Goal: Task Accomplishment & Management: Use online tool/utility

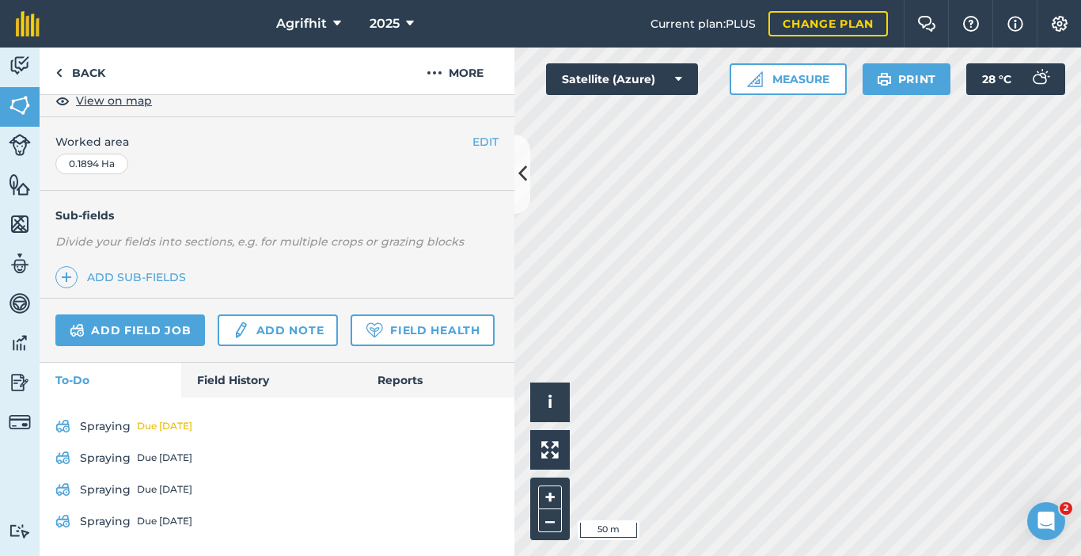
scroll to position [432, 0]
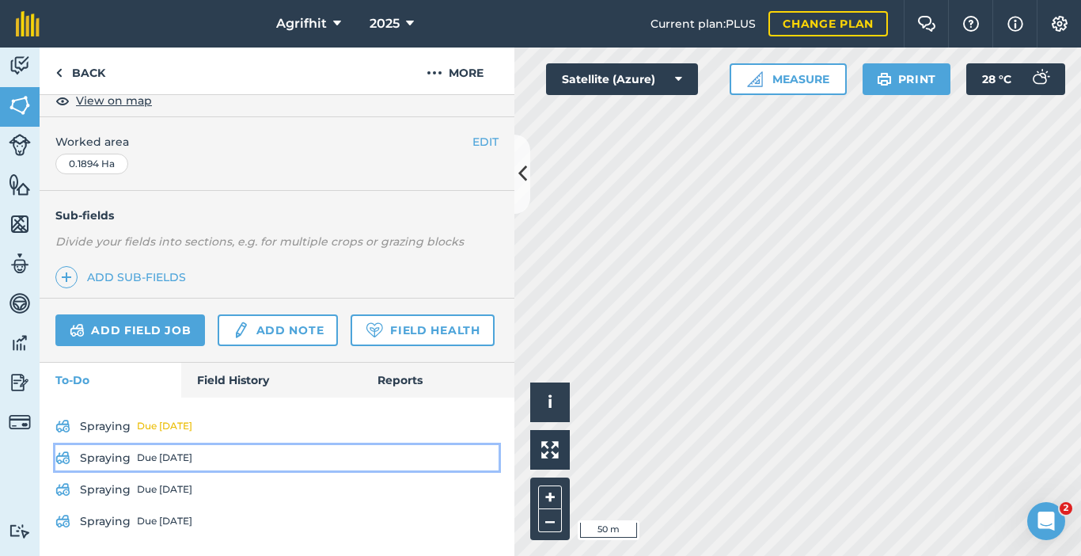
click at [137, 458] on div "Due [DATE]" at bounding box center [164, 457] width 55 height 13
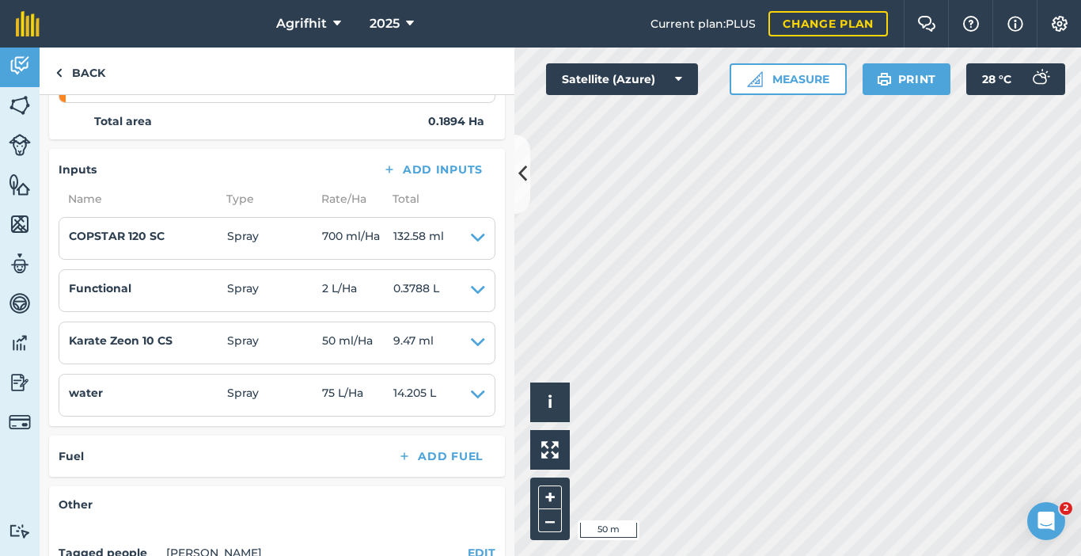
scroll to position [317, 0]
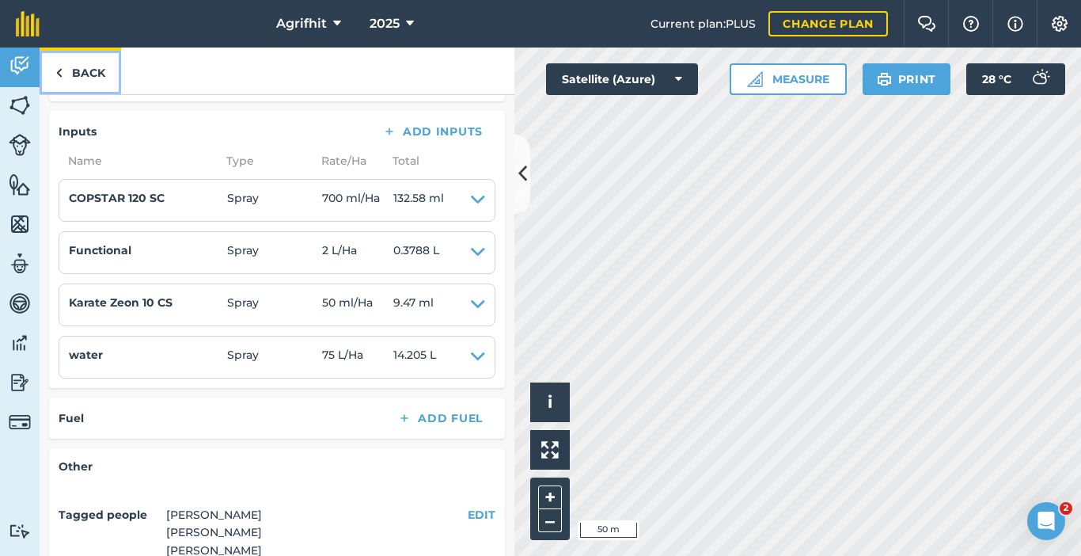
click at [86, 78] on link "Back" at bounding box center [81, 71] width 82 height 47
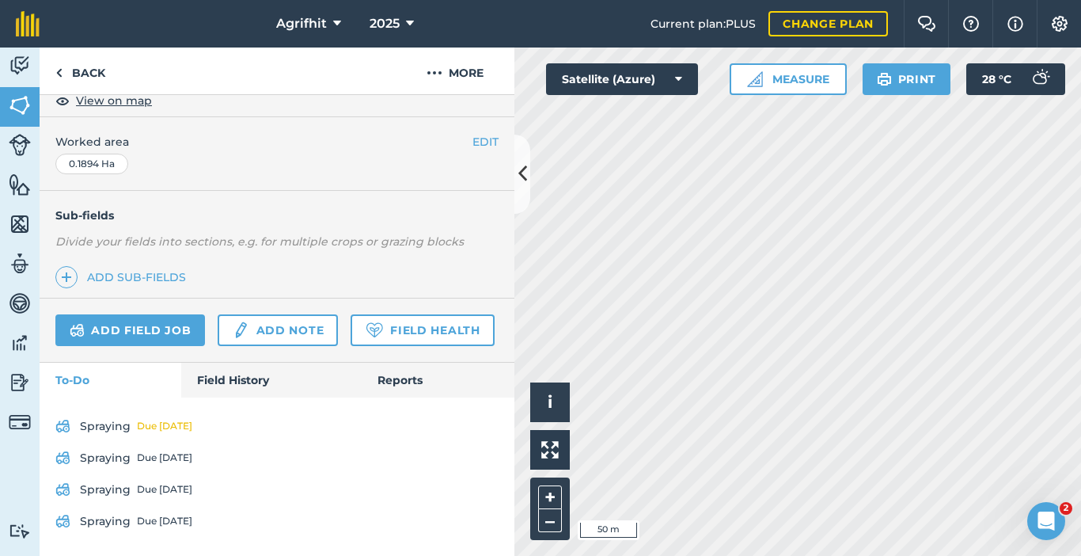
scroll to position [432, 0]
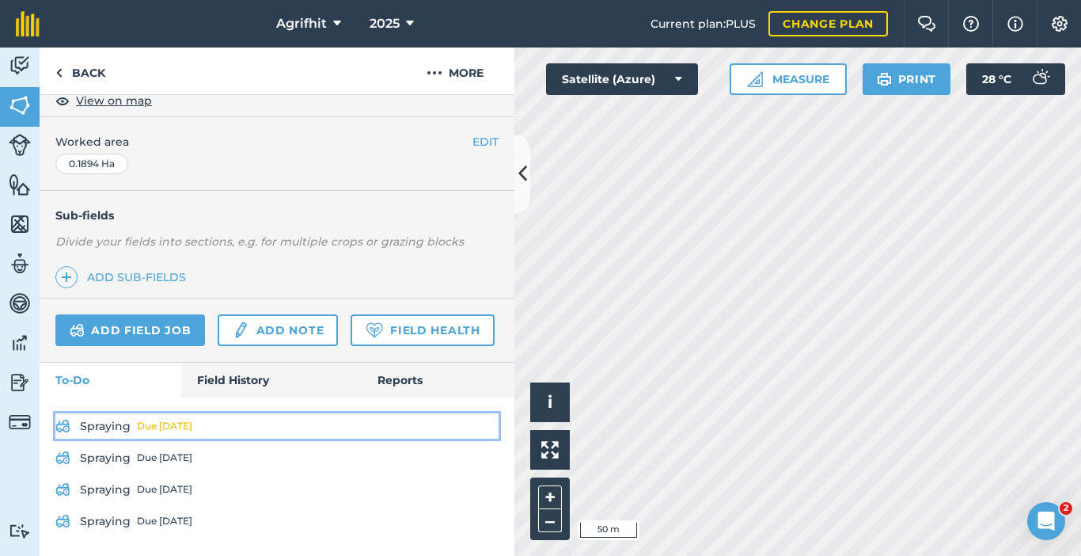
click at [112, 424] on link "Spraying Due tomorrow" at bounding box center [276, 425] width 443 height 25
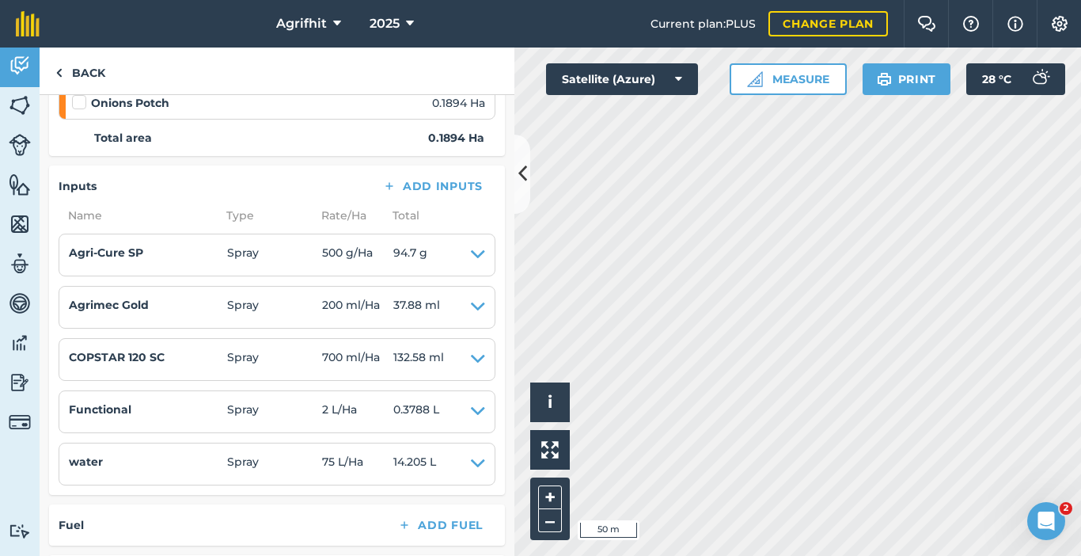
scroll to position [238, 0]
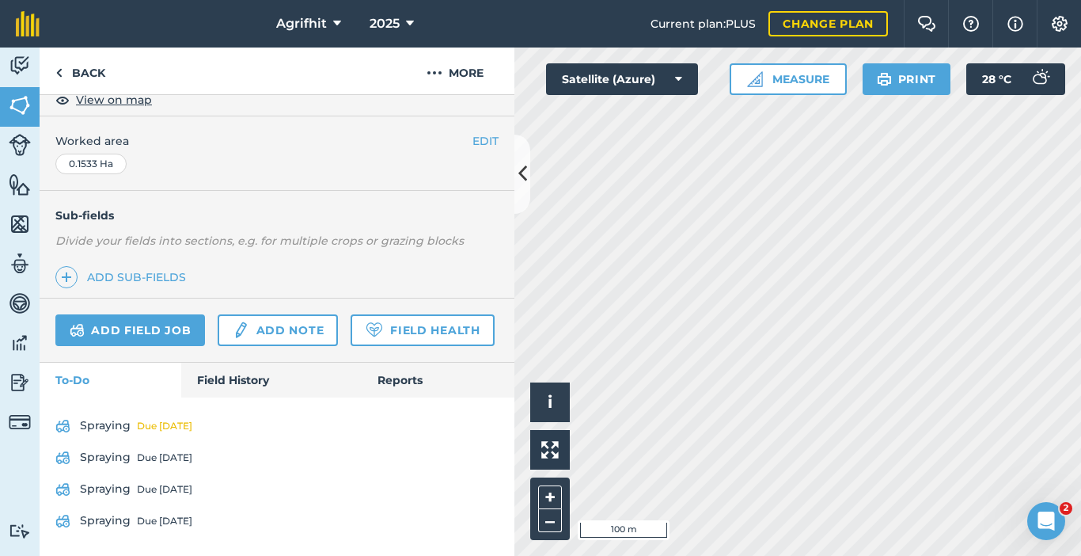
scroll to position [362, 0]
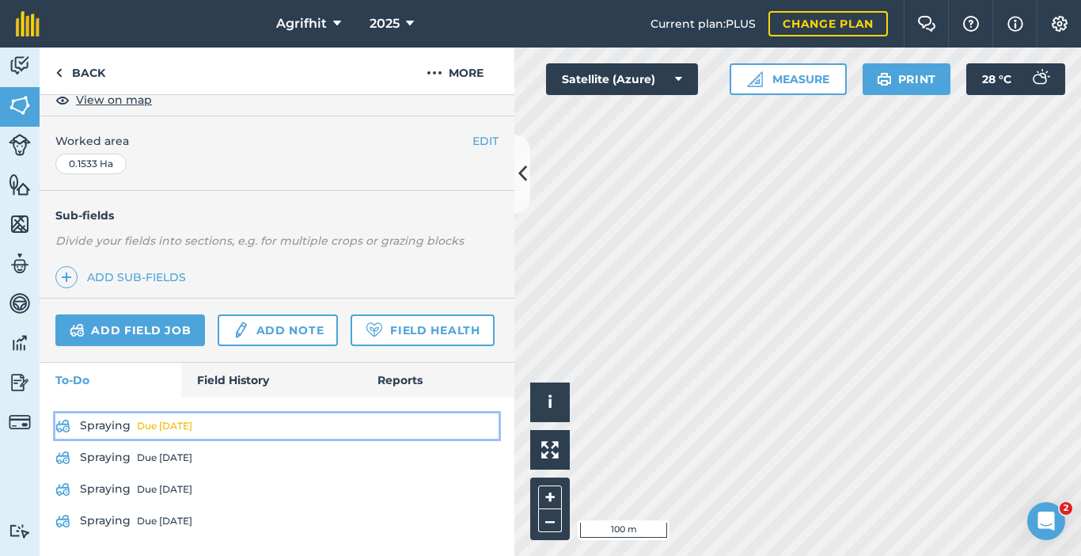
click at [125, 425] on link "Spraying Due tomorrow" at bounding box center [276, 425] width 443 height 25
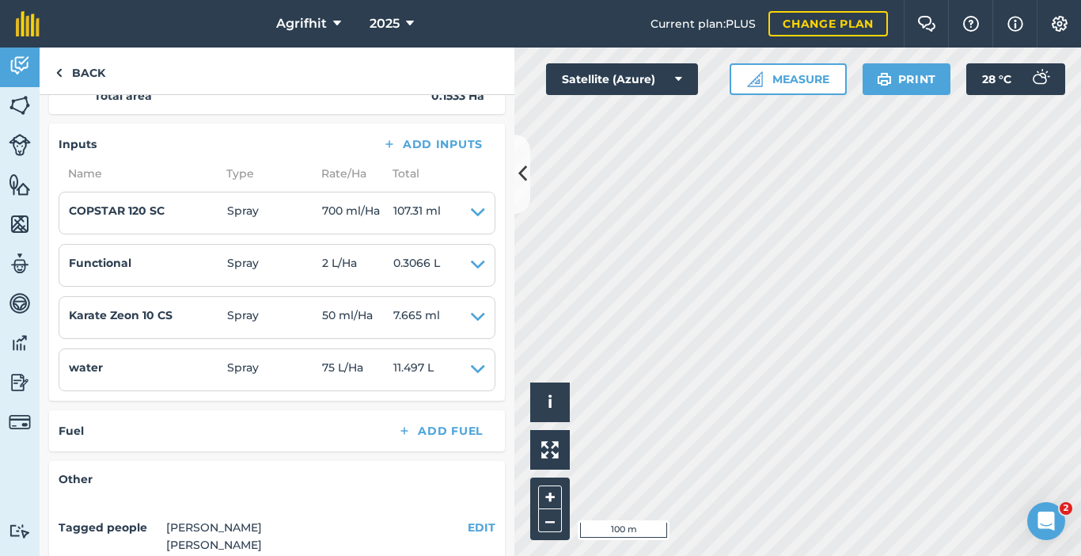
scroll to position [317, 0]
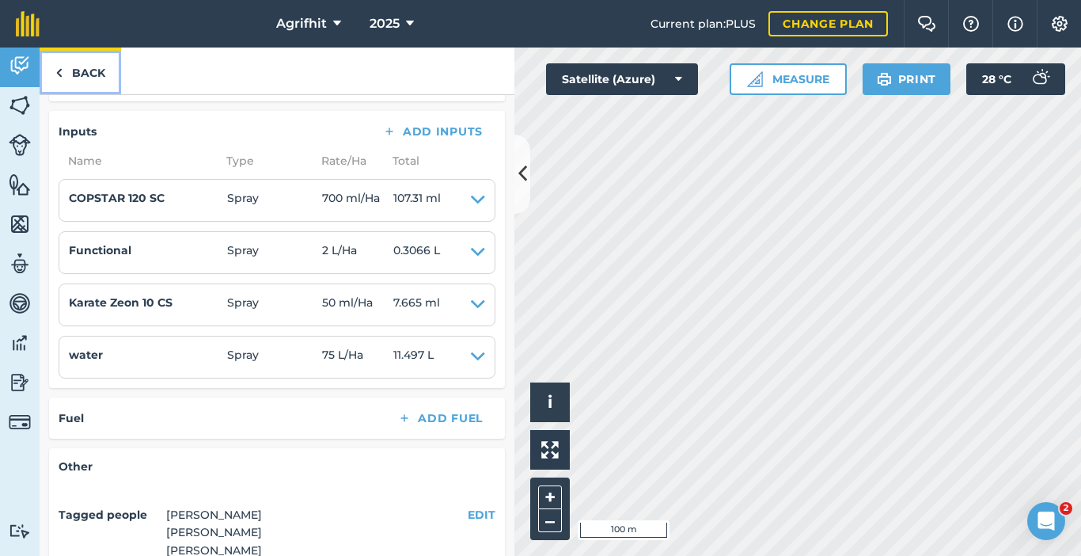
click at [106, 73] on link "Back" at bounding box center [81, 71] width 82 height 47
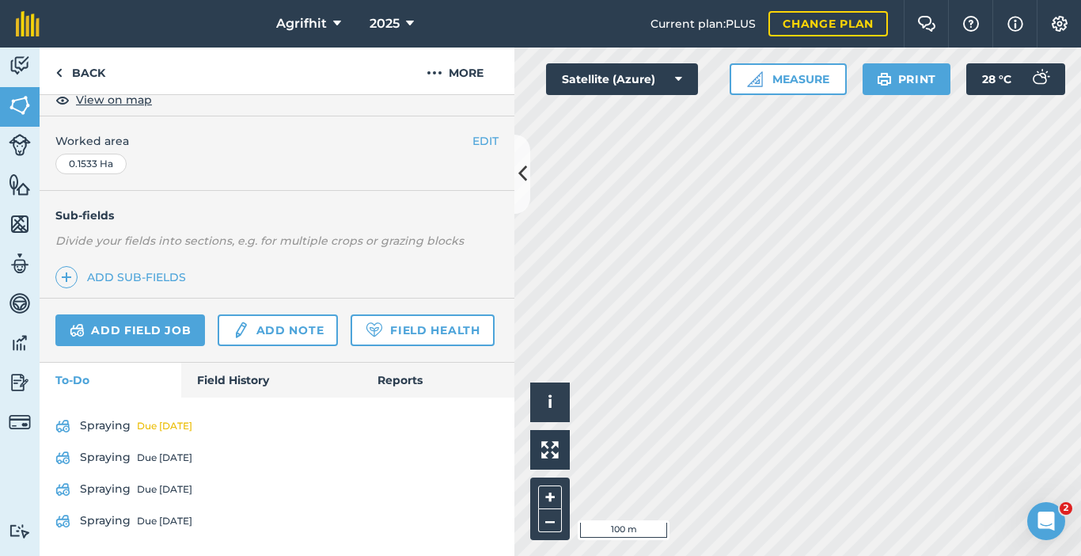
scroll to position [362, 0]
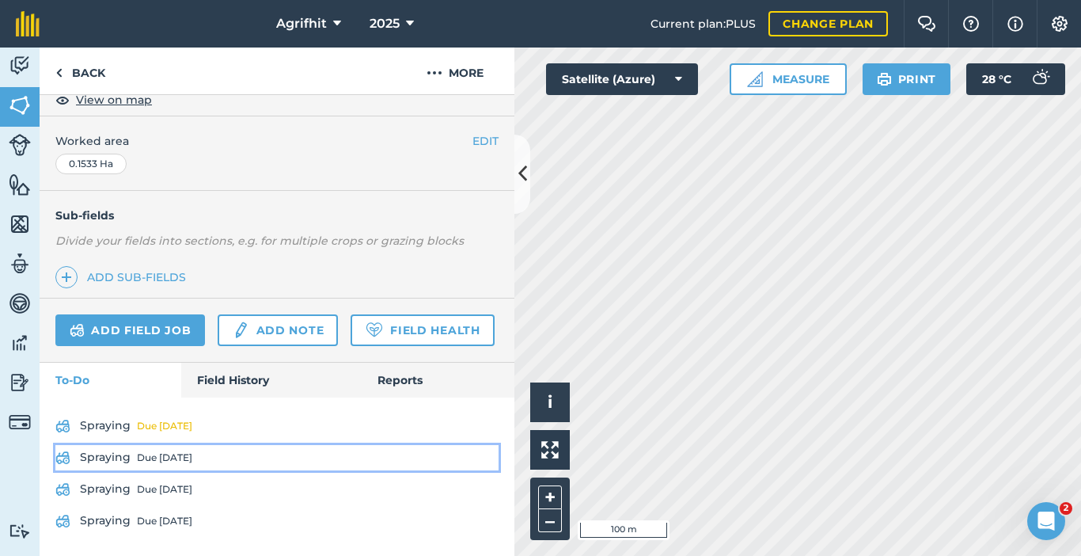
click at [146, 454] on div "Due [DATE]" at bounding box center [164, 457] width 55 height 13
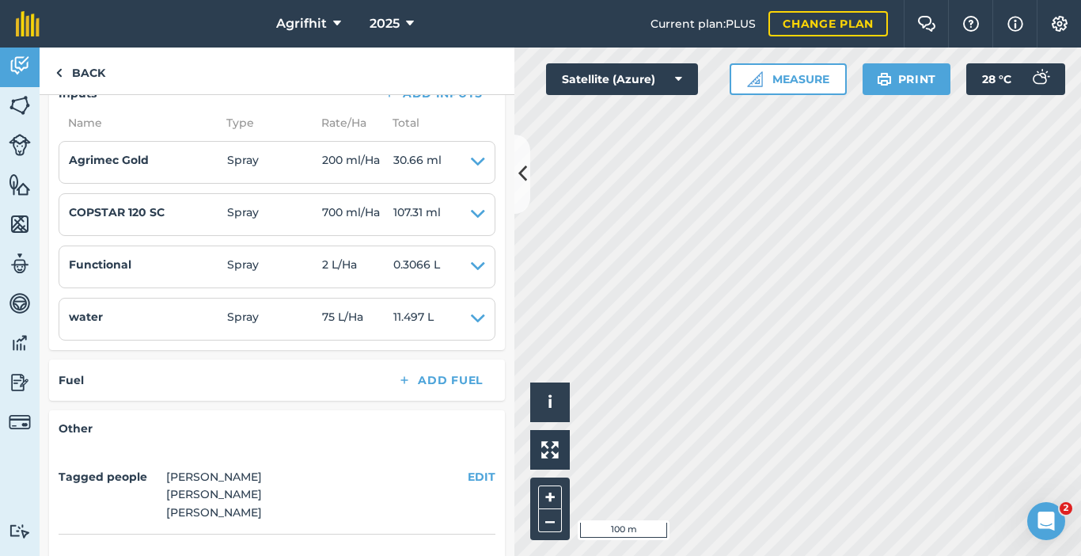
scroll to position [396, 0]
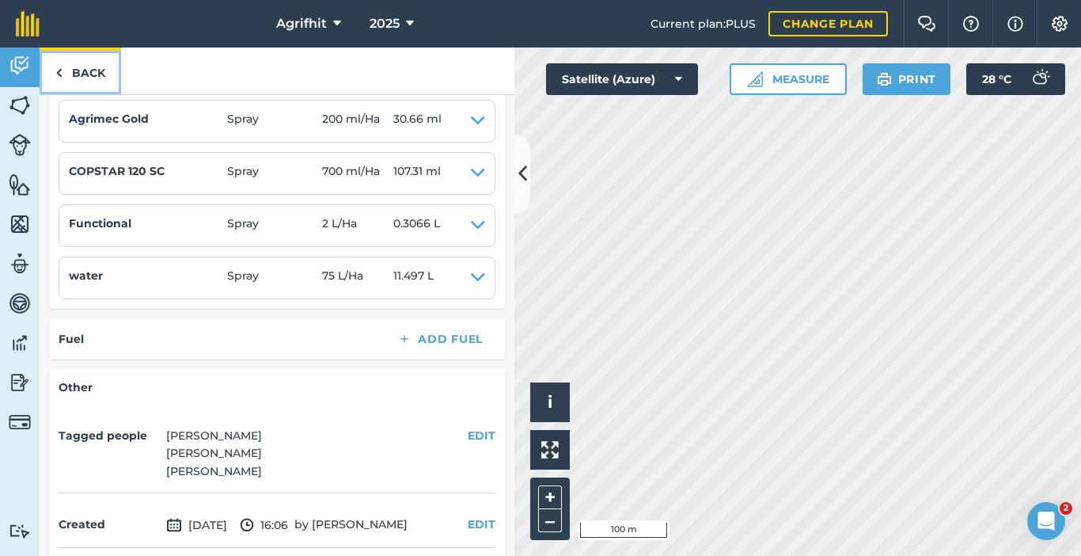
click at [78, 74] on link "Back" at bounding box center [81, 71] width 82 height 47
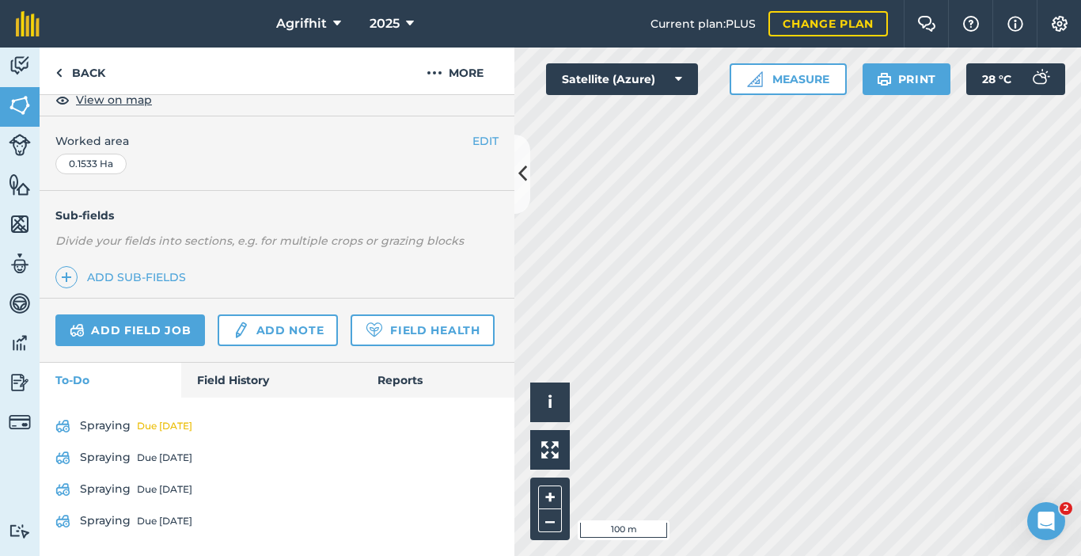
scroll to position [362, 0]
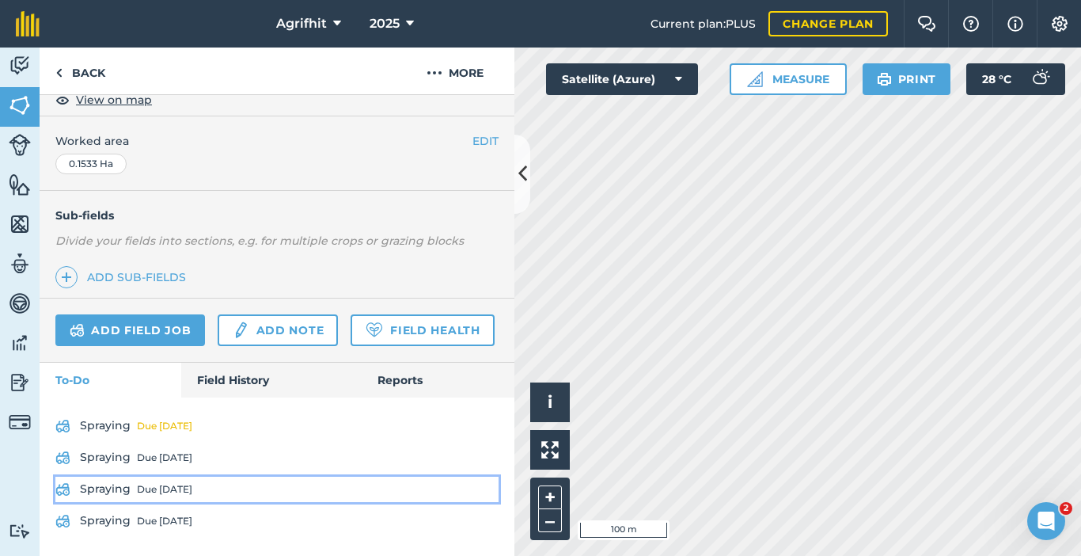
click at [146, 488] on div "Due [DATE]" at bounding box center [164, 489] width 55 height 13
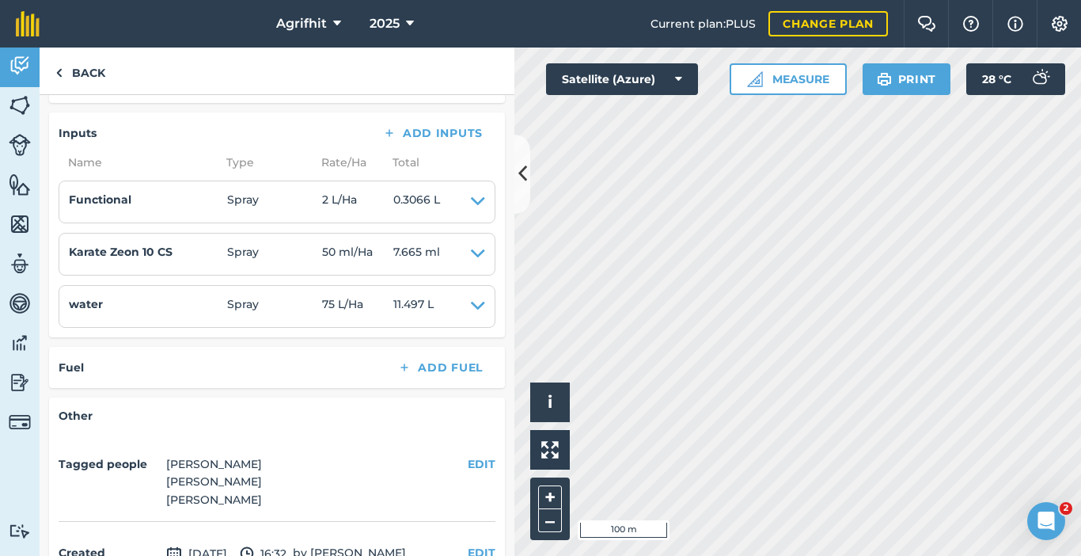
scroll to position [317, 0]
click at [84, 75] on link "Back" at bounding box center [81, 71] width 82 height 47
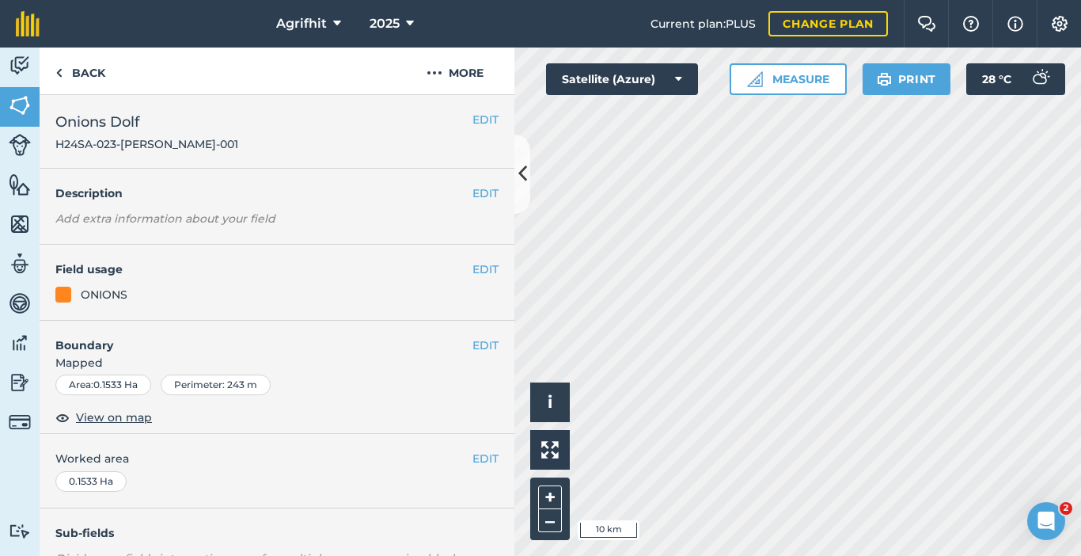
click at [802, 555] on html "Agrifhit 2025 Current plan : PLUS Change plan Farm Chat Help Info Settings Agri…" at bounding box center [540, 278] width 1081 height 556
click at [420, 264] on div "Activity Fields Livestock Features Maps Team Vehicles Data Reporting Billing Tu…" at bounding box center [540, 302] width 1081 height 508
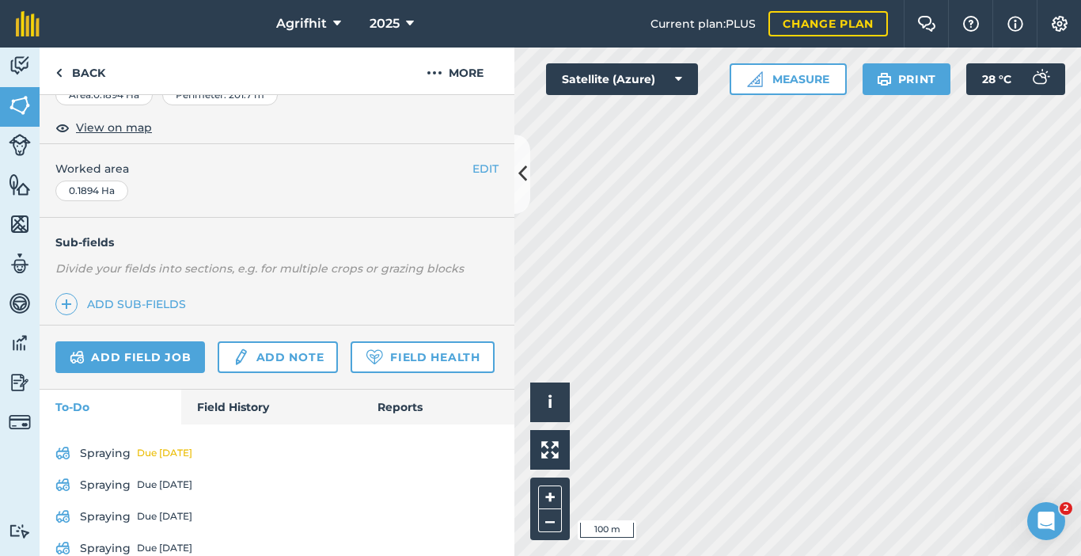
scroll to position [432, 0]
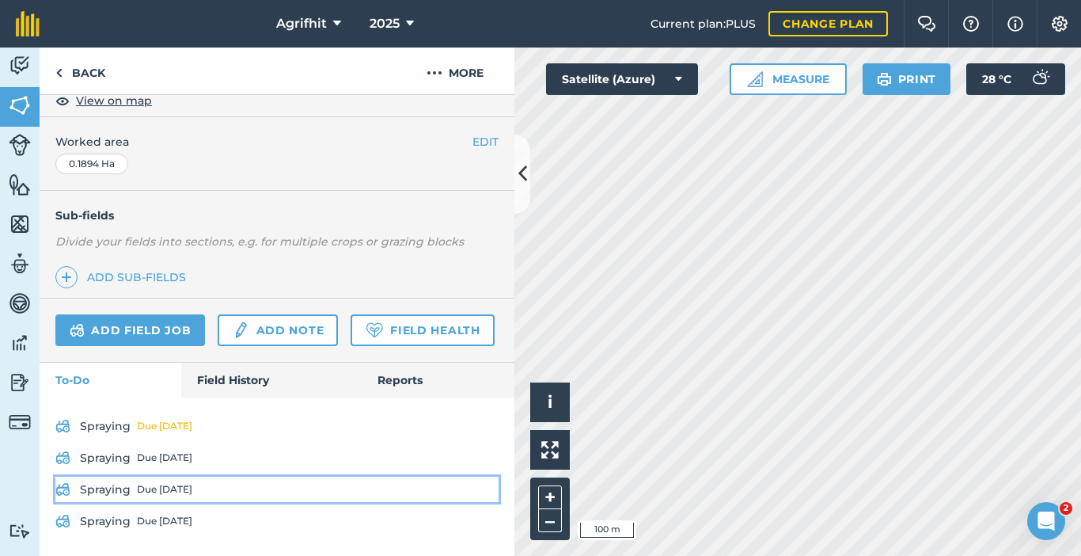
click at [158, 485] on div "Due [DATE]" at bounding box center [164, 489] width 55 height 13
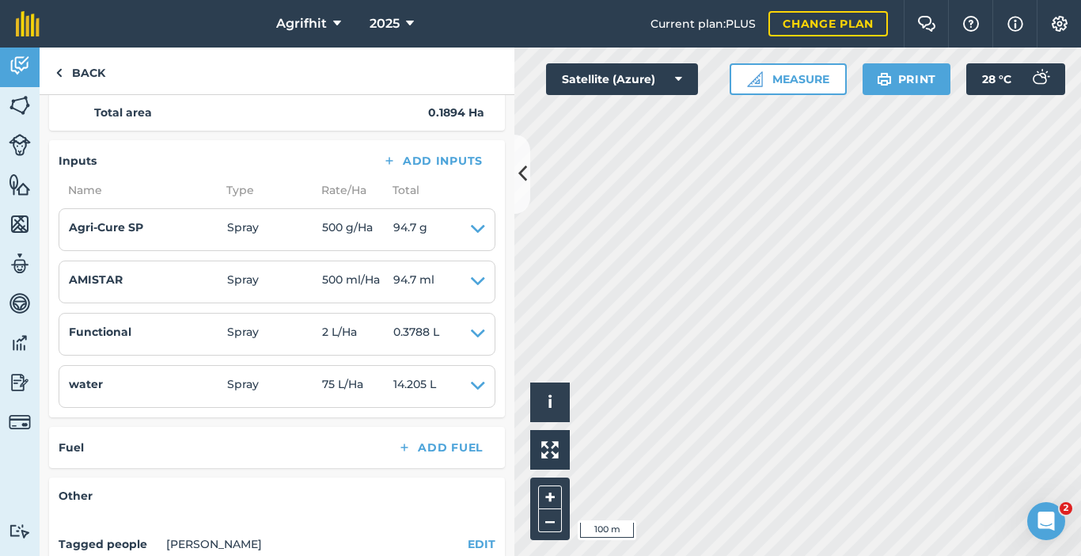
scroll to position [317, 0]
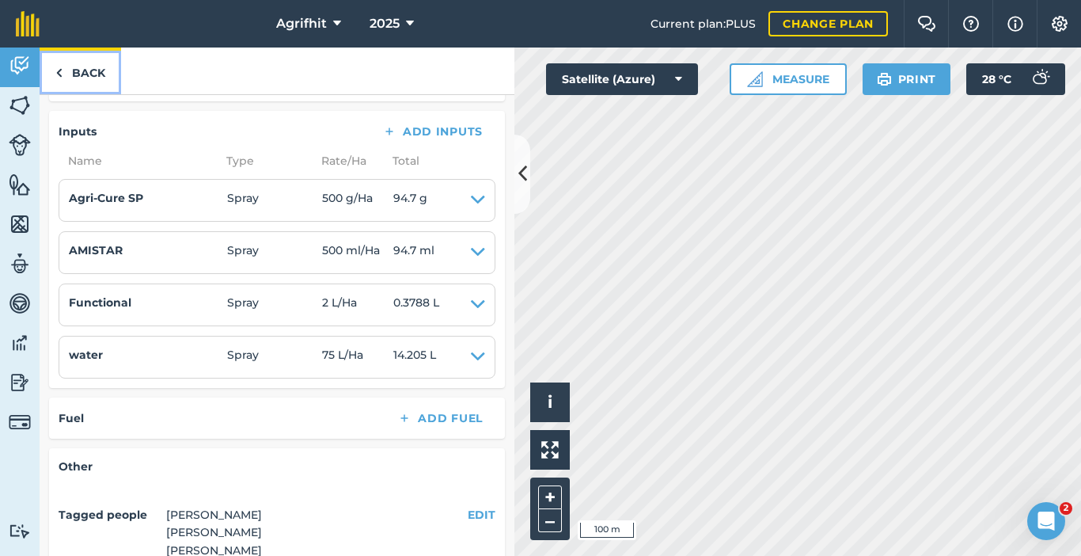
click at [78, 78] on link "Back" at bounding box center [81, 71] width 82 height 47
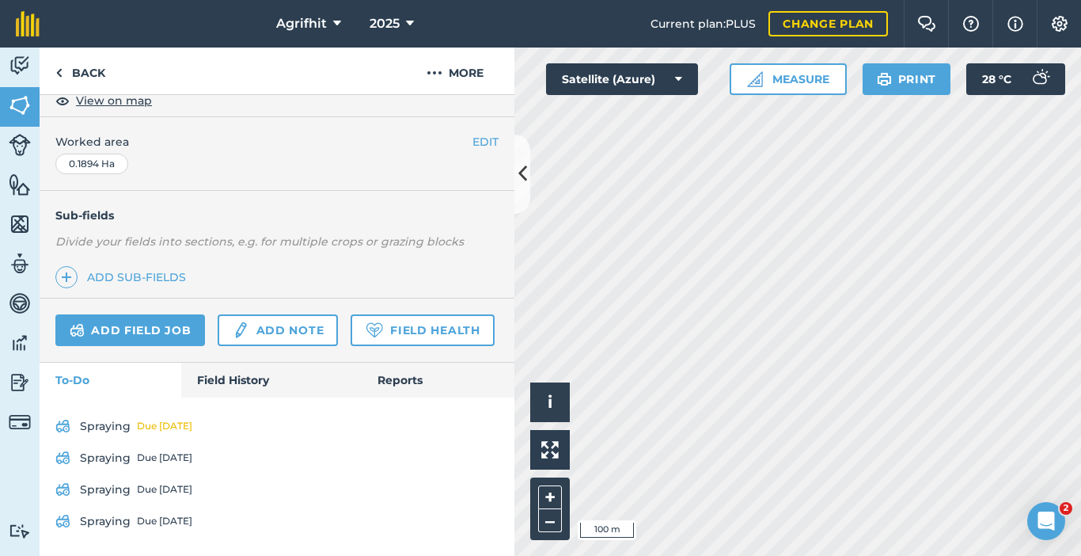
scroll to position [432, 0]
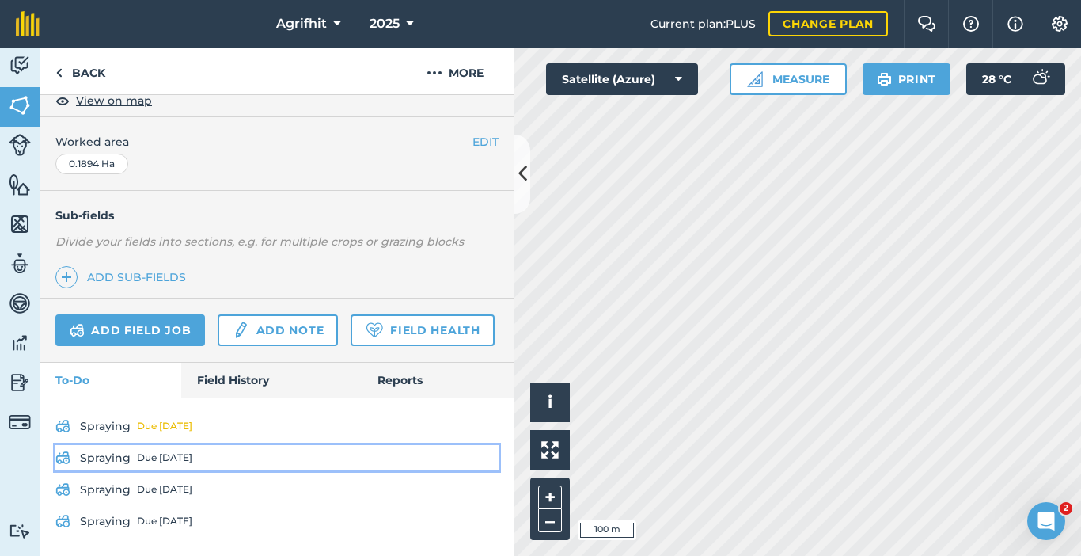
click at [146, 462] on div "Due 25 Sep" at bounding box center [164, 457] width 55 height 13
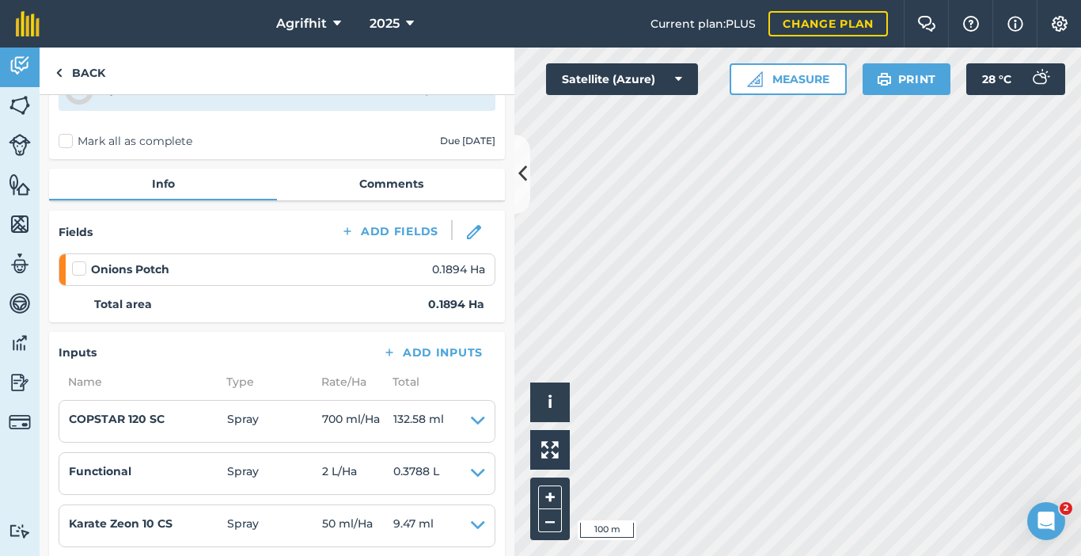
scroll to position [396, 0]
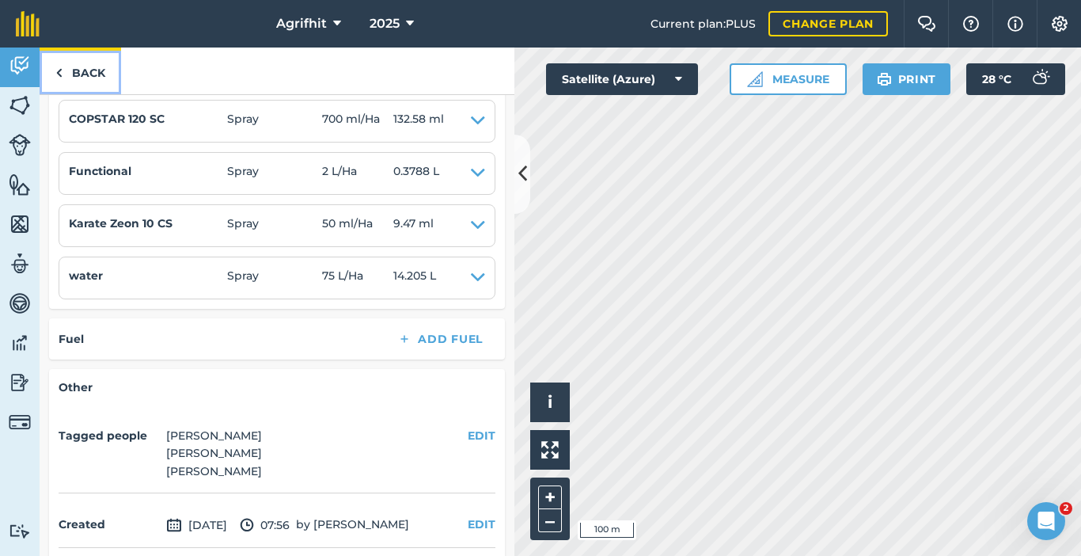
click at [82, 77] on link "Back" at bounding box center [81, 71] width 82 height 47
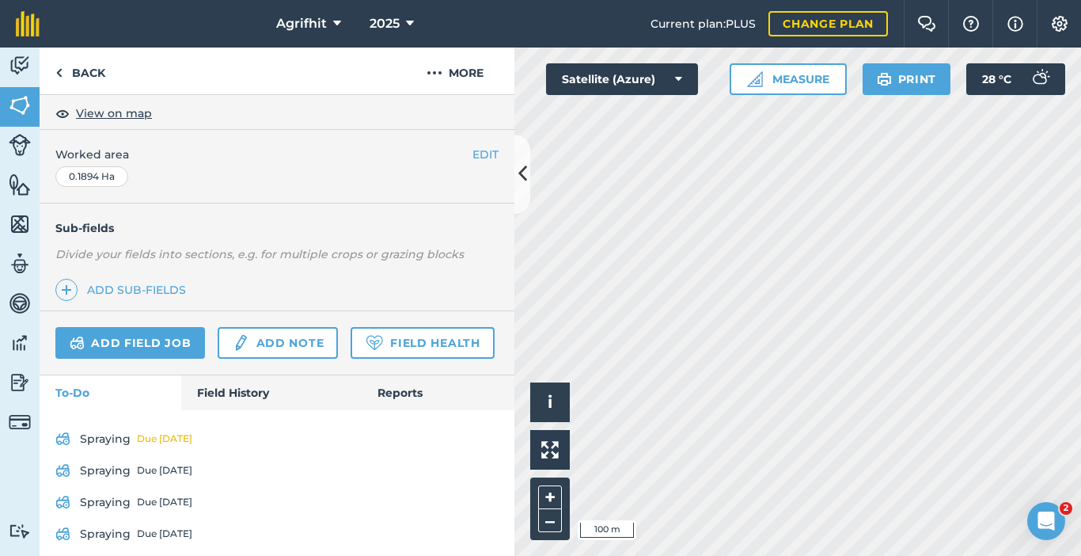
scroll to position [432, 0]
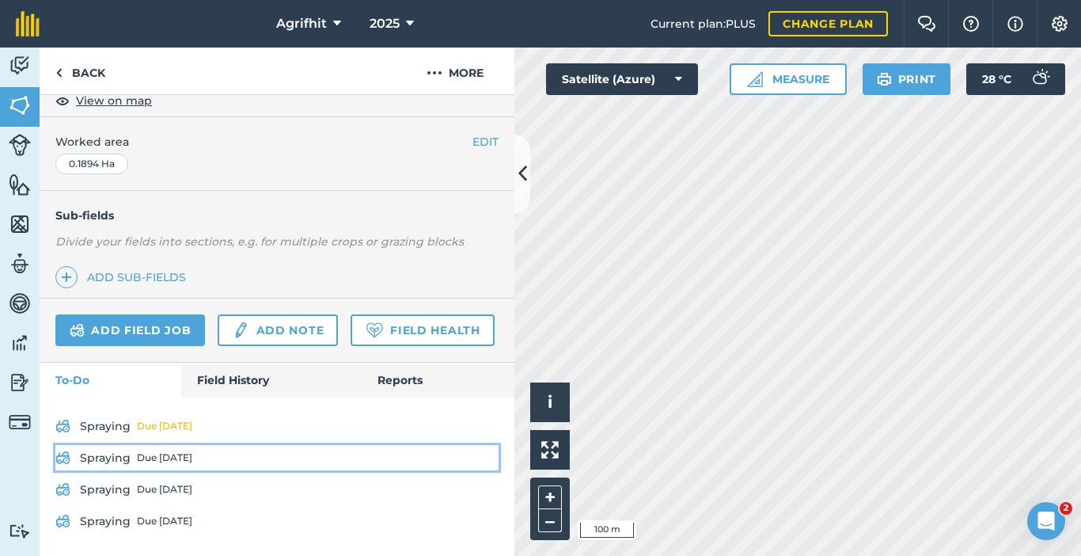
click at [148, 455] on div "Due 25 Sep" at bounding box center [164, 457] width 55 height 13
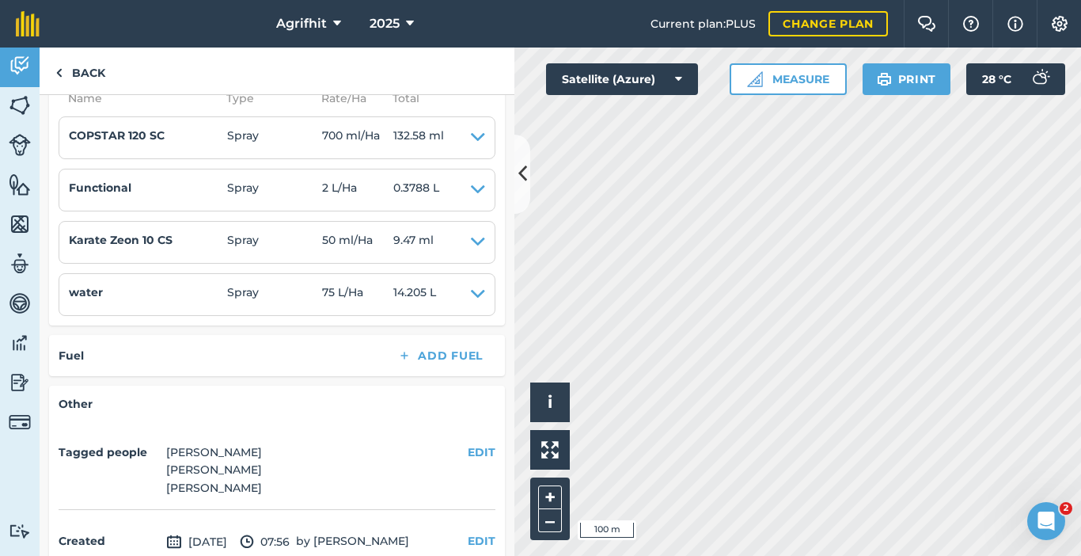
scroll to position [238, 0]
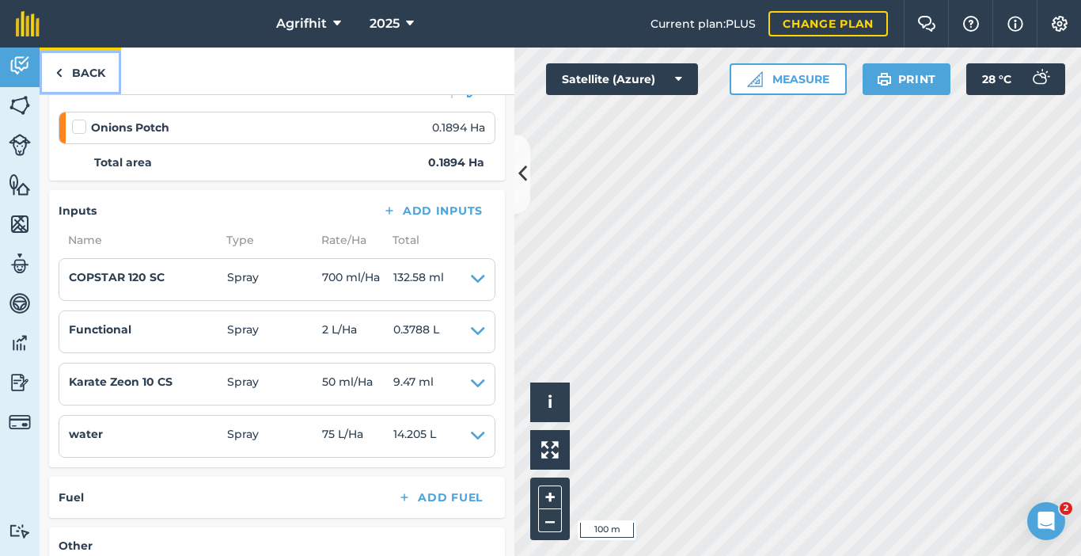
click at [87, 78] on link "Back" at bounding box center [81, 71] width 82 height 47
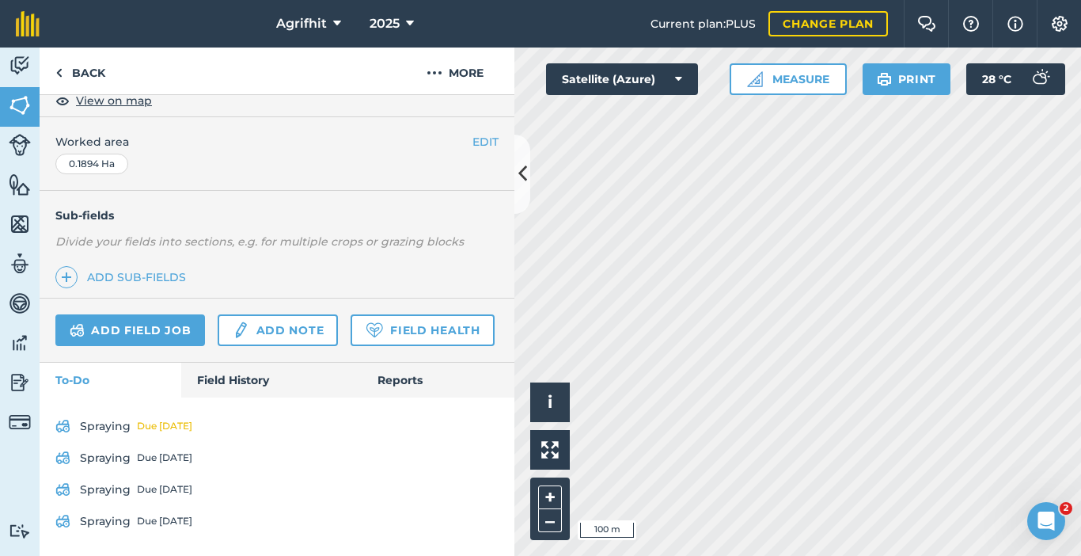
scroll to position [432, 0]
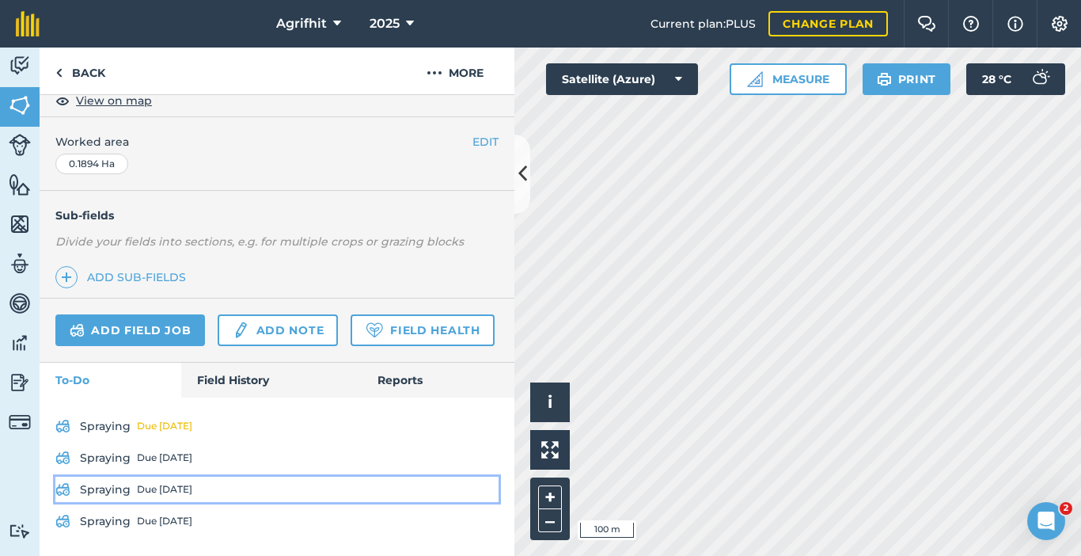
click at [159, 485] on div "Due [DATE]" at bounding box center [164, 489] width 55 height 13
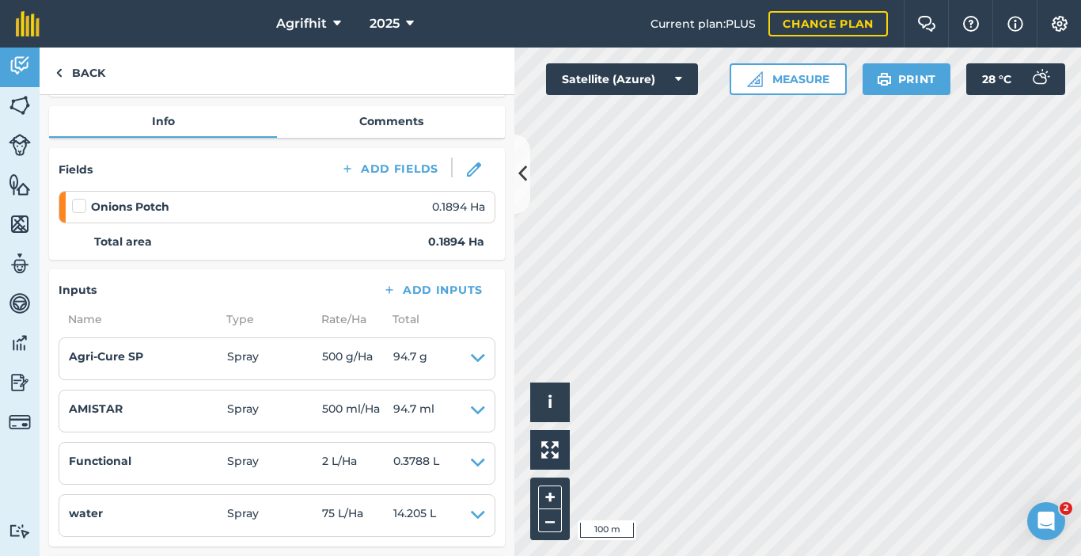
scroll to position [238, 0]
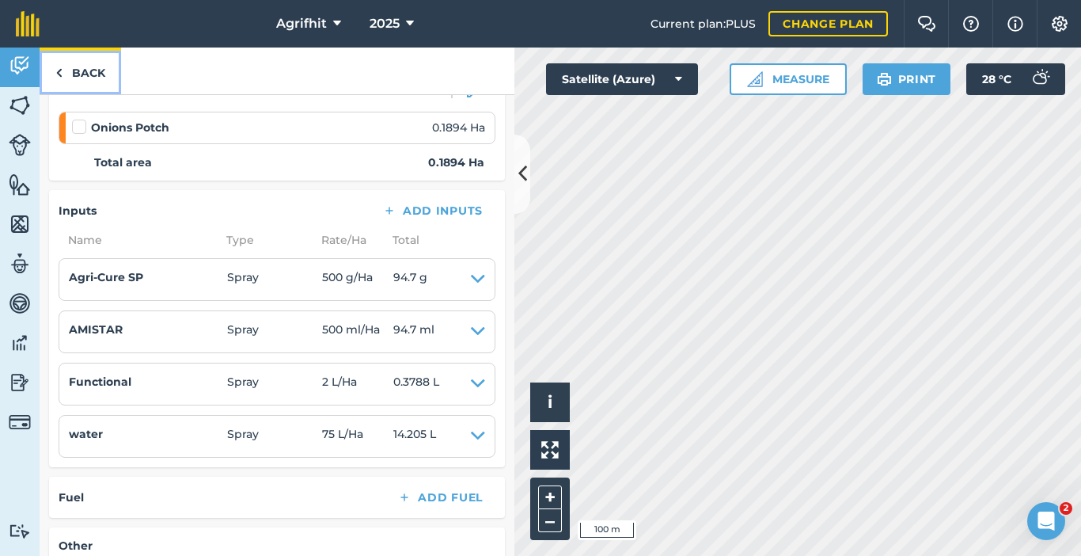
click at [74, 70] on link "Back" at bounding box center [81, 71] width 82 height 47
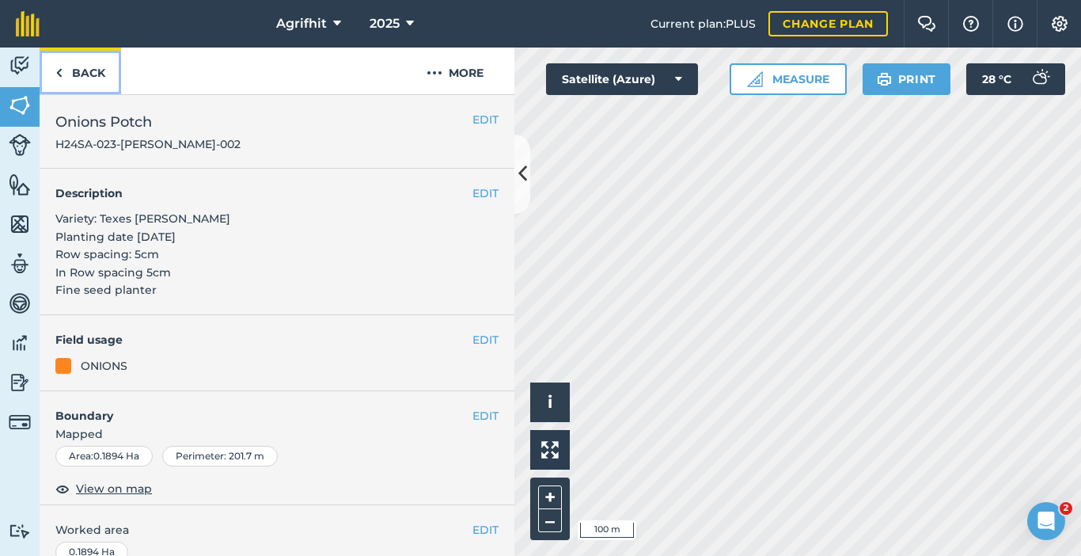
click at [92, 79] on link "Back" at bounding box center [81, 71] width 82 height 47
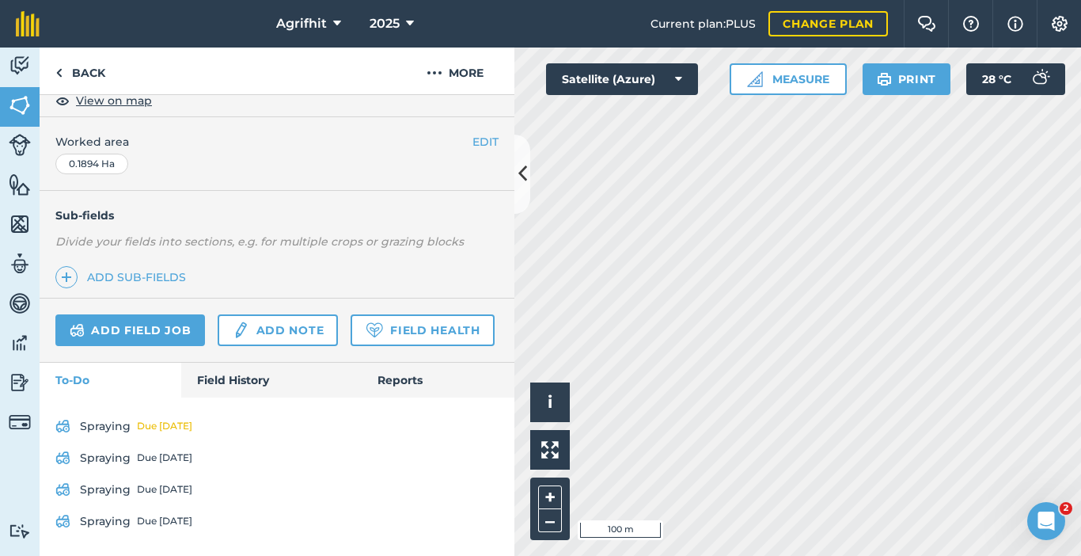
scroll to position [432, 0]
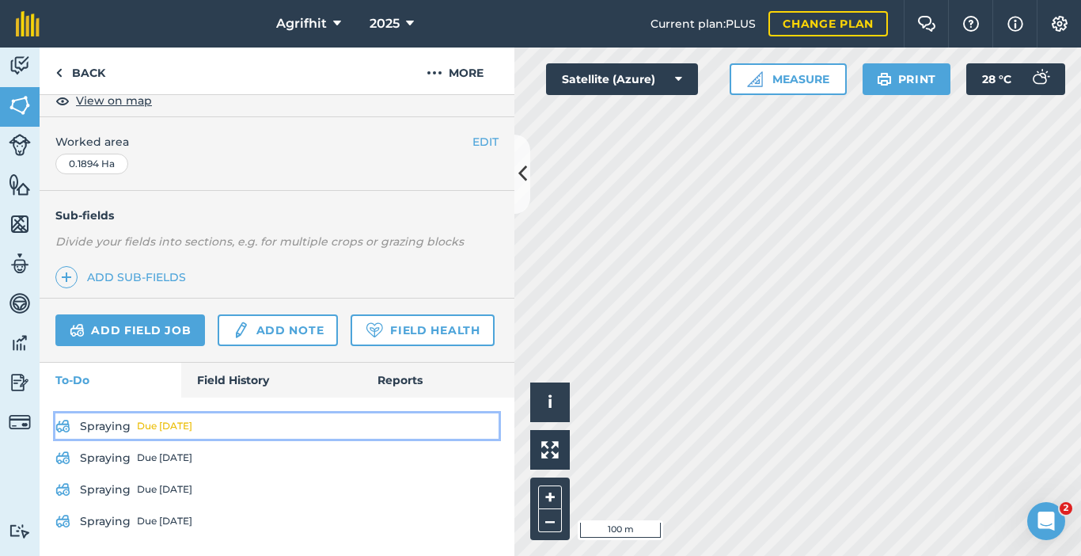
click at [122, 422] on link "Spraying Due tomorrow" at bounding box center [276, 425] width 443 height 25
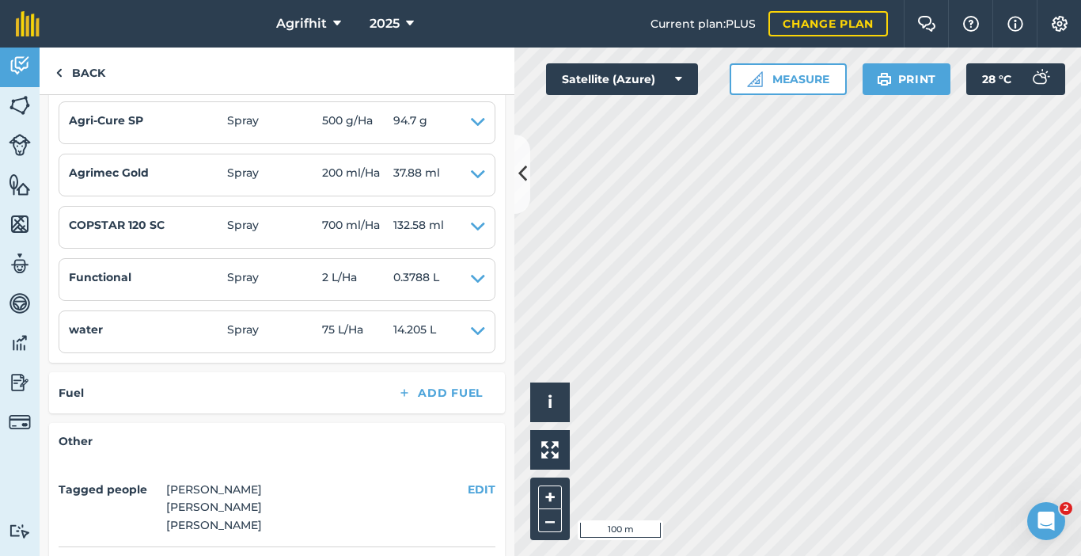
scroll to position [396, 0]
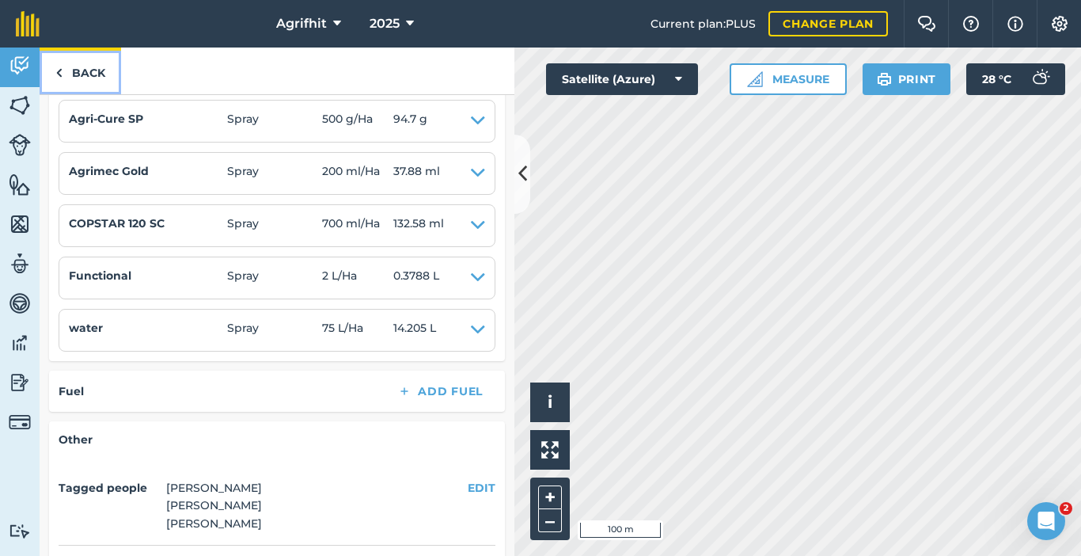
click at [89, 73] on link "Back" at bounding box center [81, 71] width 82 height 47
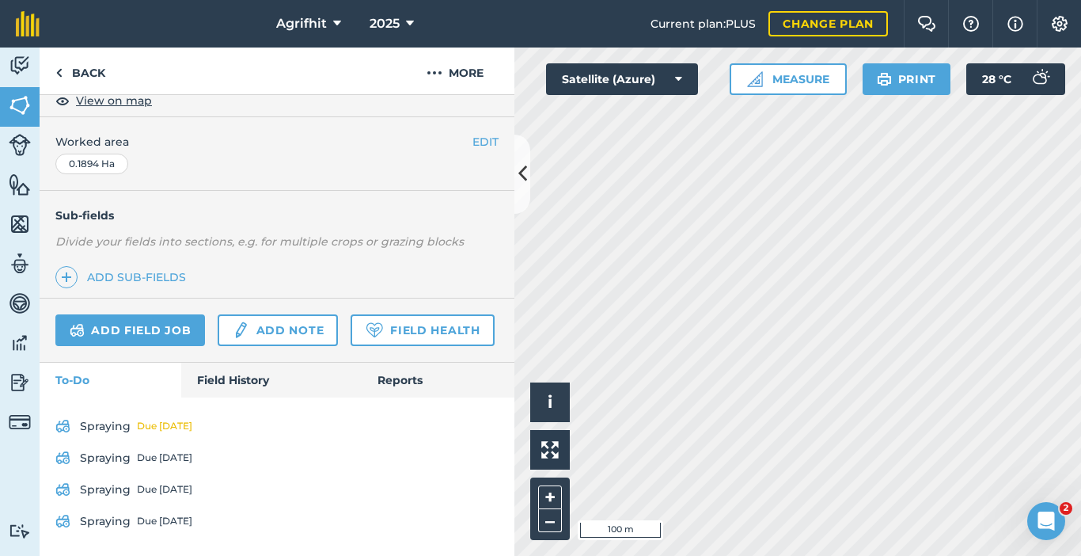
scroll to position [432, 0]
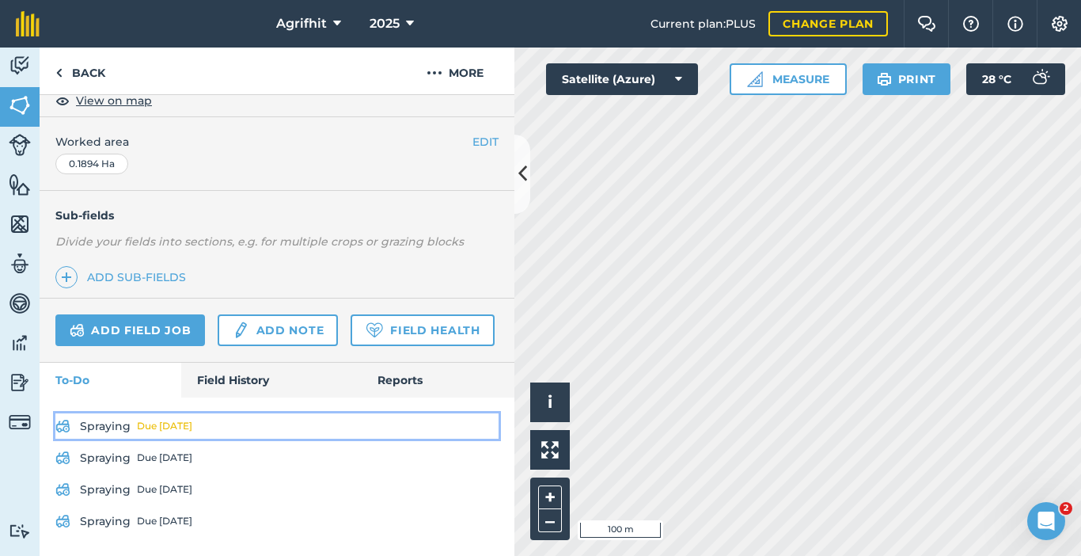
click at [110, 431] on link "Spraying Due tomorrow" at bounding box center [276, 425] width 443 height 25
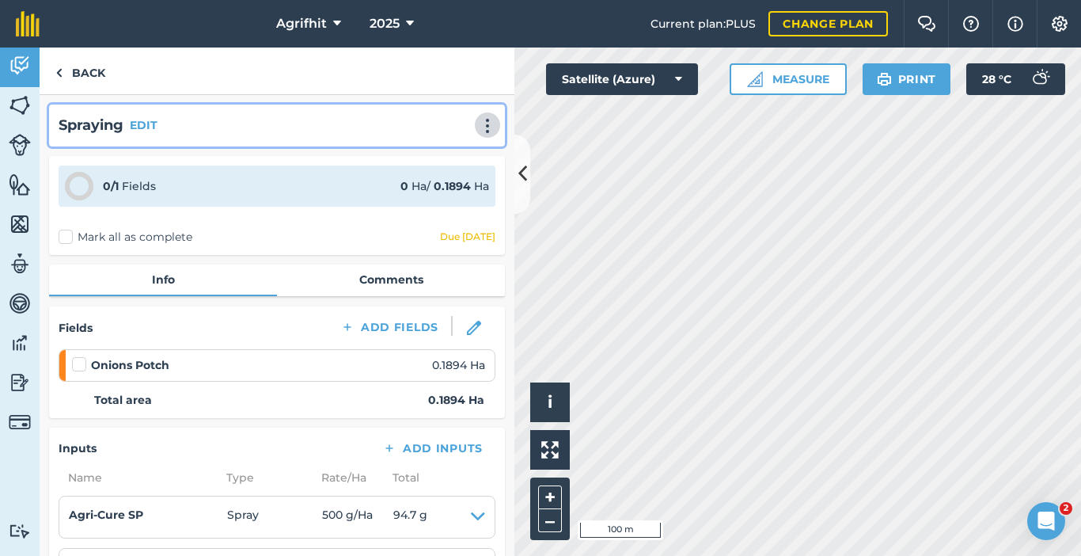
click at [479, 129] on img at bounding box center [487, 126] width 19 height 16
click at [420, 158] on link "Print" at bounding box center [454, 160] width 101 height 32
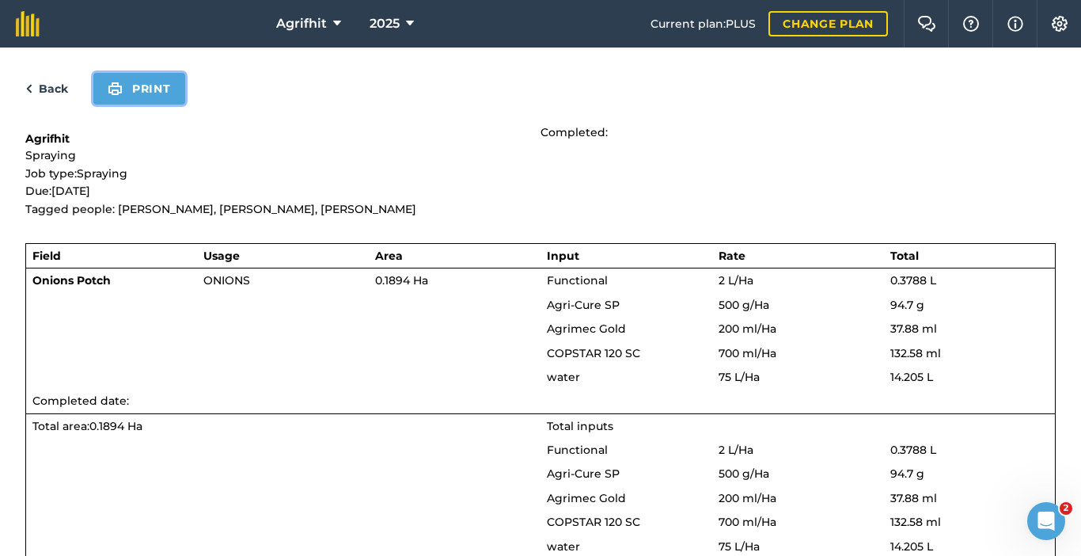
click at [158, 85] on button "Print" at bounding box center [139, 89] width 92 height 32
click at [48, 88] on link "Back" at bounding box center [46, 88] width 43 height 19
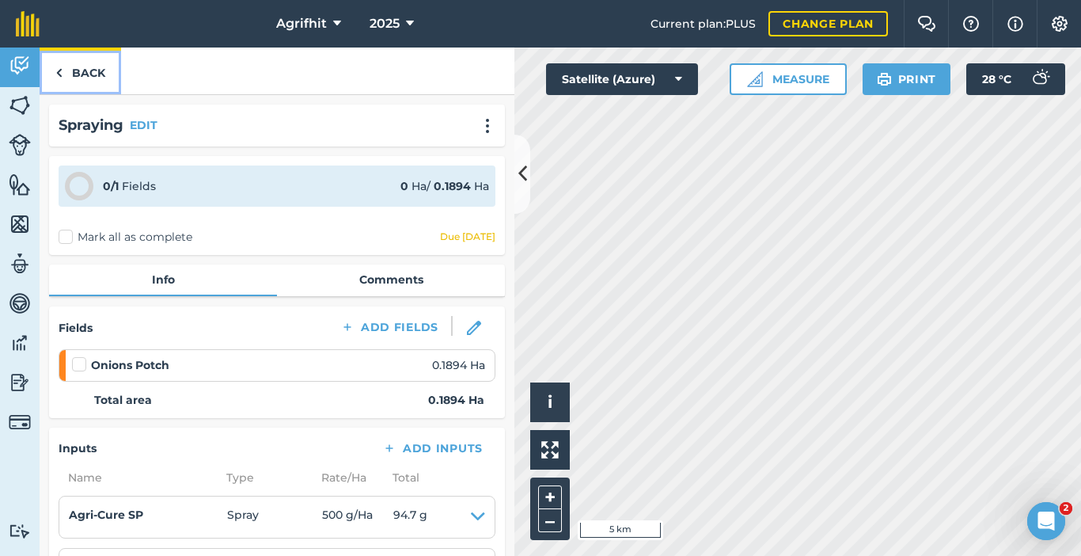
click at [86, 75] on link "Back" at bounding box center [81, 71] width 82 height 47
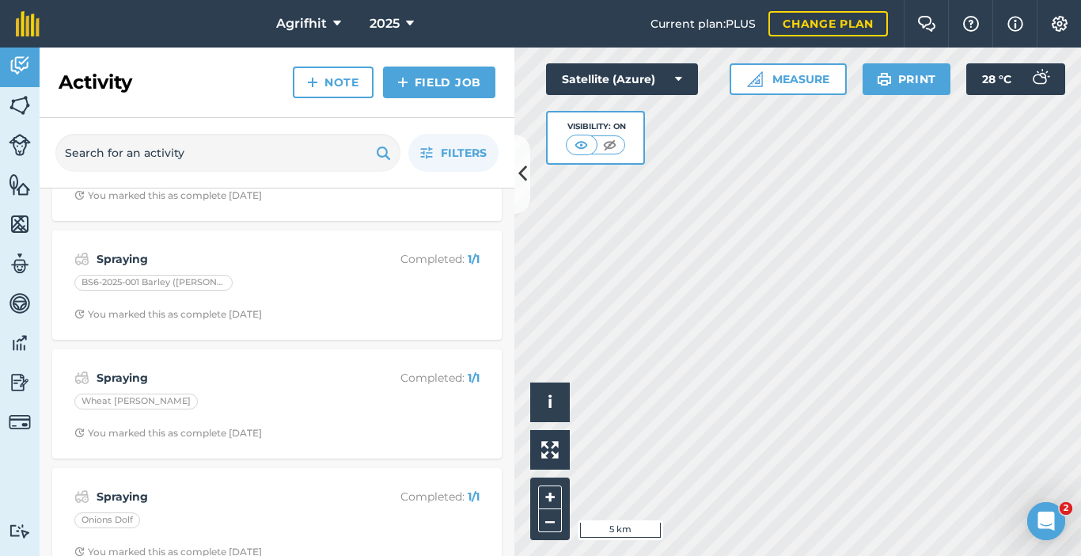
scroll to position [475, 0]
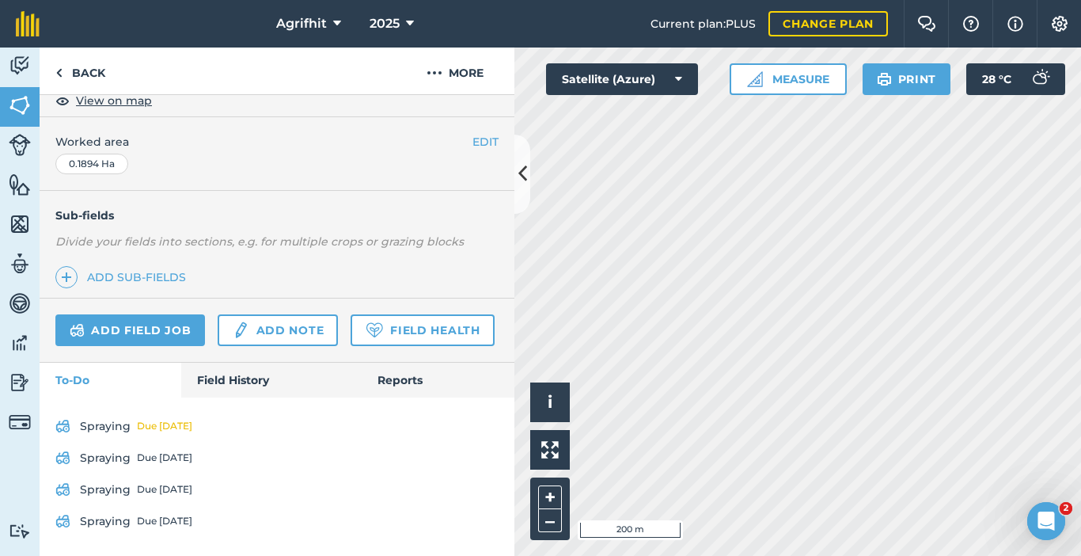
scroll to position [432, 0]
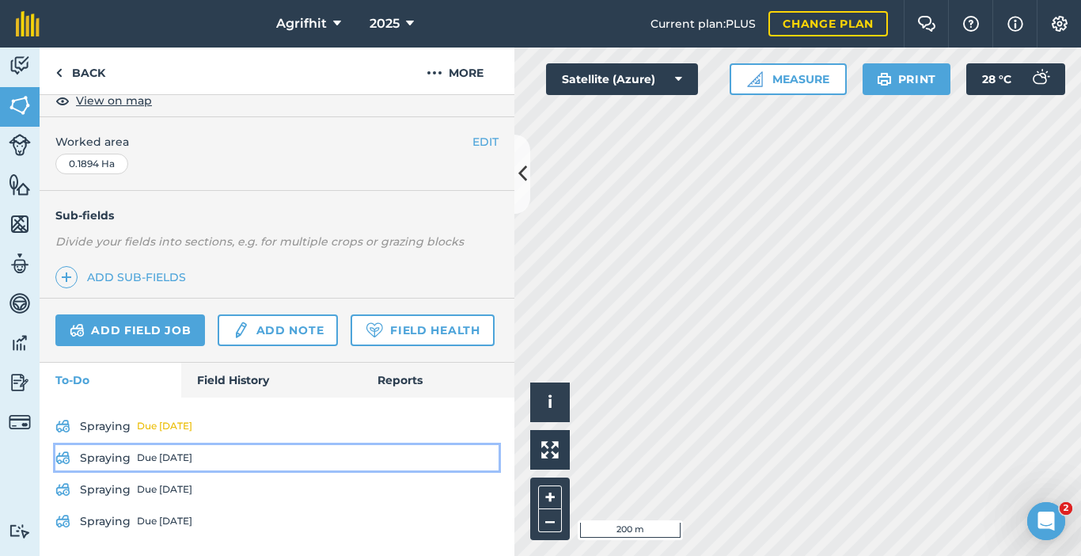
click at [154, 454] on div "Due [DATE]" at bounding box center [164, 457] width 55 height 13
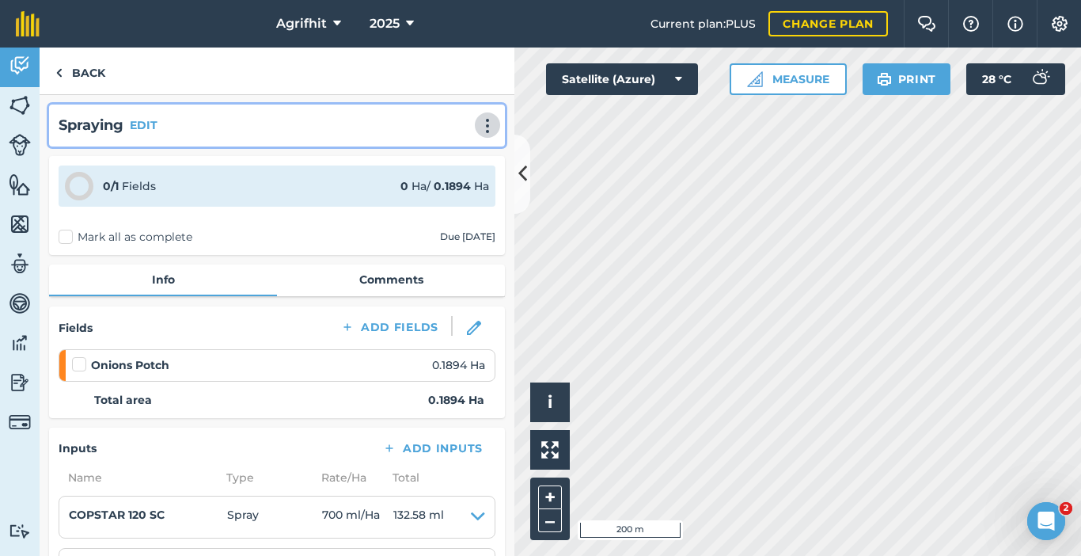
click at [478, 127] on img at bounding box center [487, 126] width 19 height 16
click at [443, 161] on link "Print" at bounding box center [454, 160] width 101 height 32
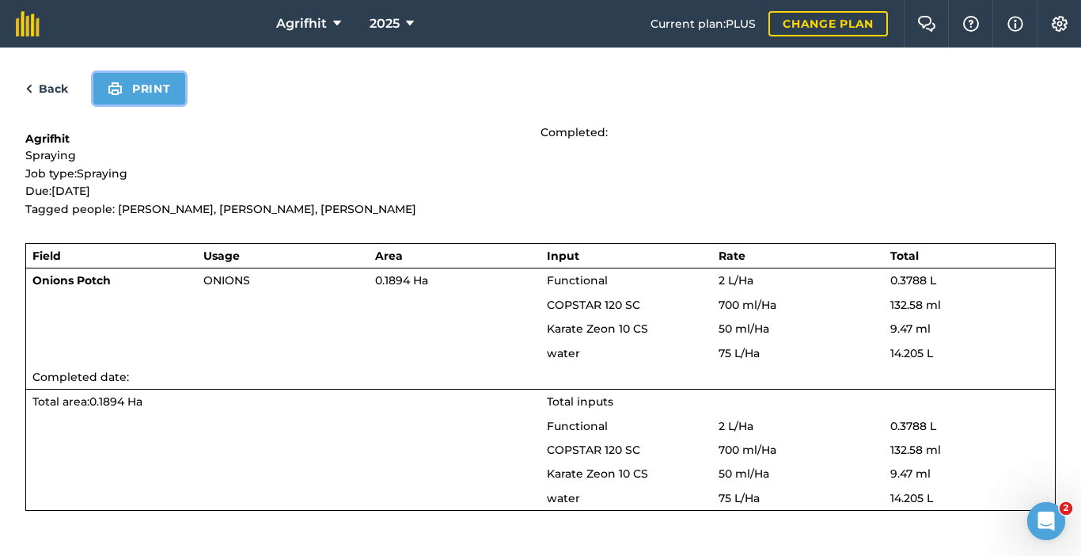
click at [168, 98] on button "Print" at bounding box center [139, 89] width 92 height 32
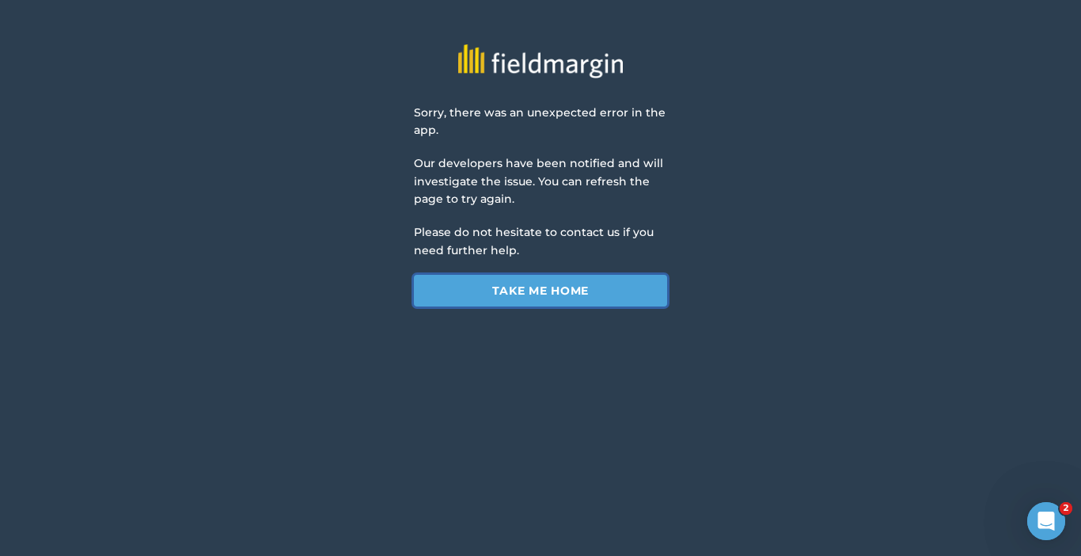
click at [615, 291] on link "Take me home" at bounding box center [540, 291] width 253 height 32
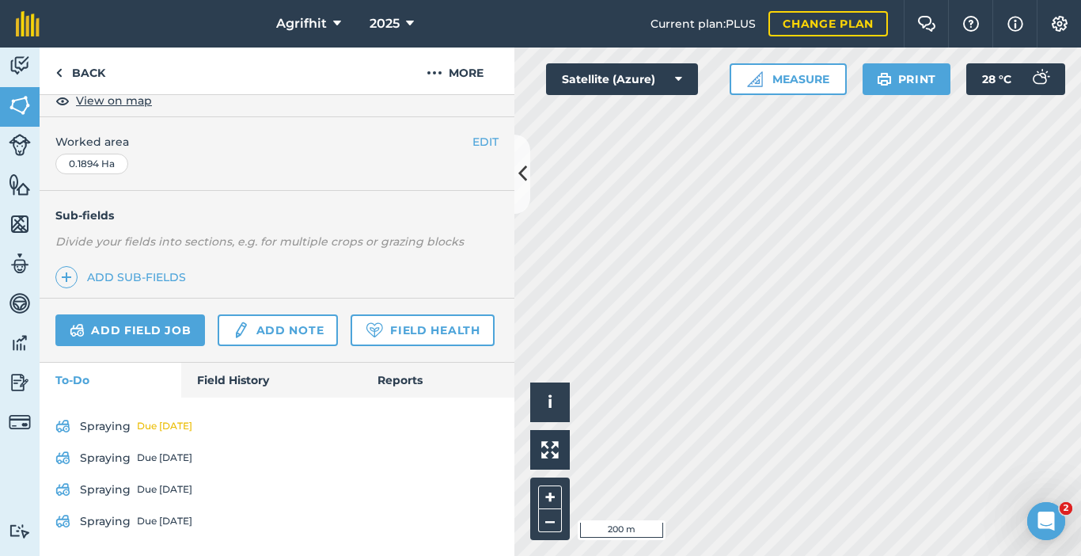
scroll to position [432, 0]
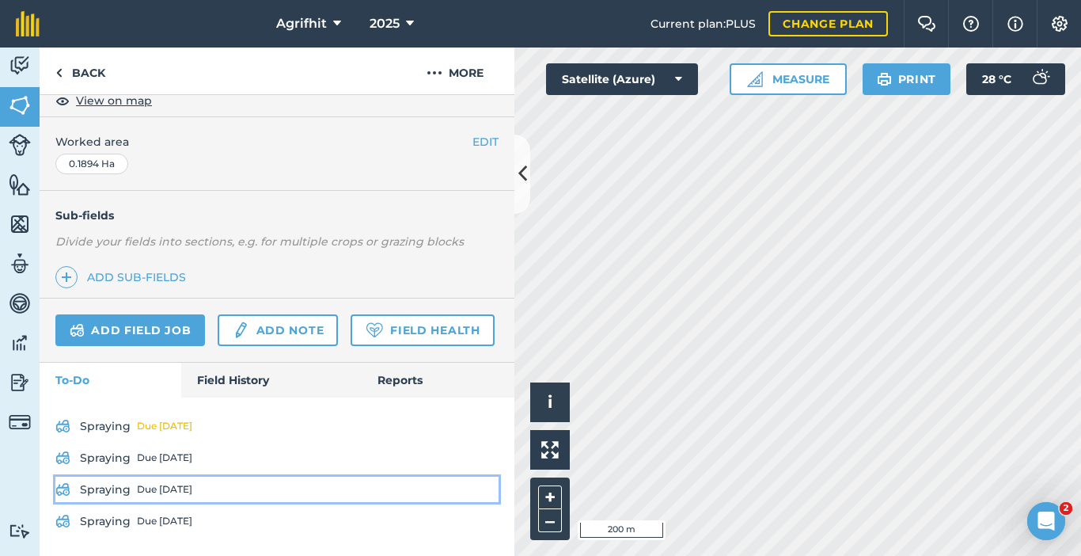
click at [166, 492] on div "Due [DATE]" at bounding box center [164, 489] width 55 height 13
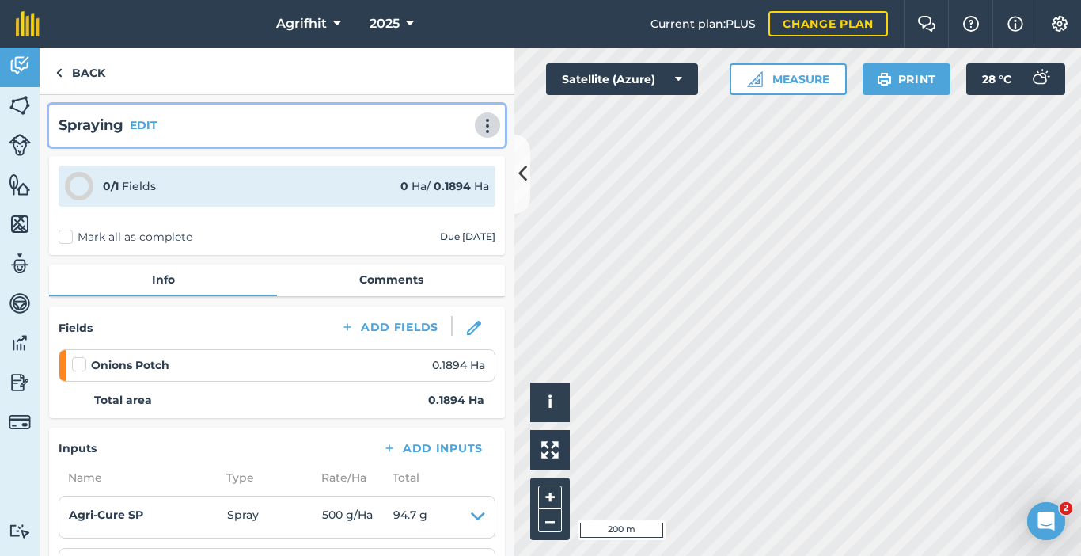
click at [480, 116] on button at bounding box center [488, 125] width 16 height 19
click at [435, 158] on link "Print" at bounding box center [454, 160] width 101 height 32
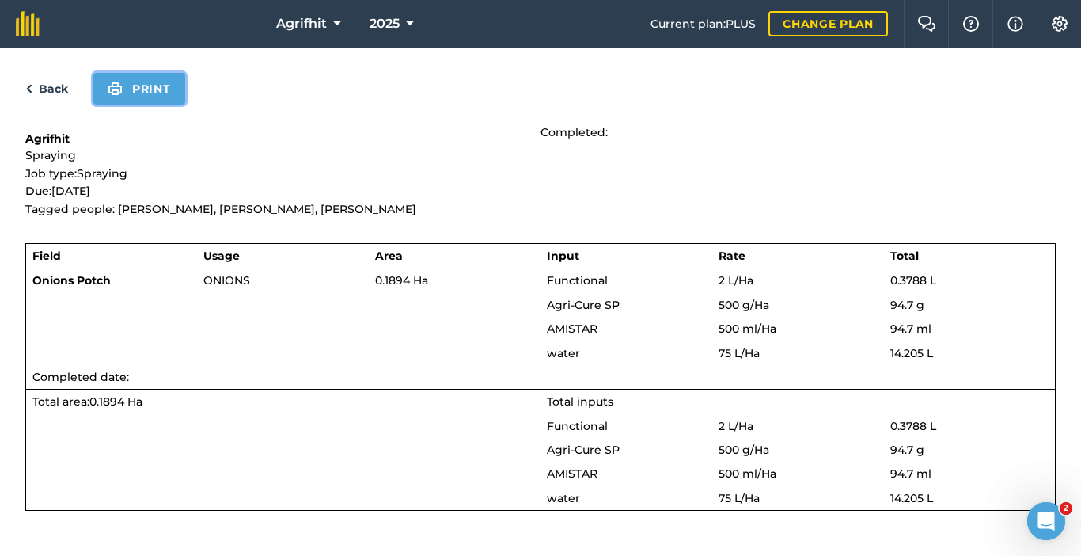
click at [140, 92] on button "Print" at bounding box center [139, 89] width 92 height 32
click at [40, 93] on link "Back" at bounding box center [46, 88] width 43 height 19
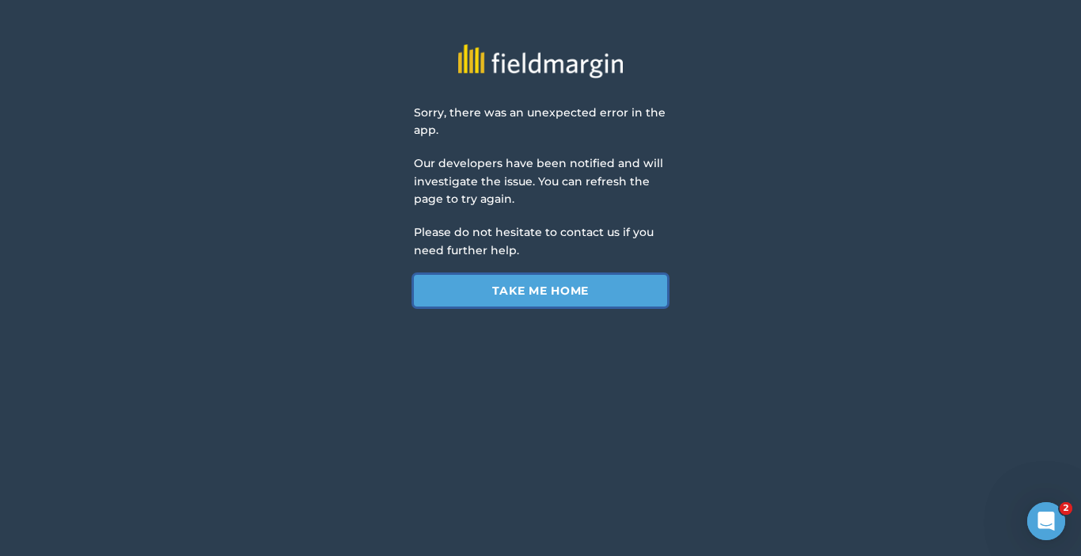
click at [532, 288] on link "Take me home" at bounding box center [540, 291] width 253 height 32
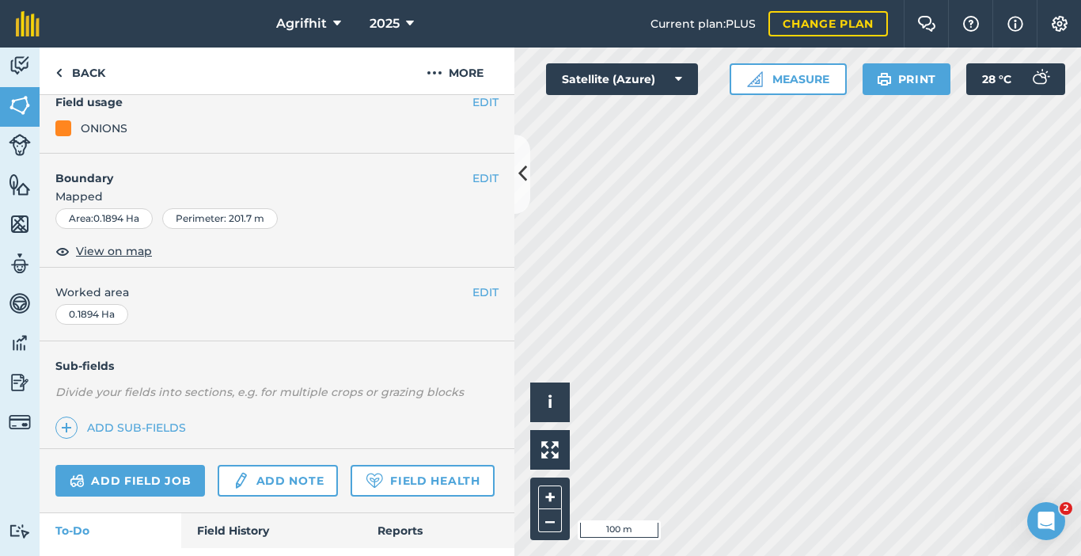
scroll to position [432, 0]
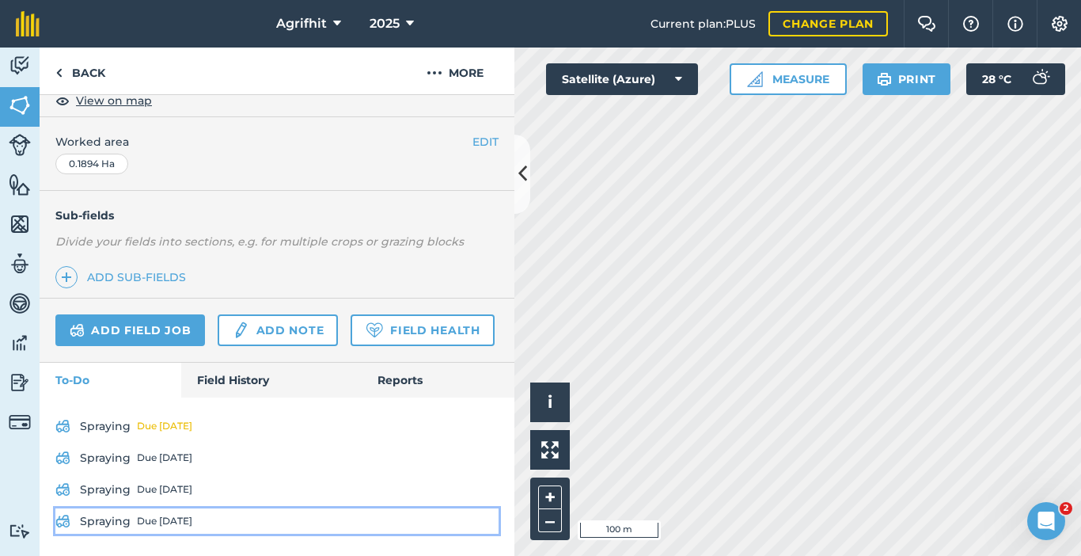
click at [141, 517] on div "Due [DATE]" at bounding box center [164, 521] width 55 height 13
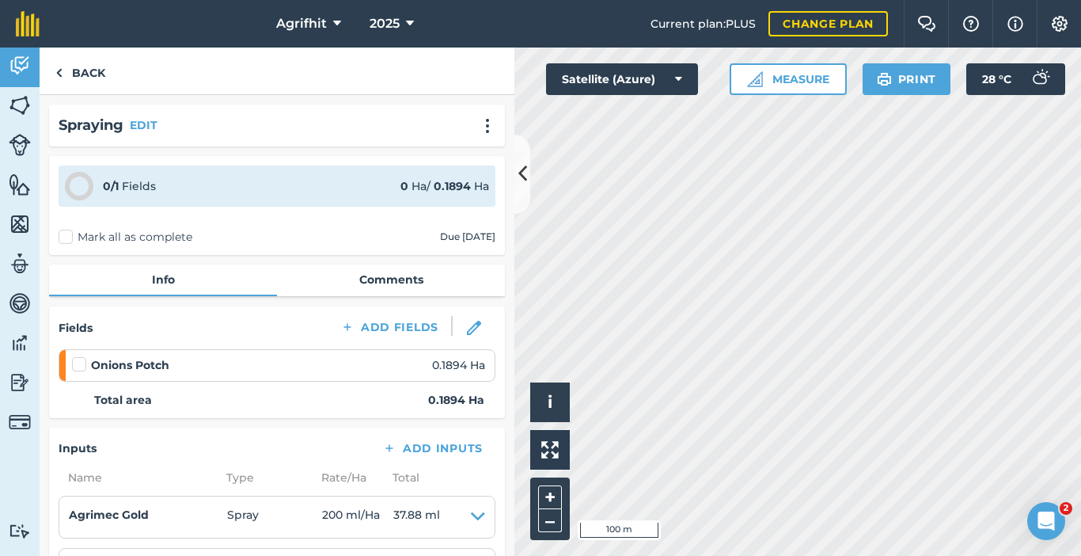
click at [476, 135] on div "Spraying EDIT" at bounding box center [277, 125] width 437 height 23
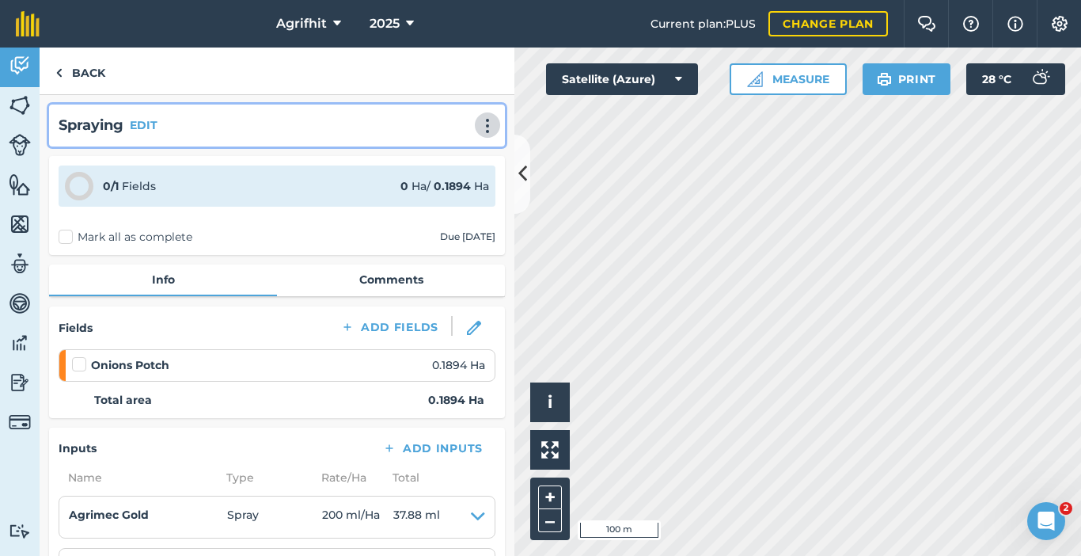
click at [481, 129] on img at bounding box center [487, 126] width 19 height 16
click at [426, 164] on link "Print" at bounding box center [454, 160] width 101 height 32
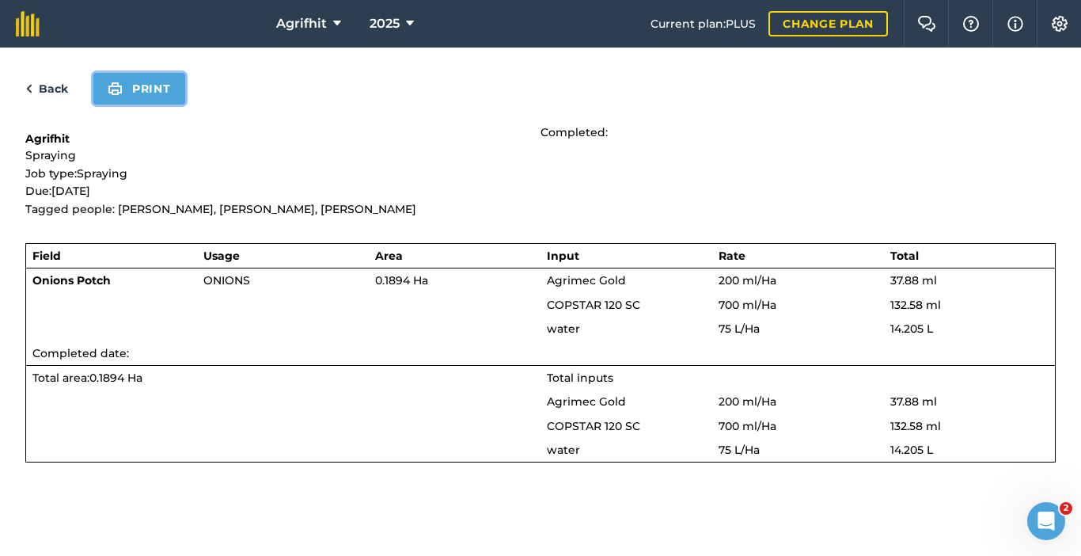
click at [141, 93] on button "Print" at bounding box center [139, 89] width 92 height 32
click at [162, 101] on button "Print" at bounding box center [139, 89] width 92 height 32
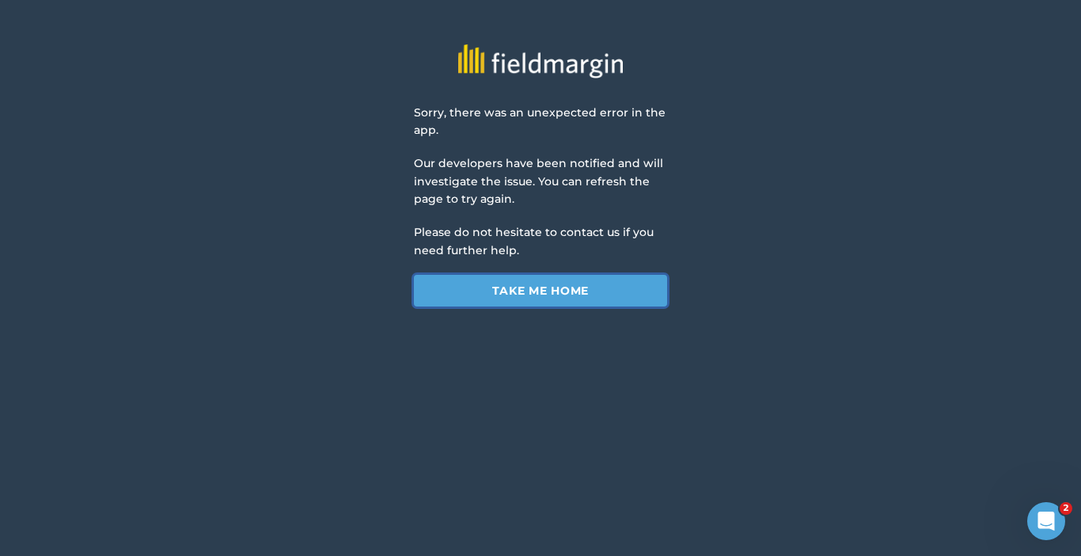
click at [553, 287] on link "Take me home" at bounding box center [540, 291] width 253 height 32
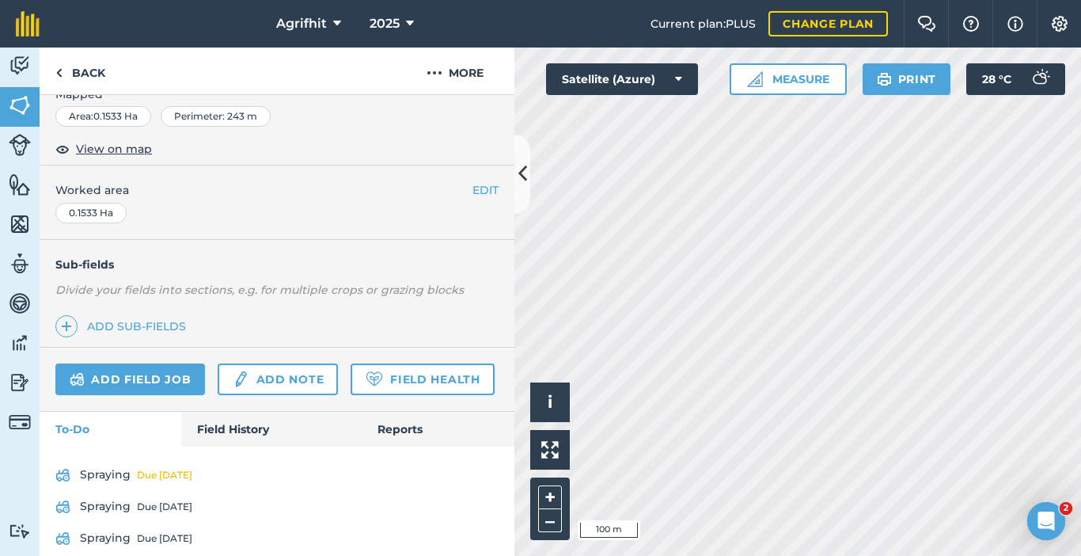
scroll to position [362, 0]
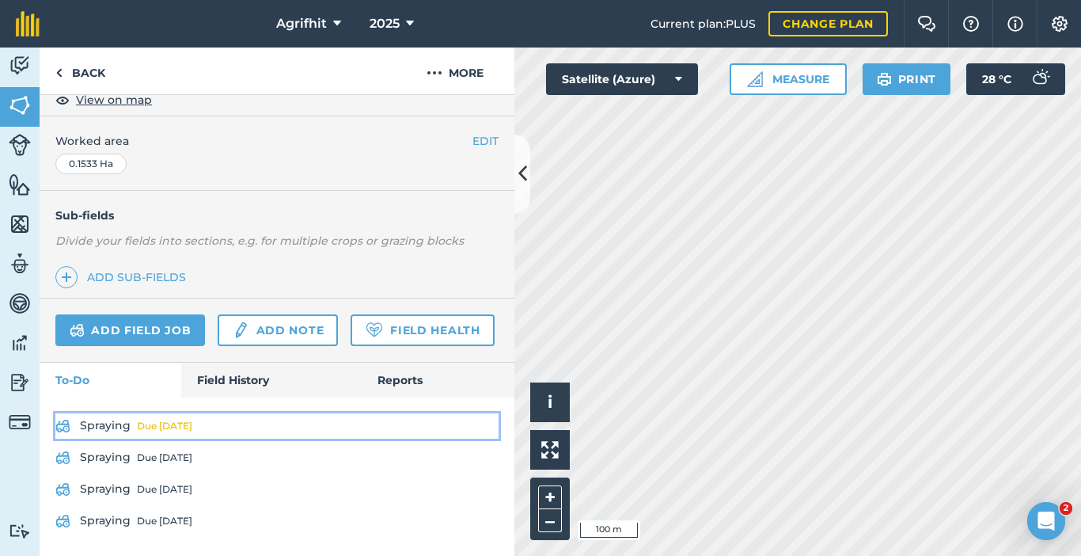
click at [108, 428] on link "Spraying Due [DATE]" at bounding box center [276, 425] width 443 height 25
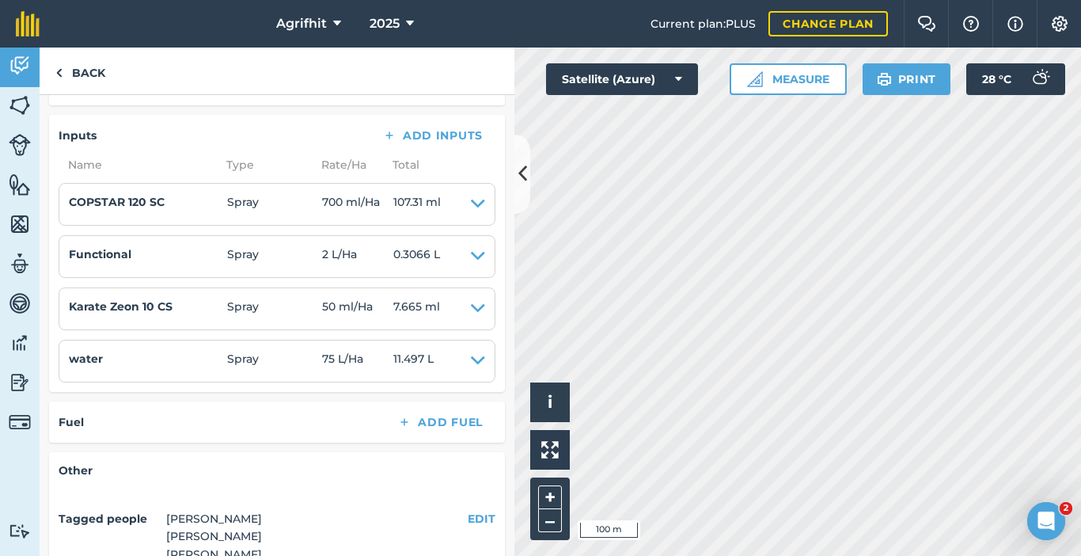
scroll to position [317, 0]
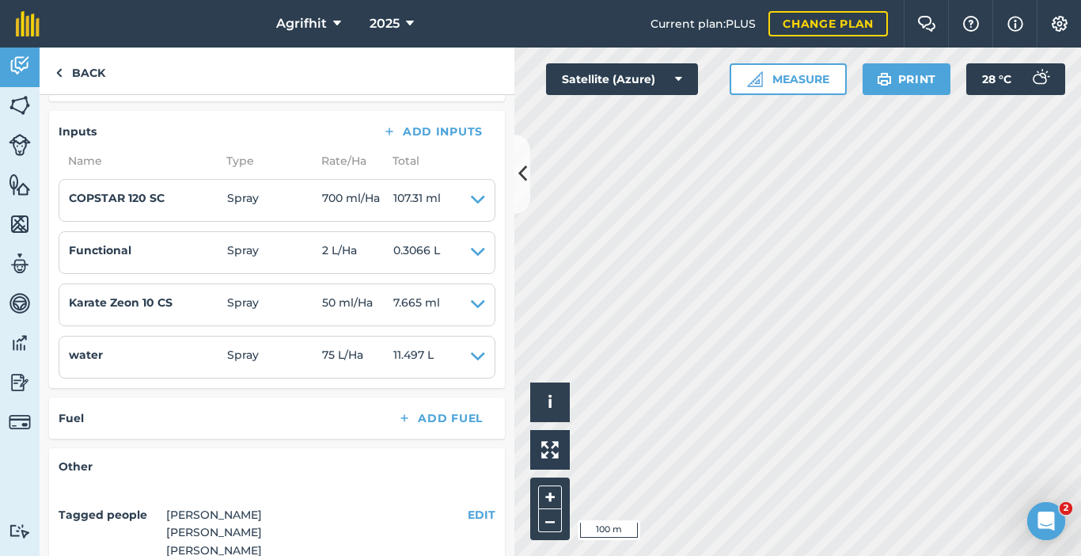
click at [477, 306] on li "Karate Zeon 10 CS Spray 50 ml / Ha 7.665 ml Reg Number L9023 Actives LAMBDA-CYH…" at bounding box center [277, 304] width 437 height 43
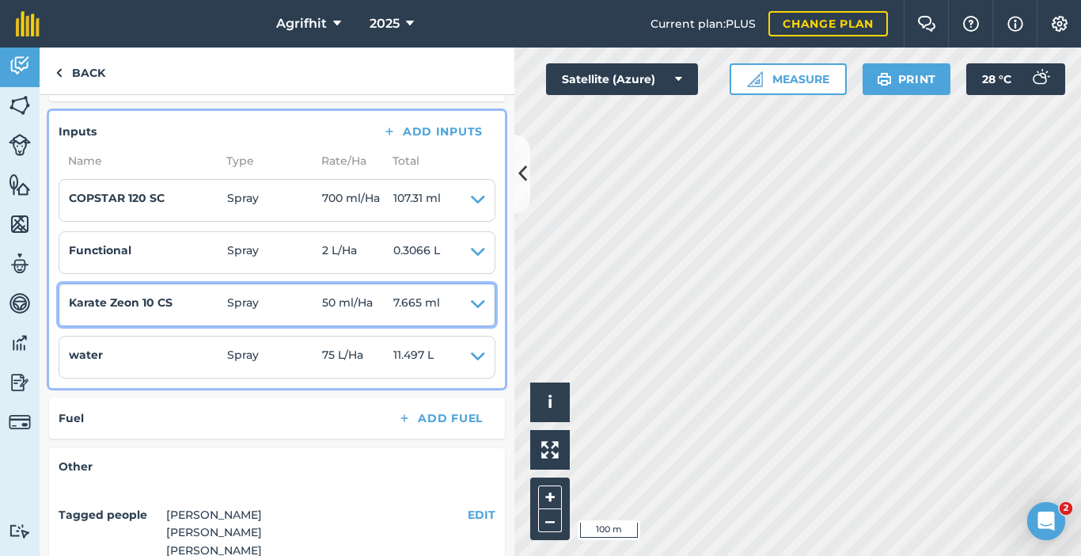
click at [471, 304] on icon at bounding box center [478, 305] width 14 height 22
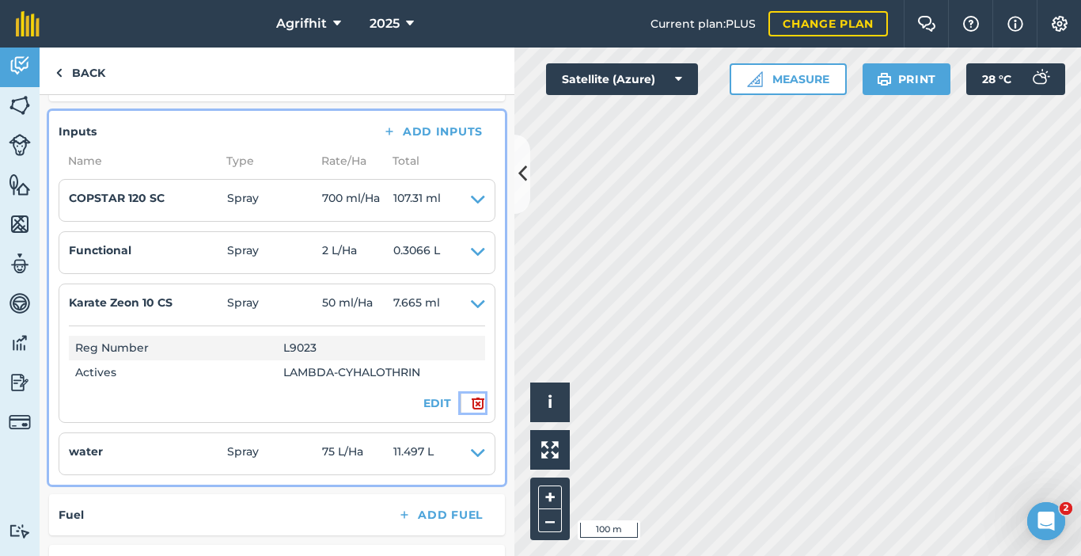
click at [471, 402] on img at bounding box center [478, 402] width 14 height 19
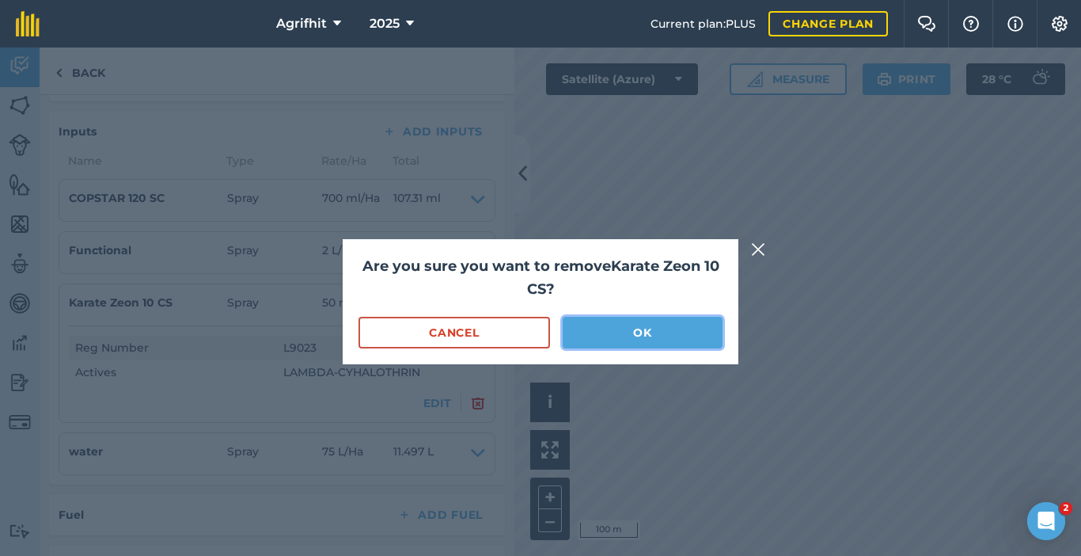
click at [669, 325] on button "OK" at bounding box center [643, 333] width 160 height 32
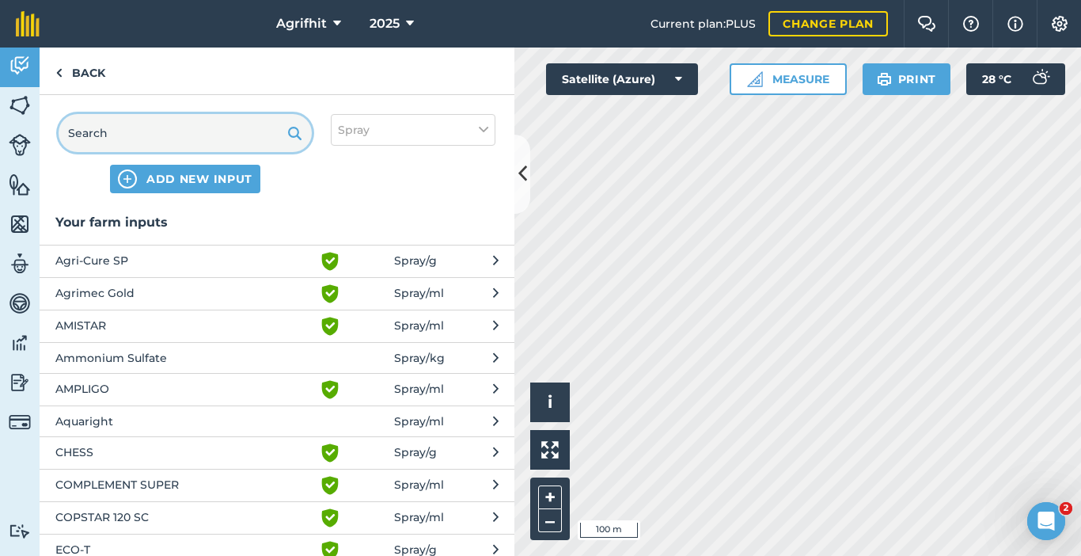
click at [192, 127] on input "text" at bounding box center [185, 133] width 253 height 38
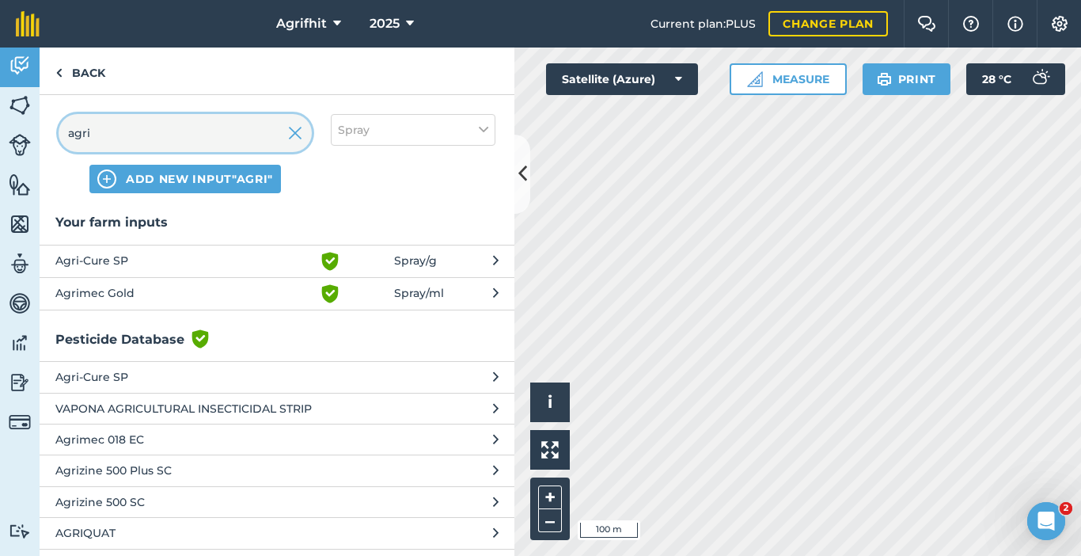
type input "agri"
click at [139, 263] on span "Agri-Cure SP" at bounding box center [184, 261] width 259 height 19
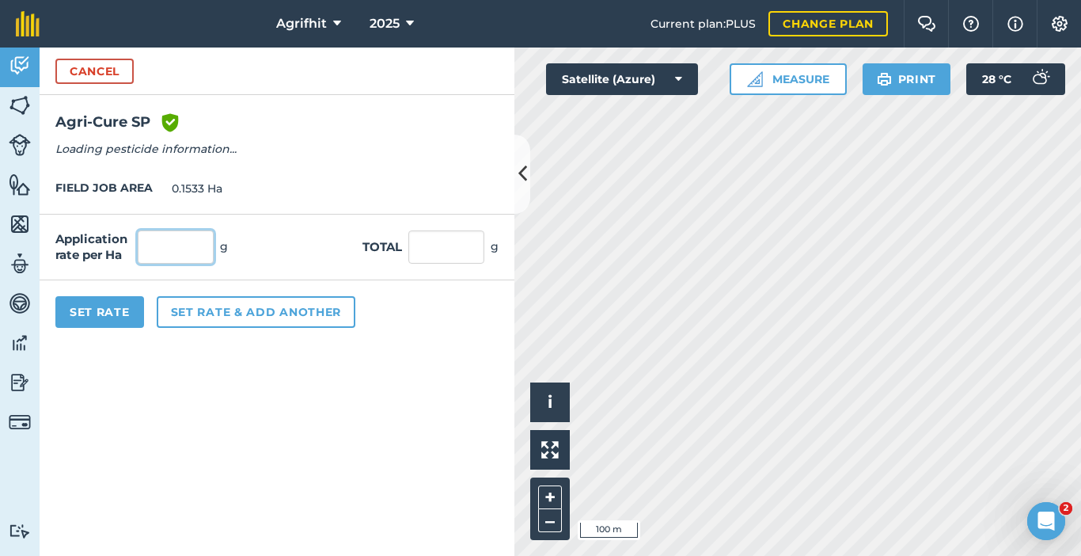
click at [178, 252] on input "text" at bounding box center [176, 246] width 76 height 33
type input "500"
click button "Cancel" at bounding box center [94, 71] width 78 height 25
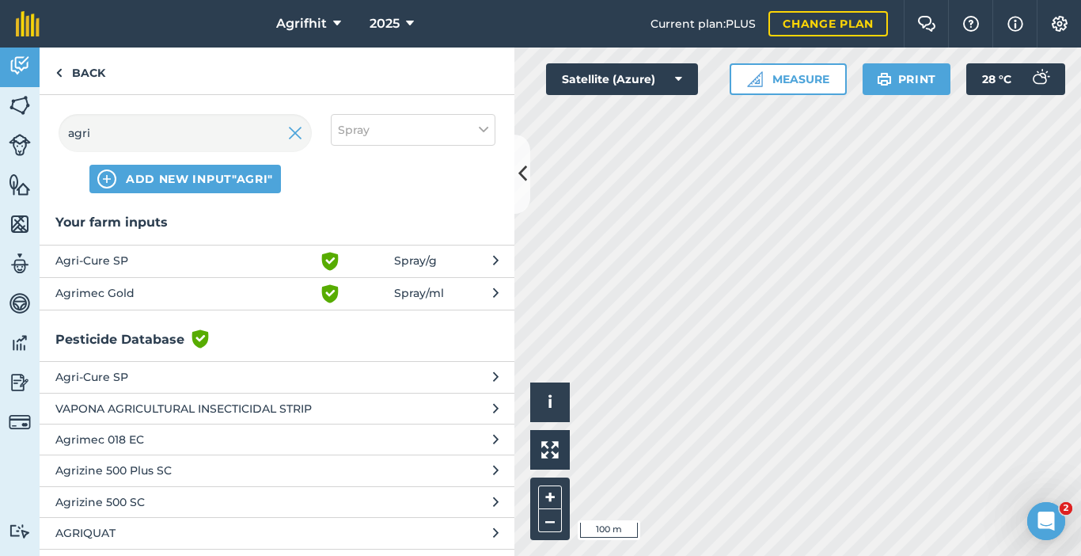
click at [120, 292] on span "Agrimec Gold" at bounding box center [184, 293] width 259 height 19
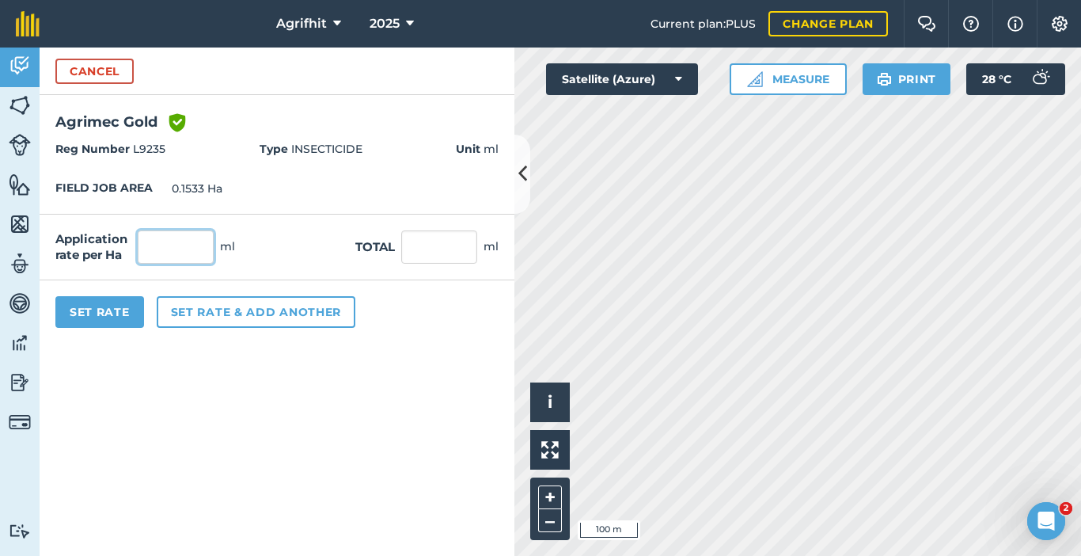
click at [189, 243] on input "text" at bounding box center [176, 246] width 76 height 33
type input "200"
type input "30.66"
click at [101, 314] on button "Set Rate" at bounding box center [99, 312] width 89 height 32
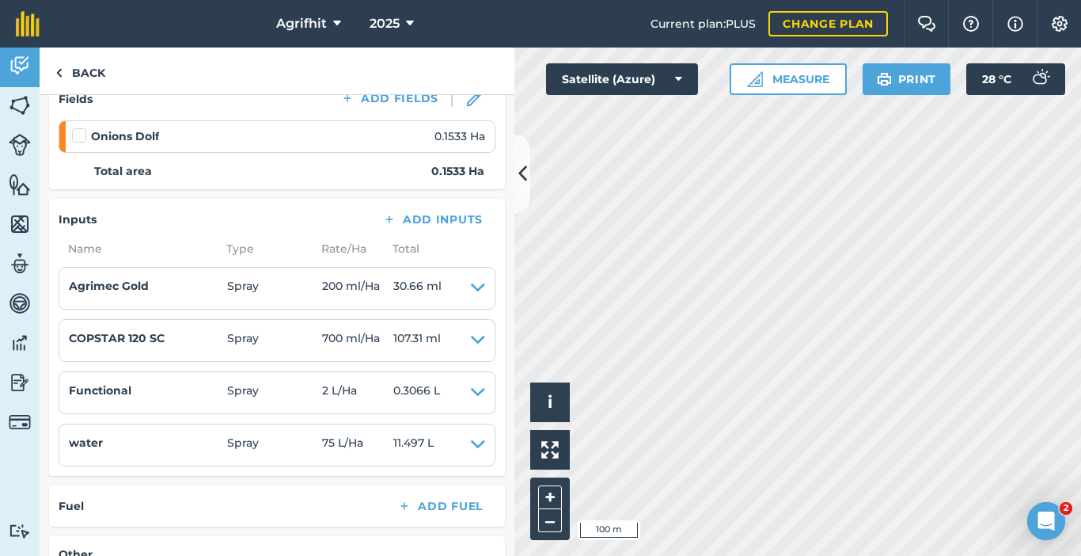
scroll to position [238, 0]
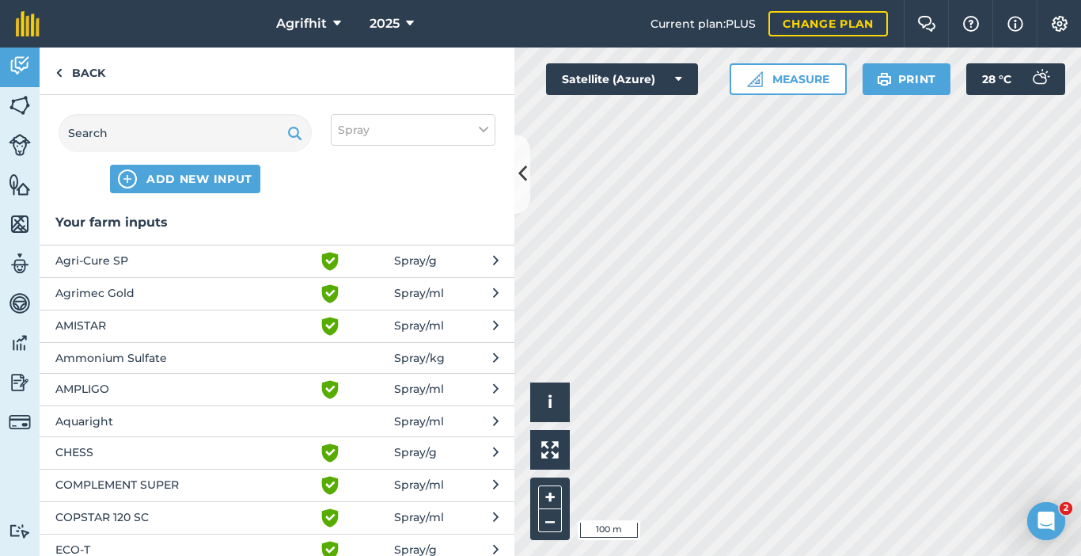
click at [116, 261] on span "Agri-Cure SP" at bounding box center [184, 261] width 259 height 19
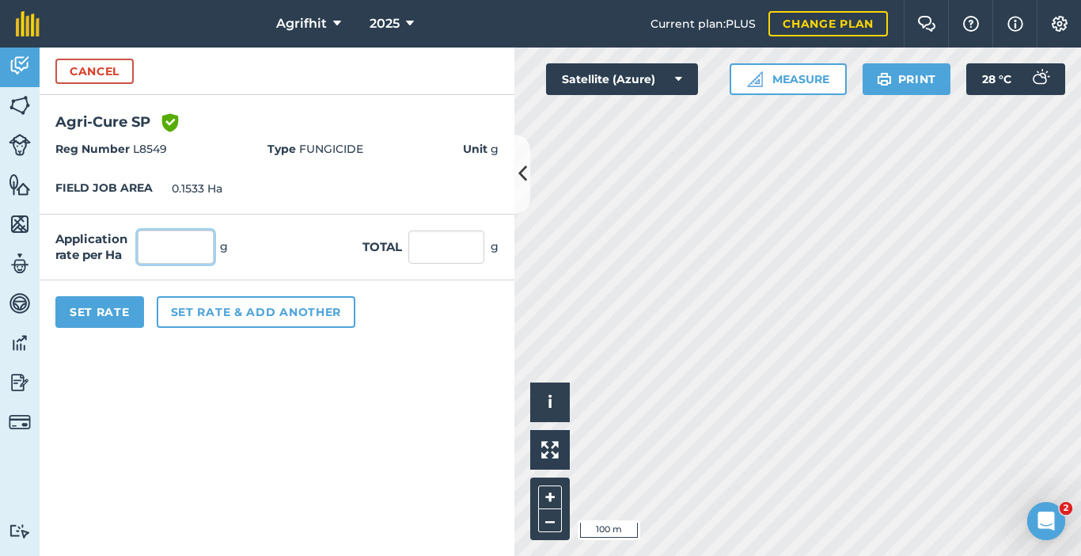
click at [190, 246] on input "text" at bounding box center [176, 246] width 76 height 33
type input "500"
type input "76.65"
click at [125, 307] on button "Set Rate" at bounding box center [99, 312] width 89 height 32
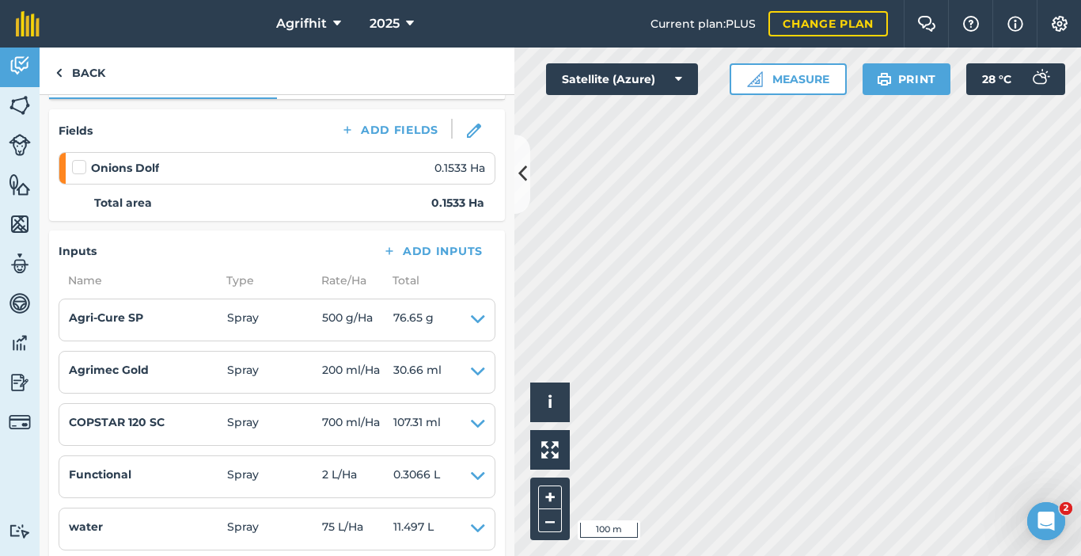
scroll to position [238, 0]
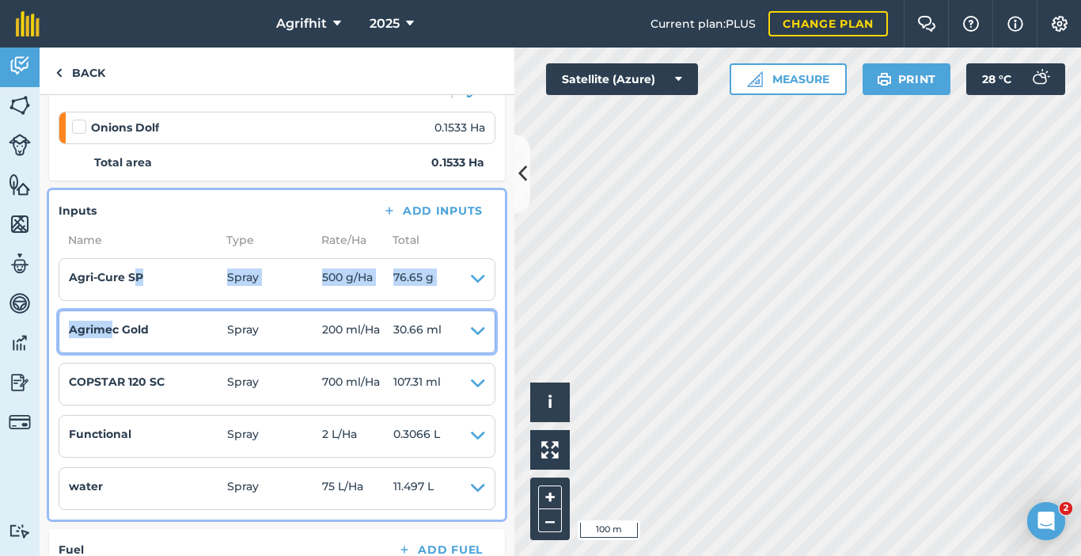
drag, startPoint x: 112, startPoint y: 330, endPoint x: 138, endPoint y: 279, distance: 57.0
click at [138, 279] on ul "Agri-Cure SP Spray 500 g / Ha 76.65 g Type FUNGICIDE Reg Number L8549 Actives P…" at bounding box center [277, 384] width 437 height 252
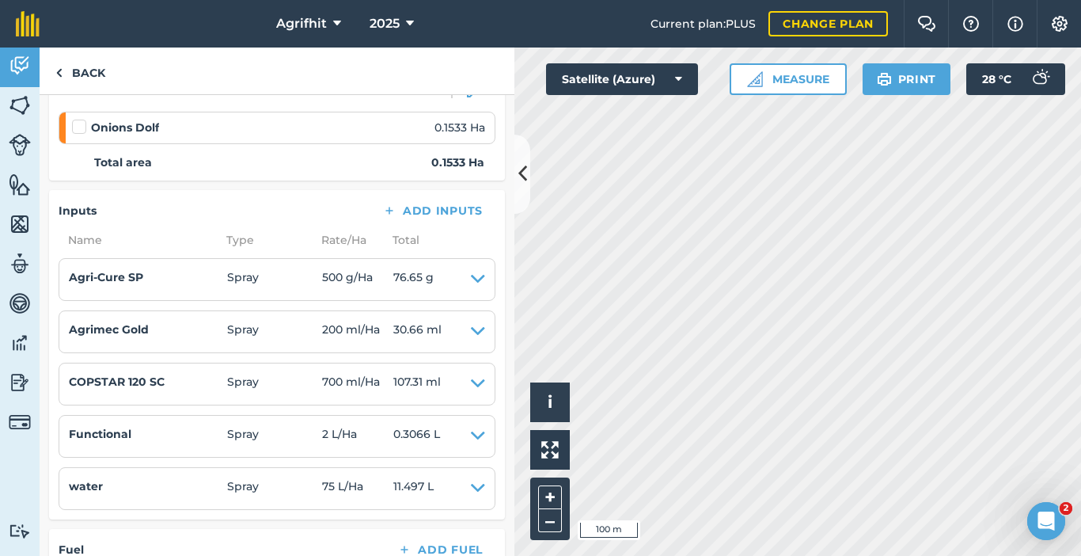
click at [288, 176] on div "Fields Add Fields Onions Dolf 0.1533 Ha Total area 0.1533 Ha" at bounding box center [277, 125] width 456 height 112
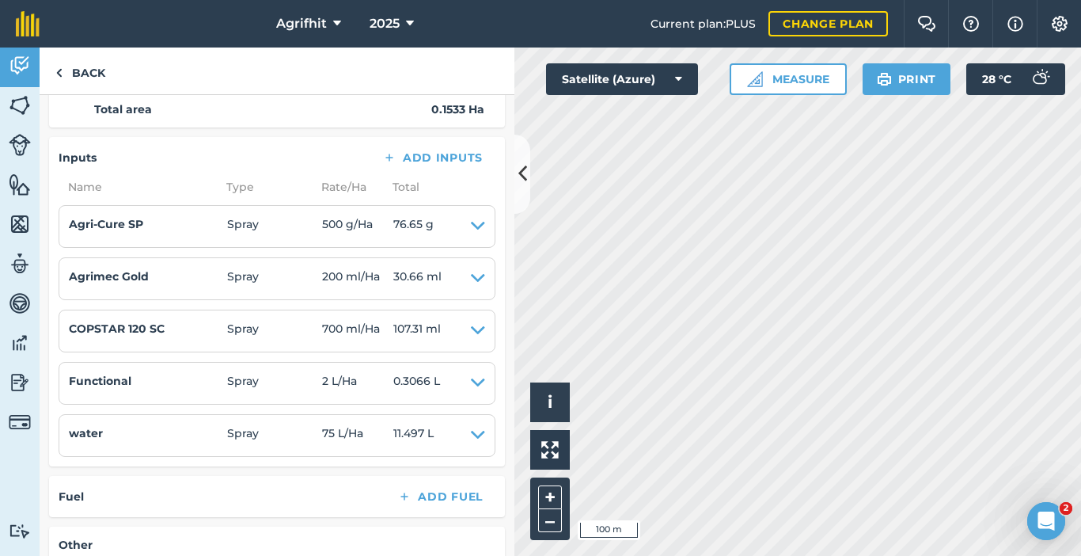
scroll to position [317, 0]
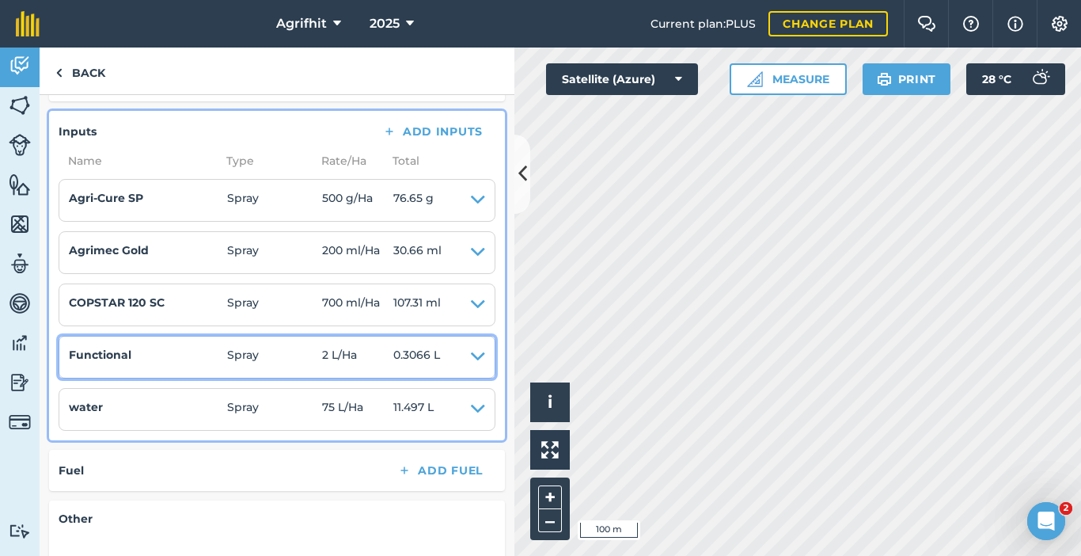
click at [173, 356] on h4 "Functional" at bounding box center [148, 354] width 158 height 17
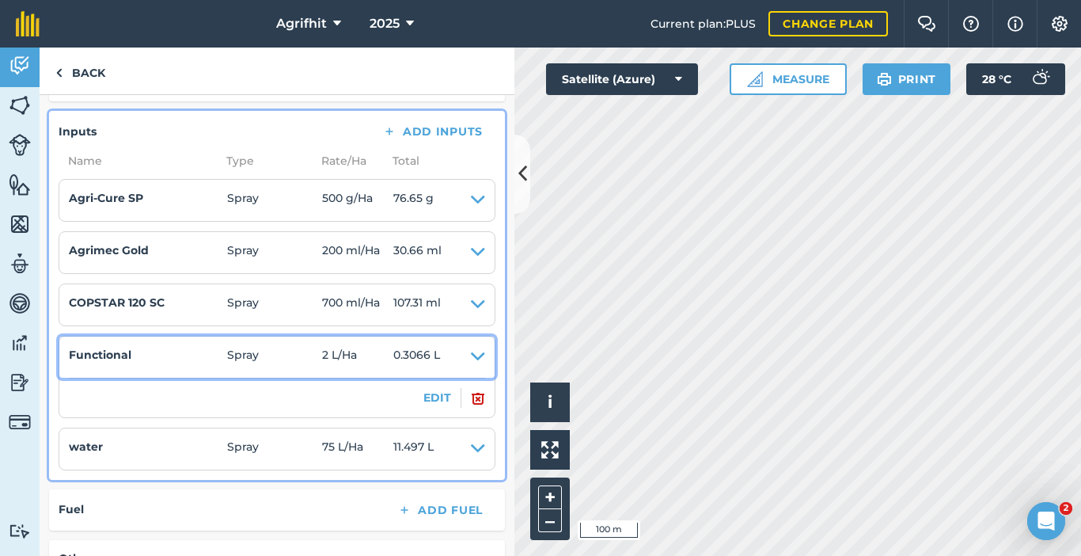
click at [173, 356] on h4 "Functional" at bounding box center [148, 354] width 158 height 17
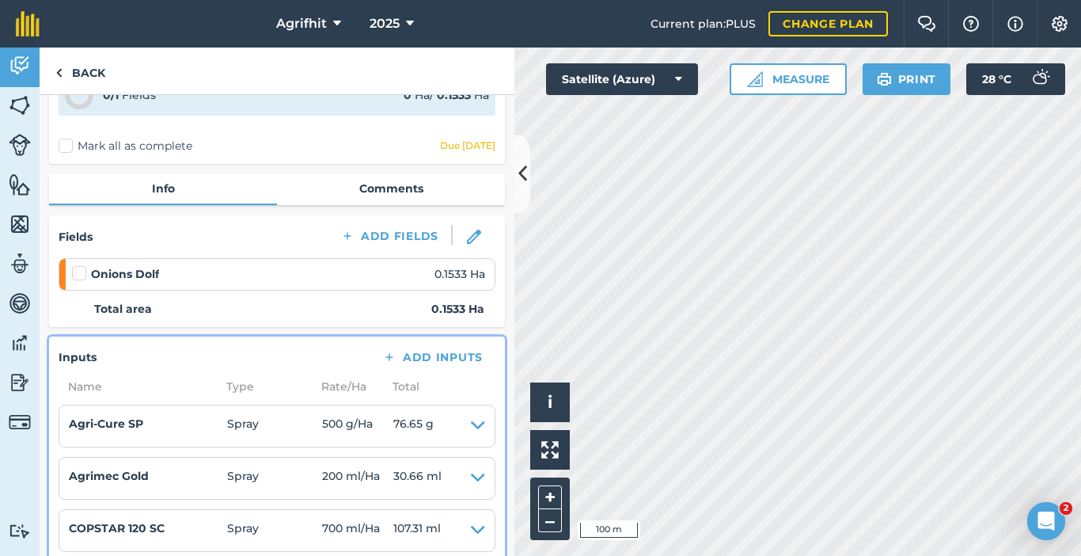
scroll to position [0, 0]
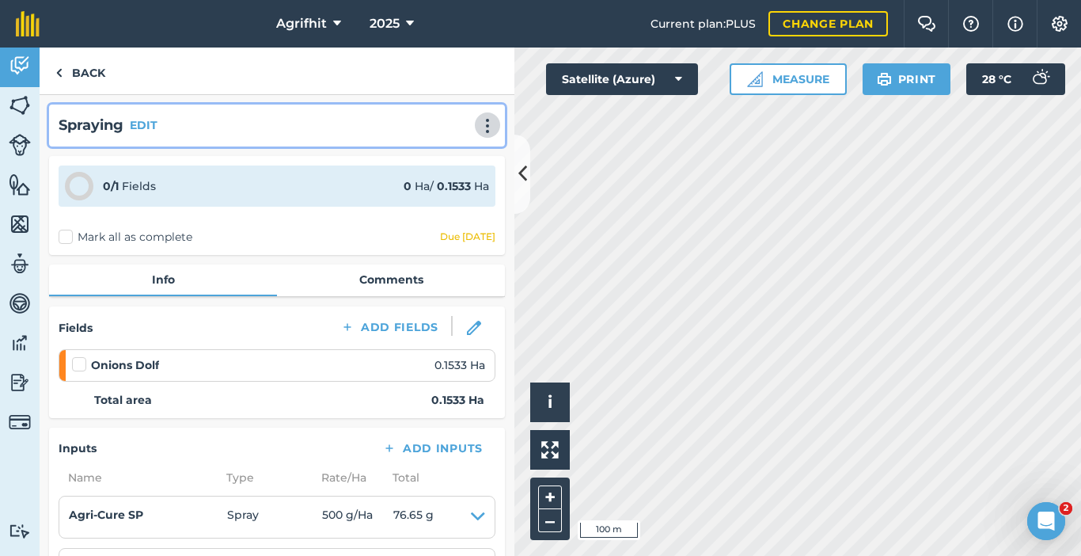
click at [481, 119] on img at bounding box center [487, 126] width 19 height 16
click at [433, 154] on link "Print" at bounding box center [454, 160] width 101 height 32
click at [478, 125] on img at bounding box center [487, 126] width 19 height 16
click at [422, 161] on link "Print" at bounding box center [454, 160] width 101 height 32
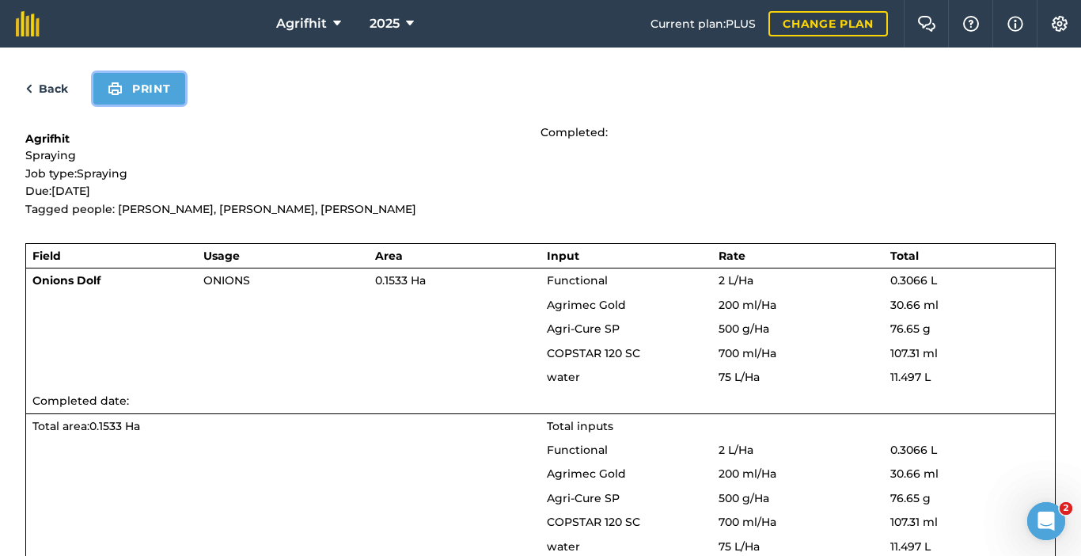
click at [118, 83] on img at bounding box center [115, 88] width 15 height 19
click at [53, 89] on link "Back" at bounding box center [46, 88] width 43 height 19
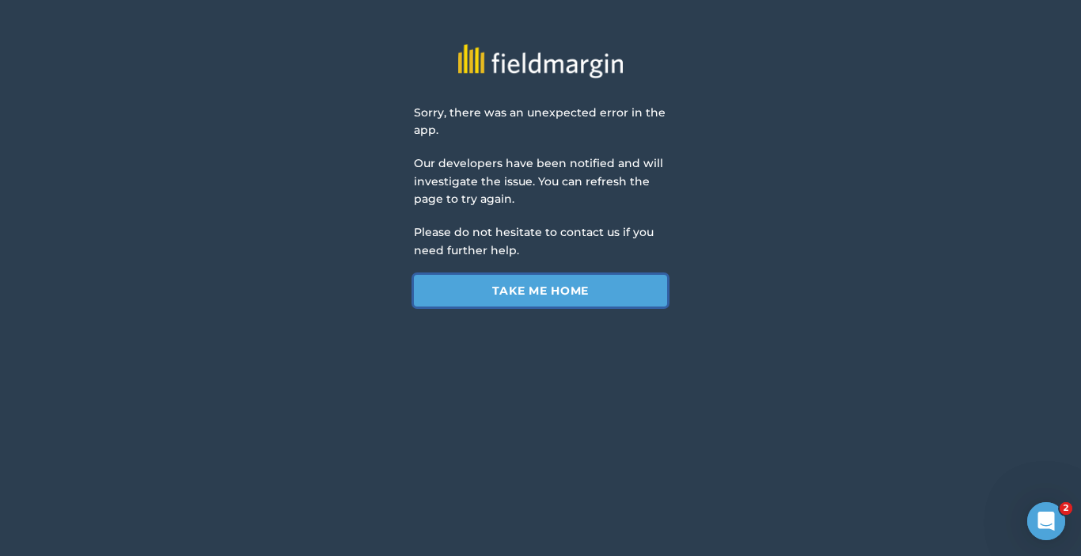
click at [523, 291] on link "Take me home" at bounding box center [540, 291] width 253 height 32
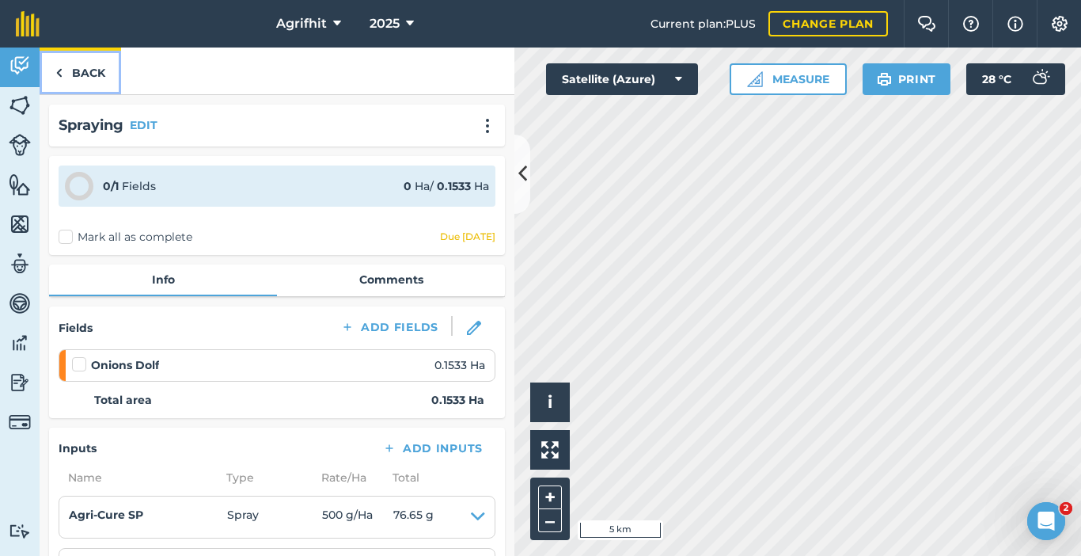
click at [89, 75] on link "Back" at bounding box center [81, 71] width 82 height 47
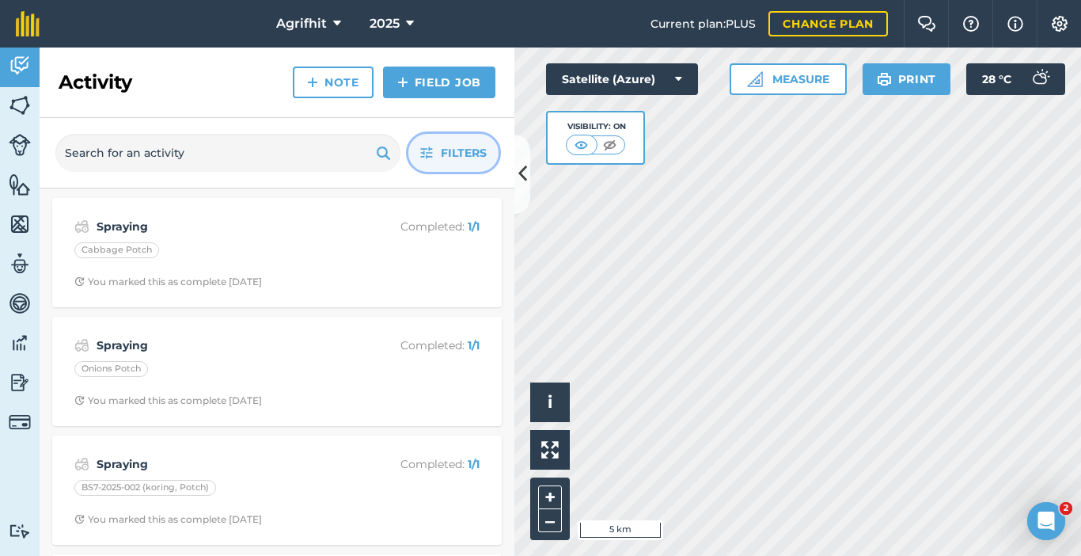
click at [450, 155] on span "Filters" at bounding box center [464, 152] width 46 height 17
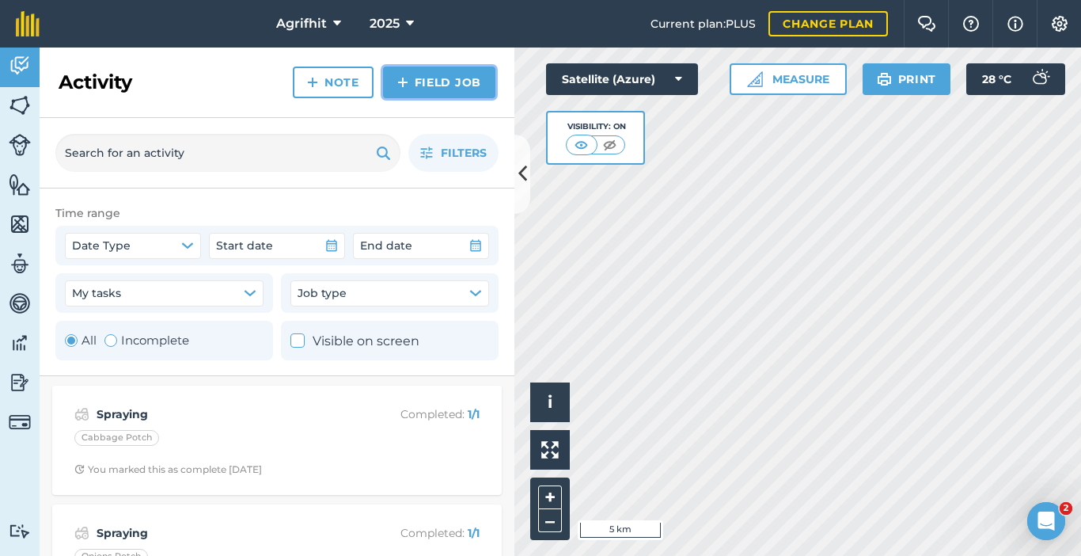
click at [439, 88] on link "Field Job" at bounding box center [439, 83] width 112 height 32
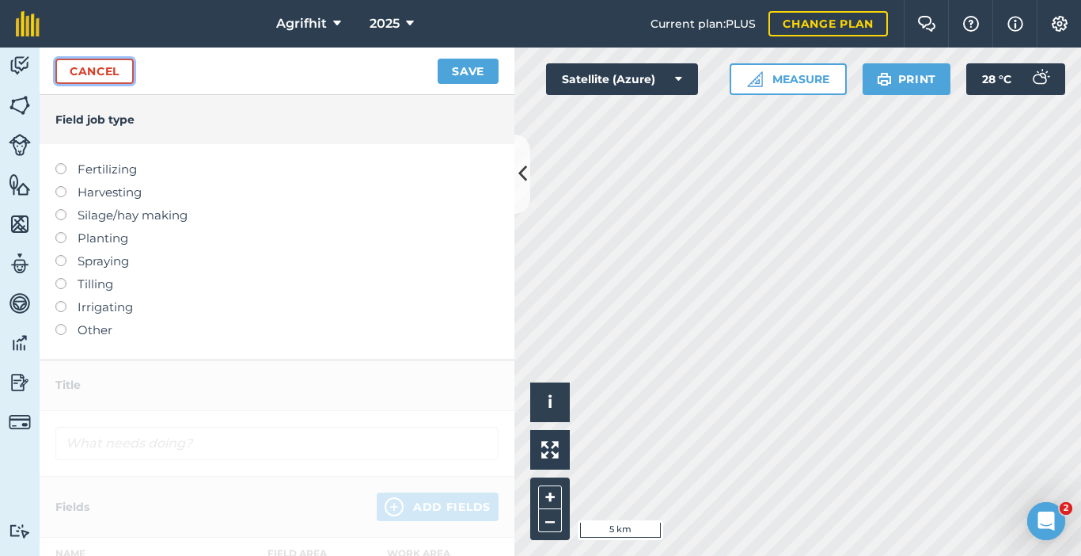
click at [98, 73] on link "Cancel" at bounding box center [94, 71] width 78 height 25
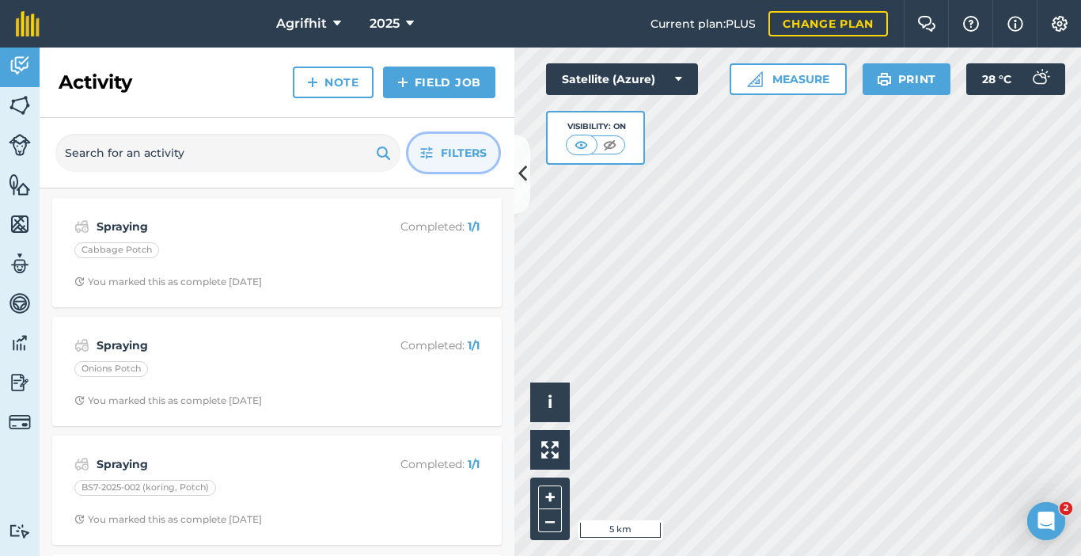
click at [455, 159] on span "Filters" at bounding box center [464, 152] width 46 height 17
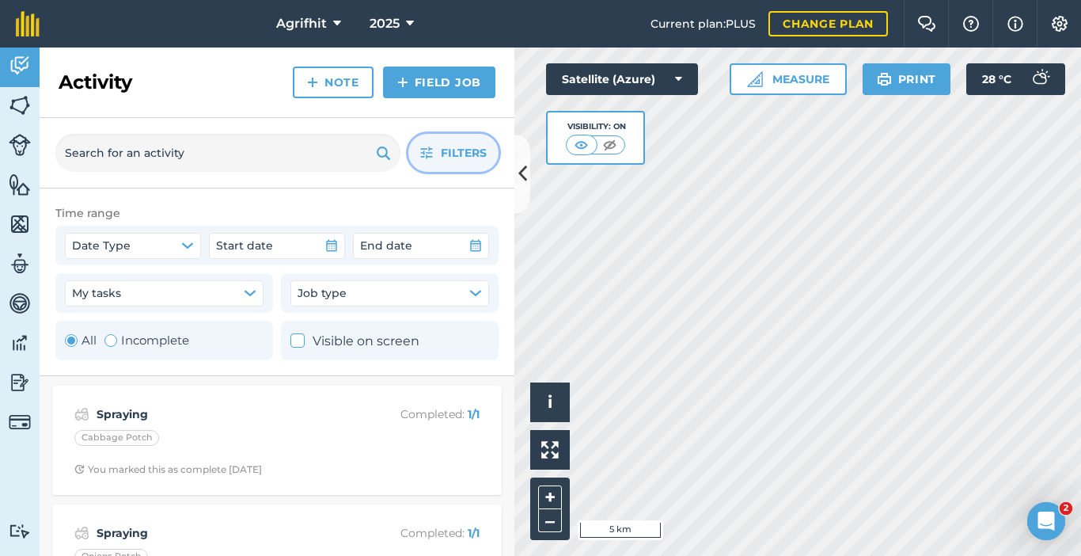
click at [443, 169] on button "Filters" at bounding box center [454, 153] width 90 height 38
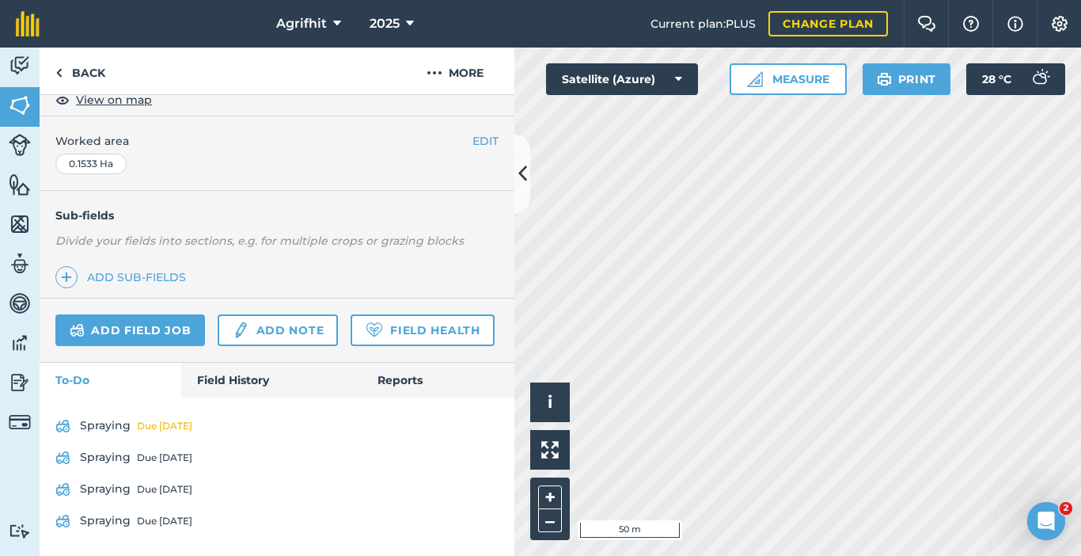
scroll to position [362, 0]
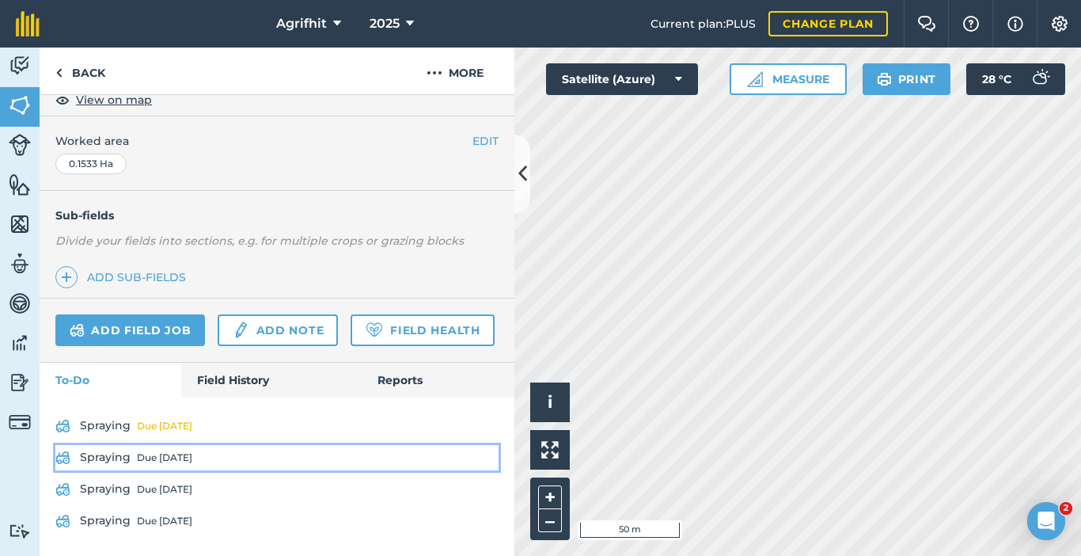
click at [167, 454] on div "Due [DATE]" at bounding box center [164, 457] width 55 height 13
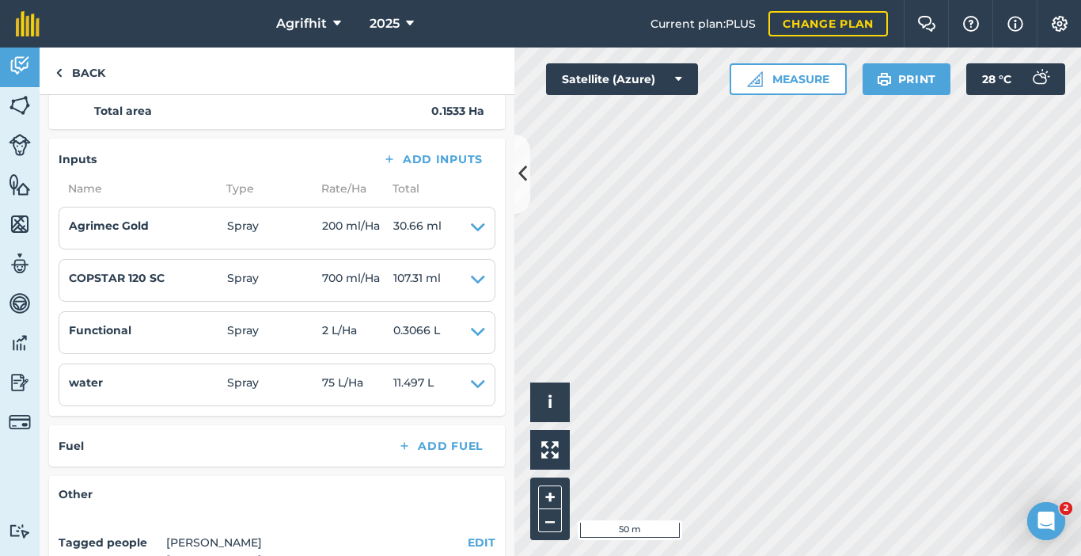
scroll to position [317, 0]
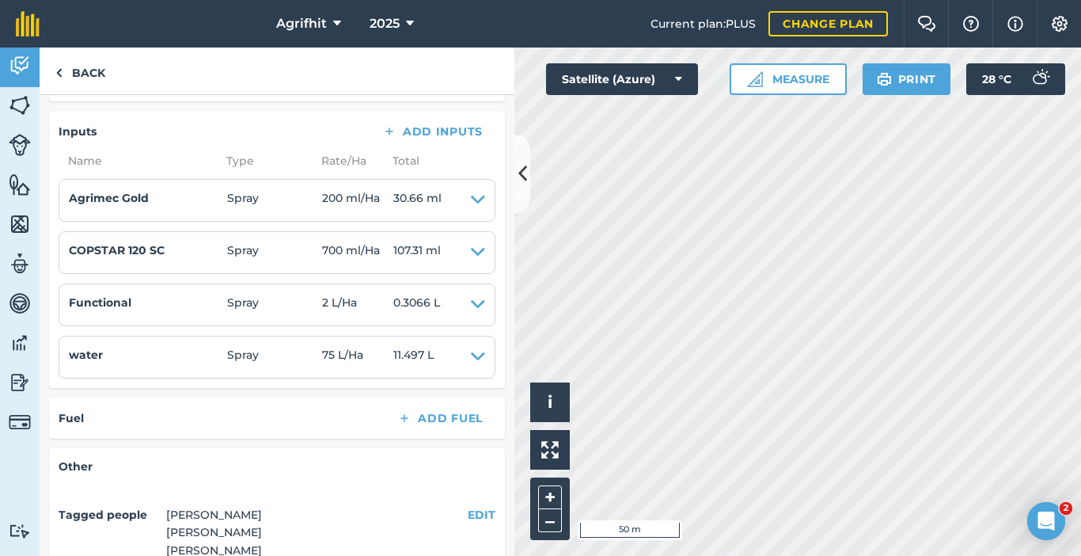
click at [477, 201] on li "Agrimec Gold Spray 200 ml / Ha 30.66 ml Type INSECTICIDE Reg Number L9235 Activ…" at bounding box center [277, 200] width 437 height 43
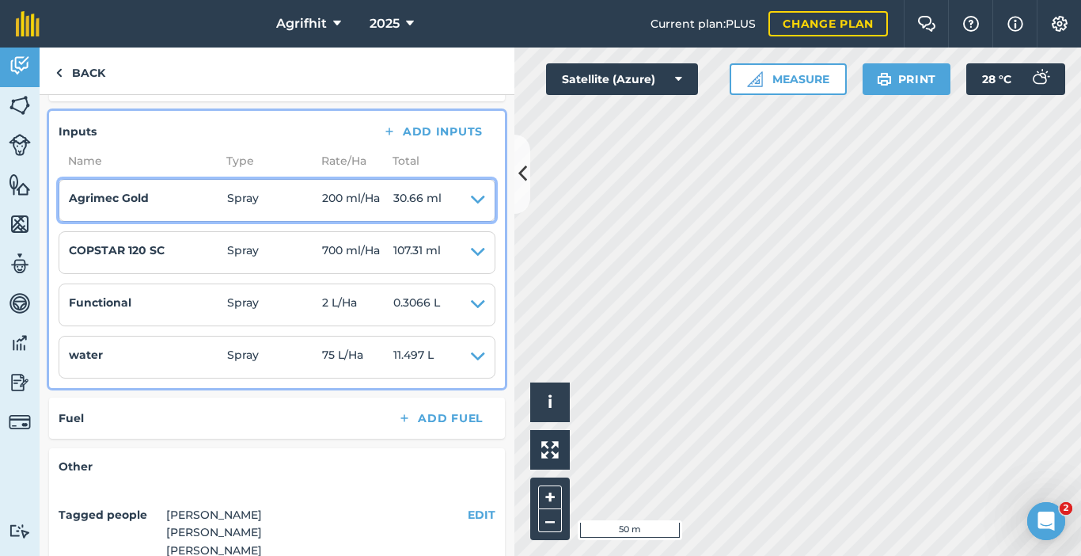
click at [471, 201] on icon at bounding box center [478, 200] width 14 height 22
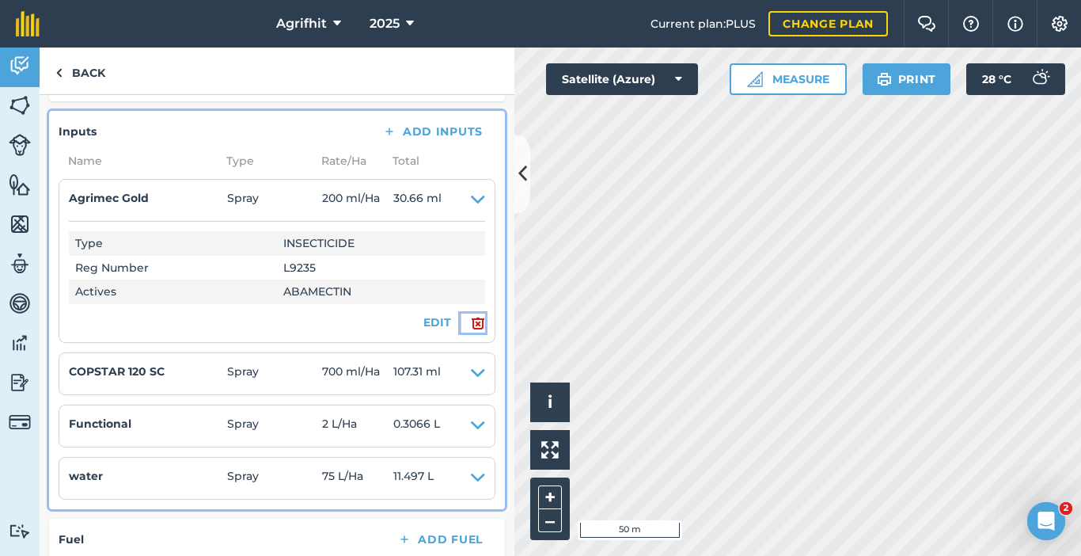
click at [471, 322] on img at bounding box center [478, 323] width 14 height 19
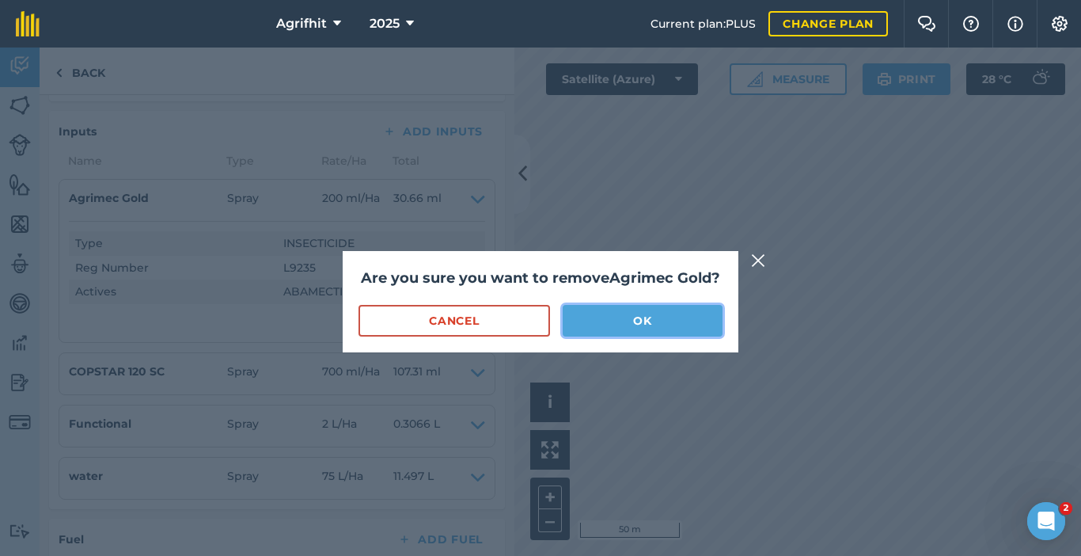
click at [643, 317] on button "OK" at bounding box center [643, 321] width 160 height 32
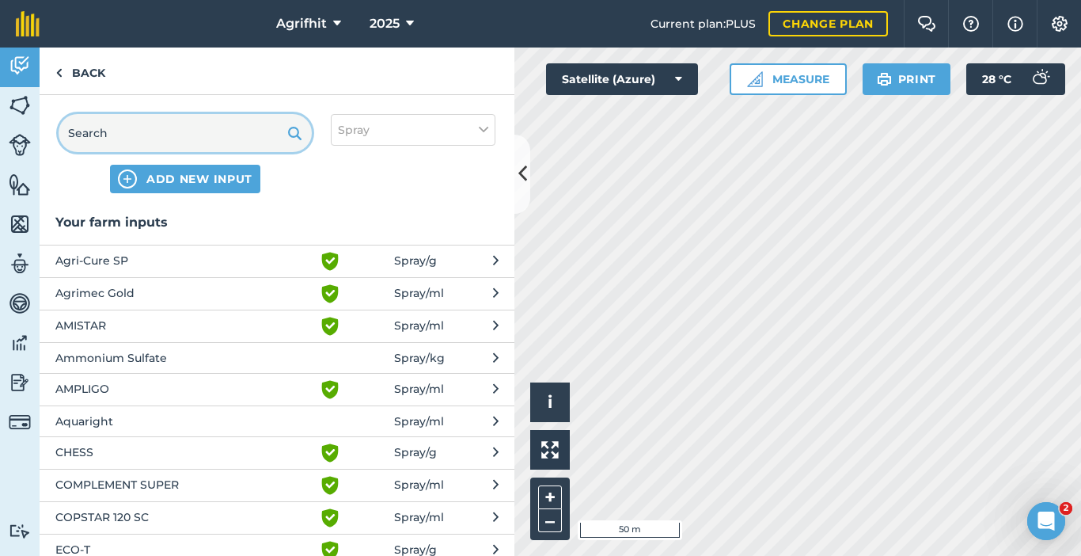
click at [184, 135] on input "text" at bounding box center [185, 133] width 253 height 38
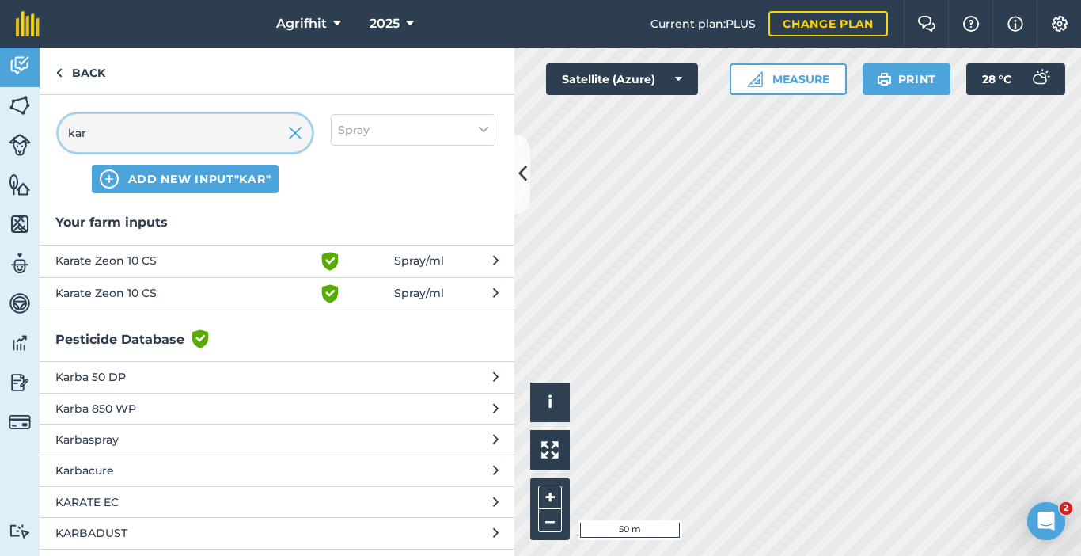
type input "kar"
click at [132, 260] on span "Karate Zeon 10 CS" at bounding box center [184, 261] width 259 height 19
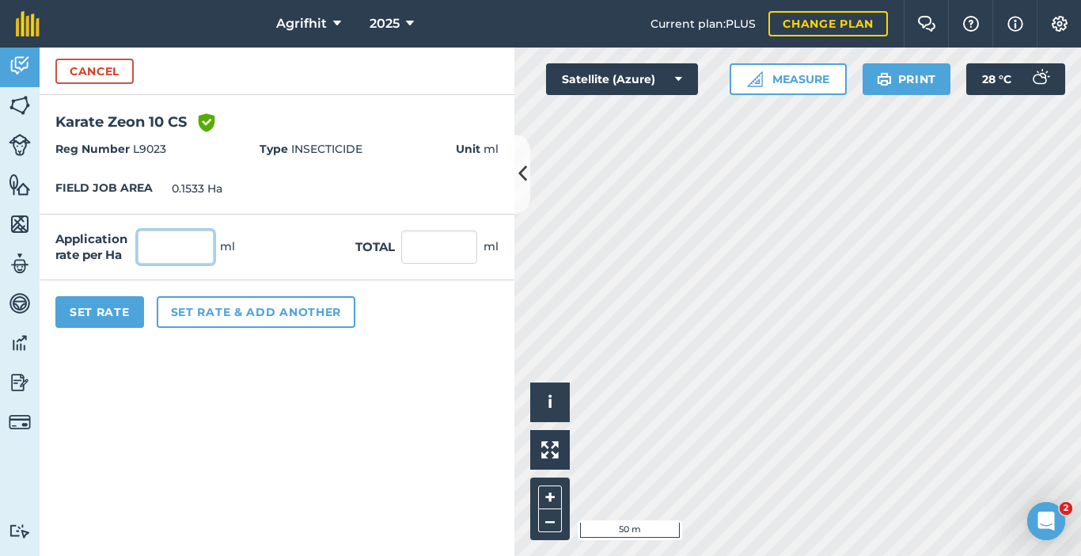
click at [177, 243] on input "text" at bounding box center [176, 246] width 76 height 33
type input "50"
type input "7.665"
click at [118, 319] on button "Set Rate" at bounding box center [99, 312] width 89 height 32
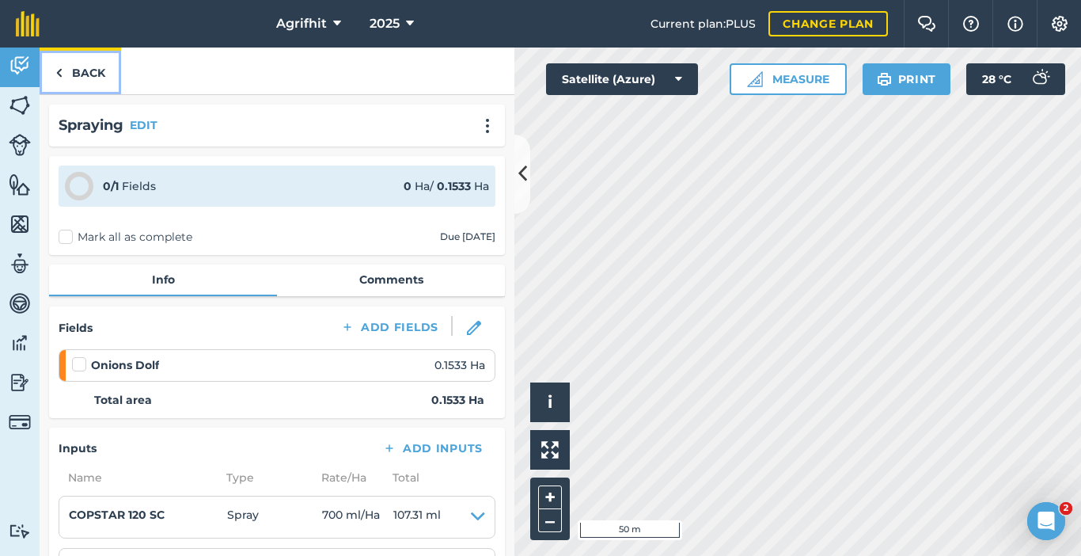
click at [80, 74] on link "Back" at bounding box center [81, 71] width 82 height 47
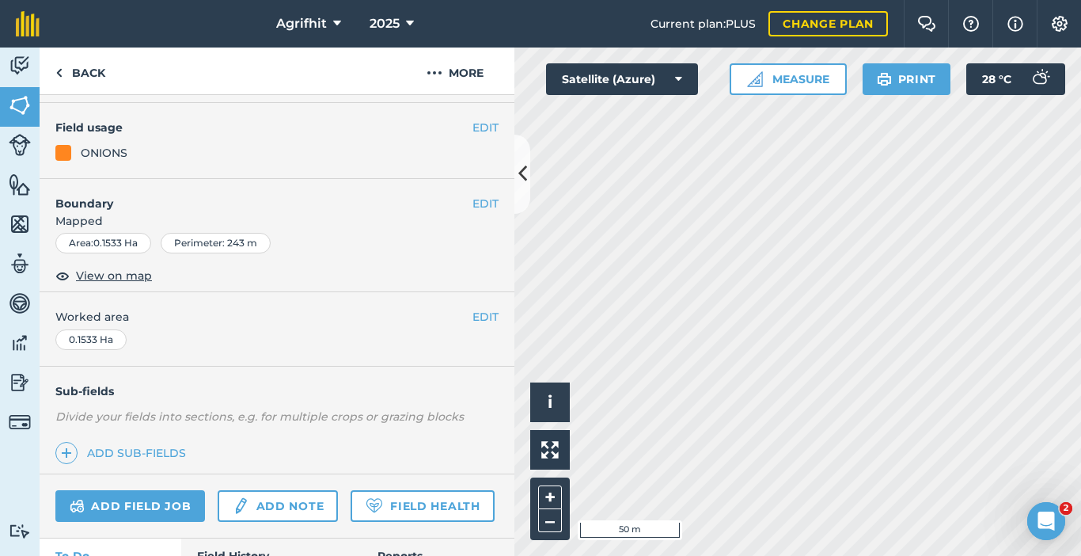
scroll to position [362, 0]
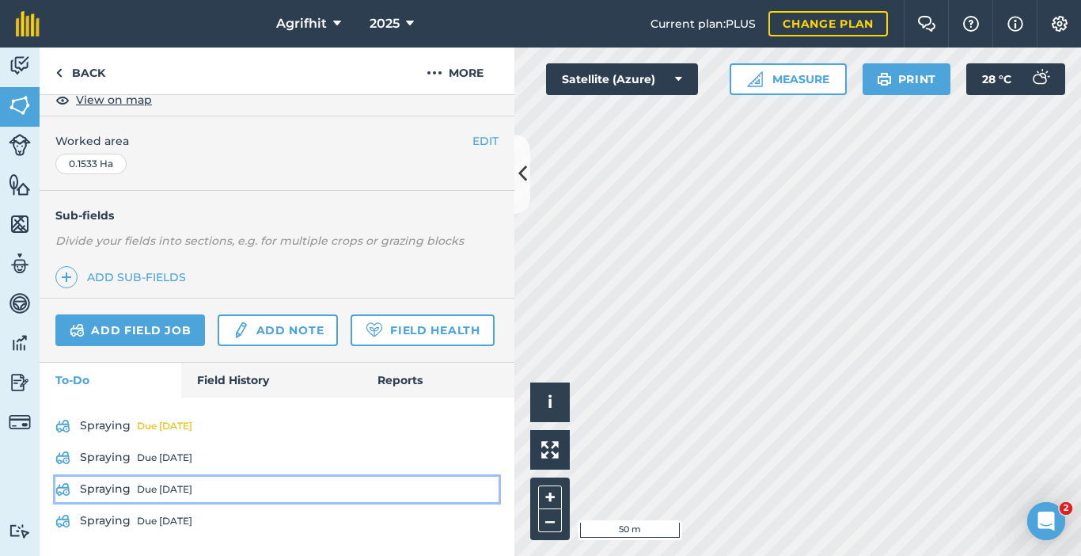
click at [162, 492] on div "Due [DATE]" at bounding box center [164, 489] width 55 height 13
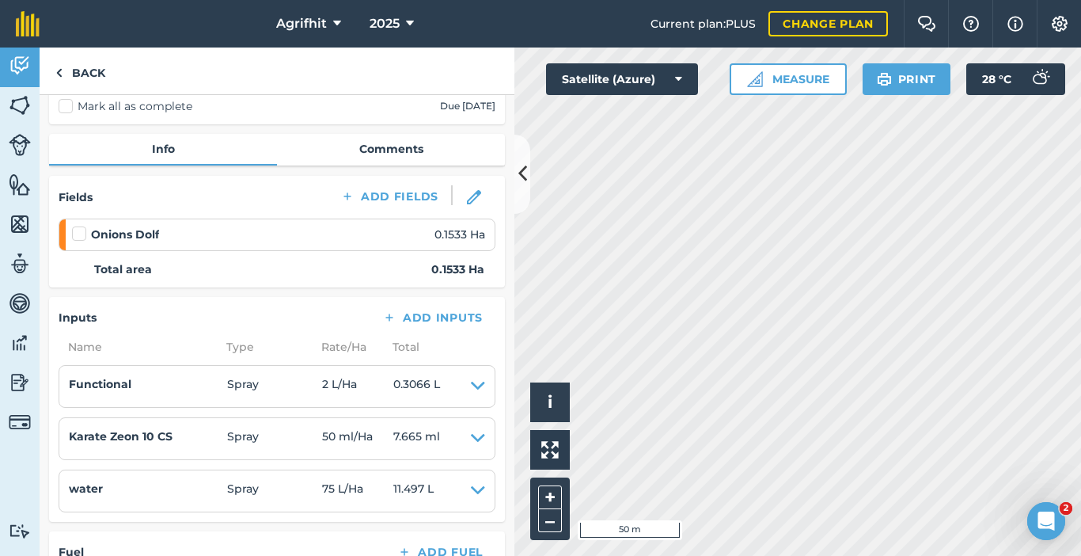
scroll to position [238, 0]
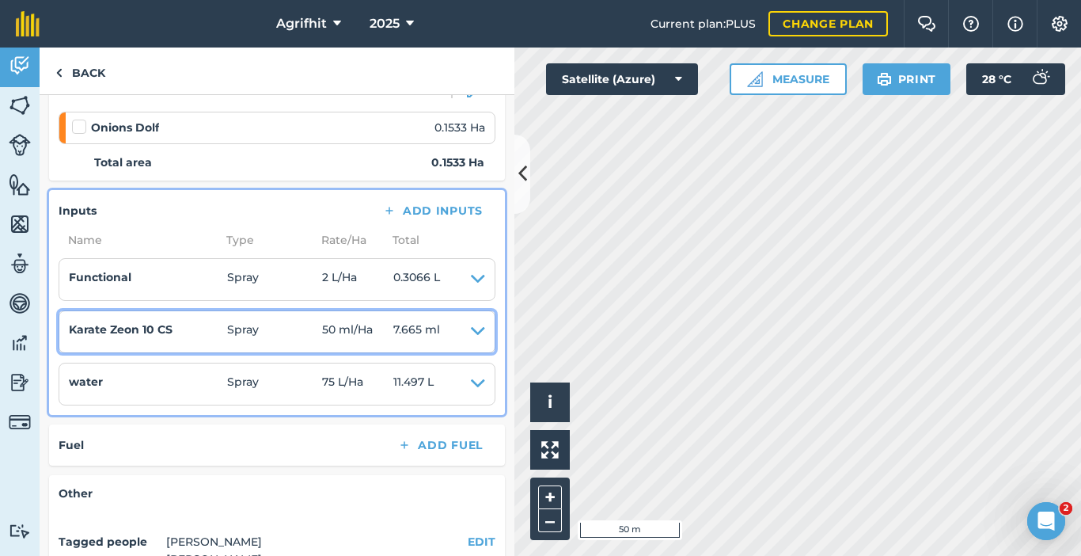
click at [471, 339] on icon at bounding box center [478, 332] width 14 height 22
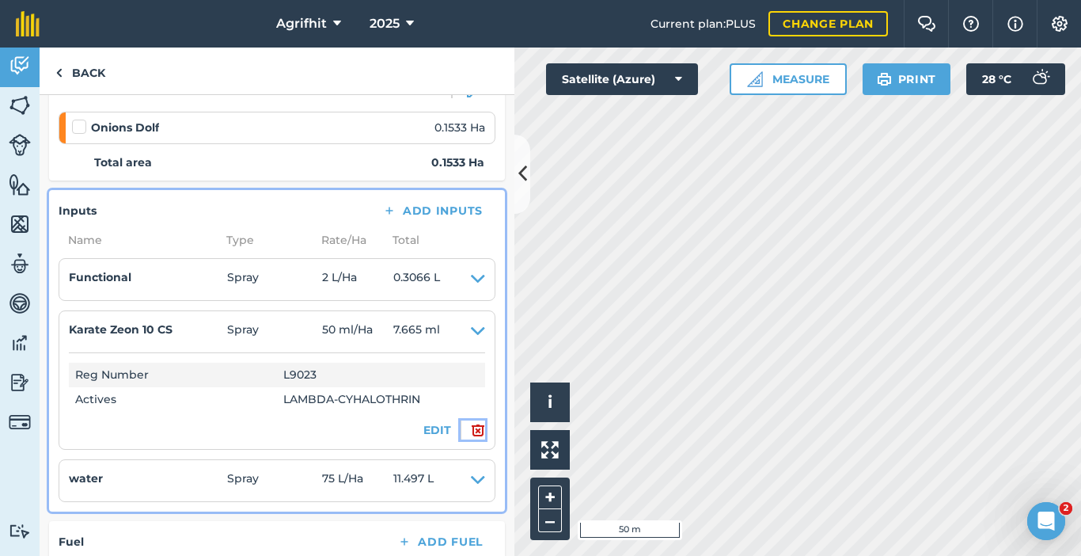
click at [471, 431] on img at bounding box center [478, 429] width 14 height 19
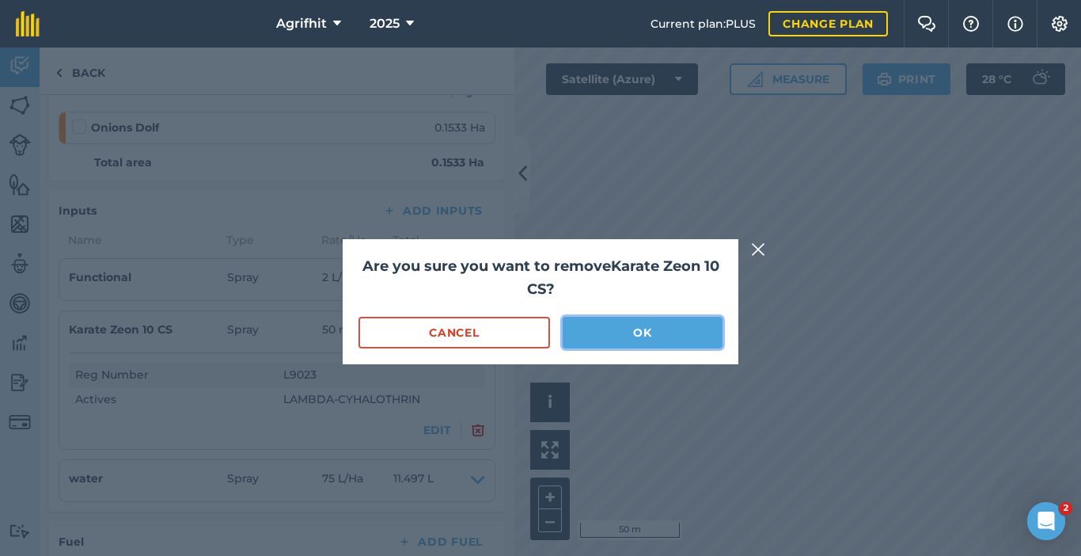
click at [677, 337] on button "OK" at bounding box center [643, 333] width 160 height 32
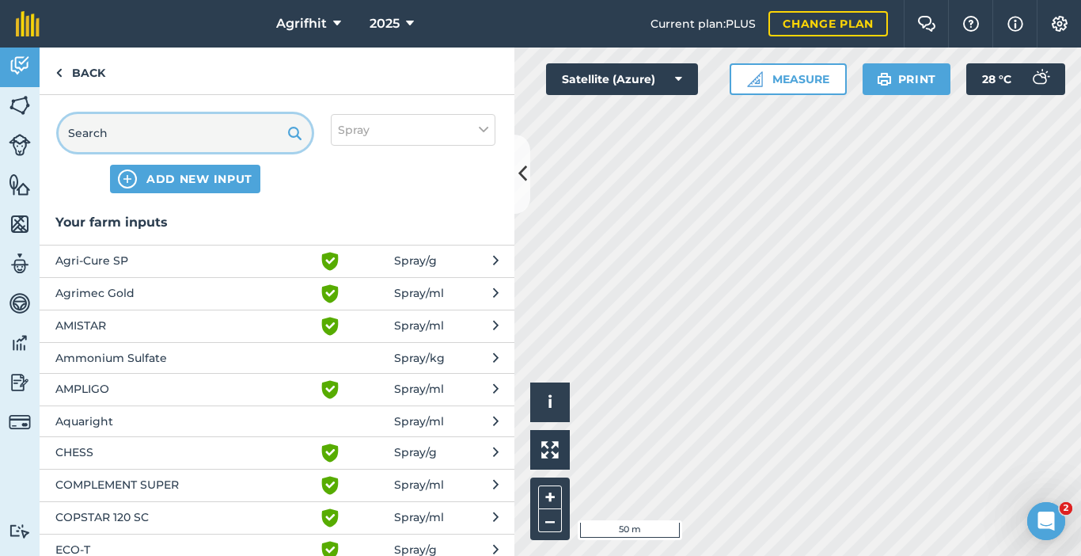
click at [197, 137] on input "text" at bounding box center [185, 133] width 253 height 38
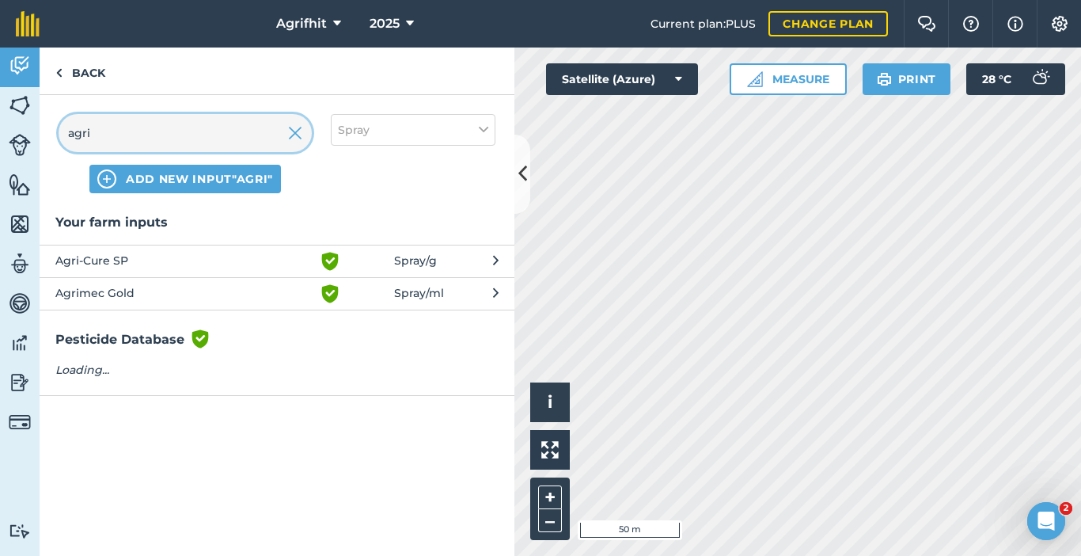
type input "agri"
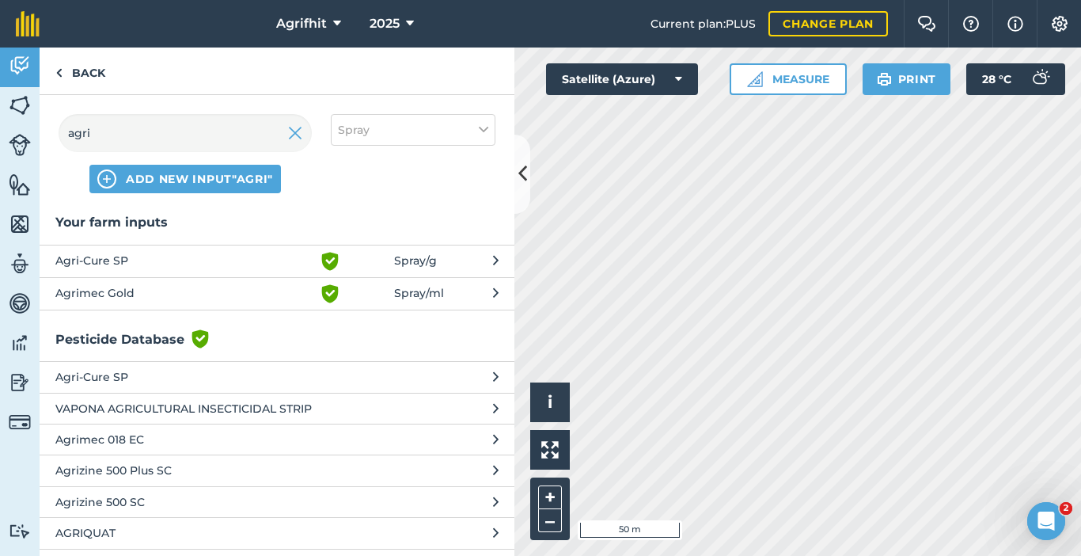
click at [121, 263] on span "Agri-Cure SP" at bounding box center [184, 261] width 259 height 19
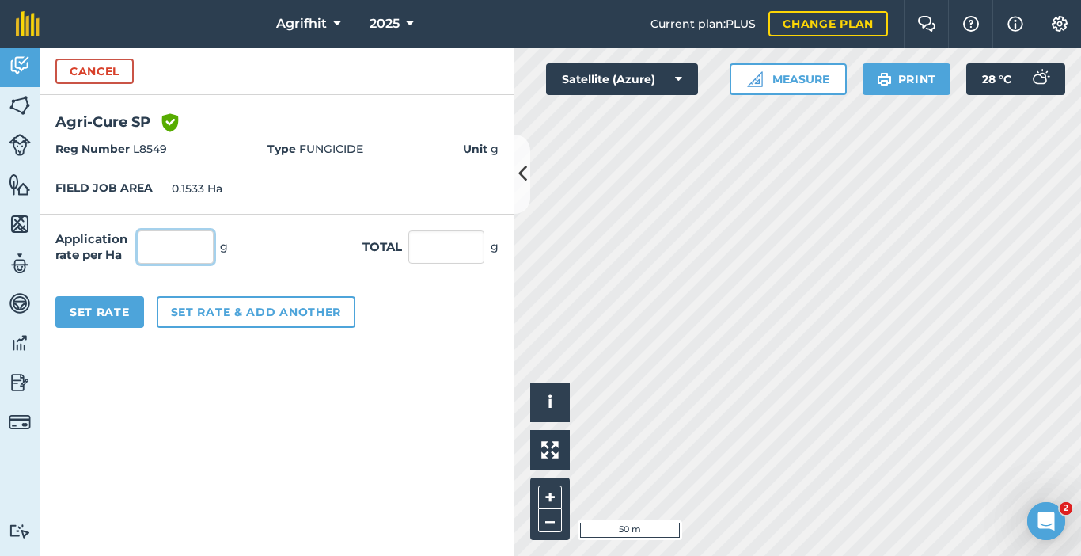
click at [191, 247] on input "text" at bounding box center [176, 246] width 76 height 33
type input "500"
type input "76.65"
click at [122, 306] on button "Set Rate" at bounding box center [99, 312] width 89 height 32
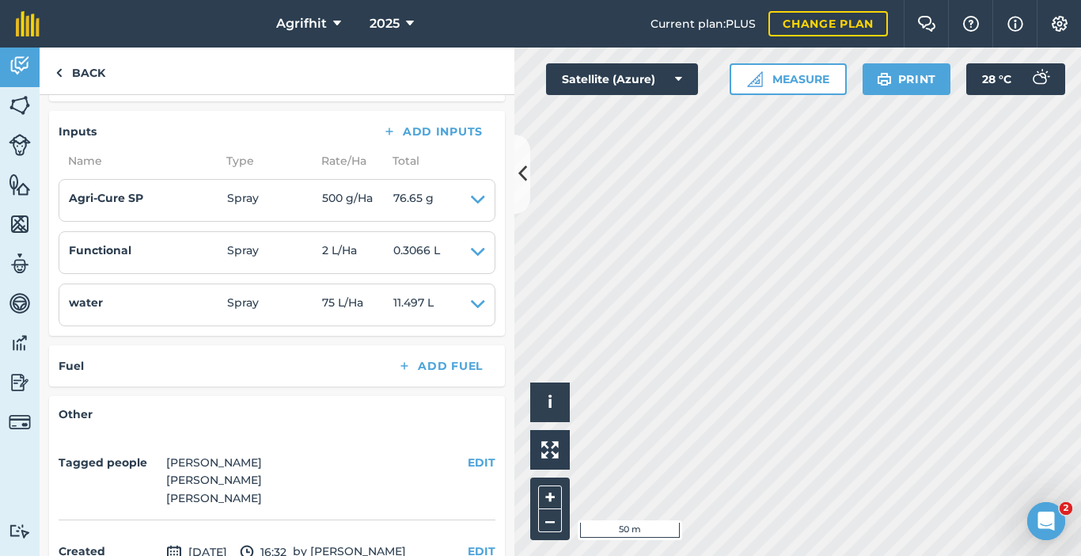
scroll to position [238, 0]
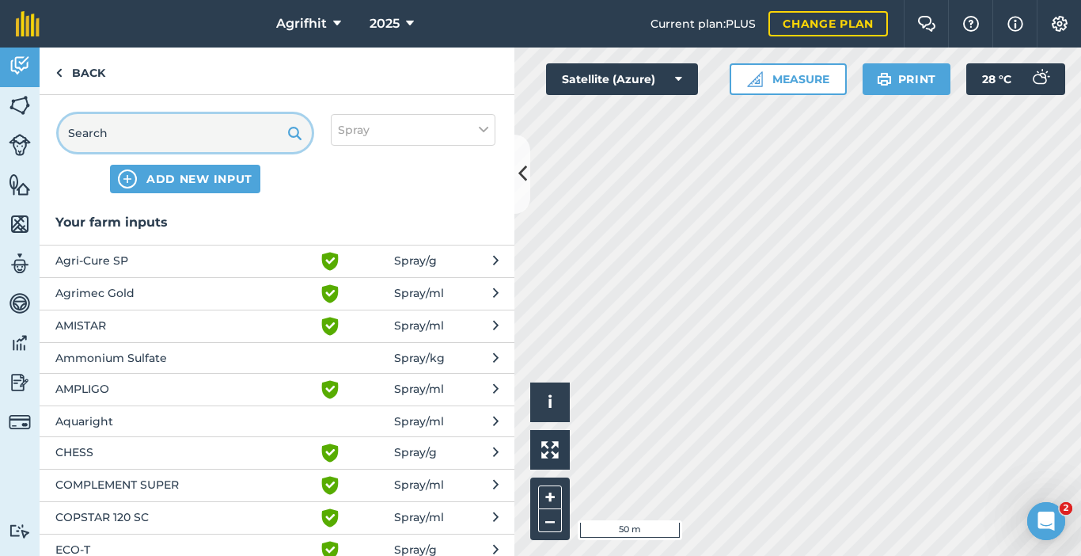
click at [234, 127] on input "text" at bounding box center [185, 133] width 253 height 38
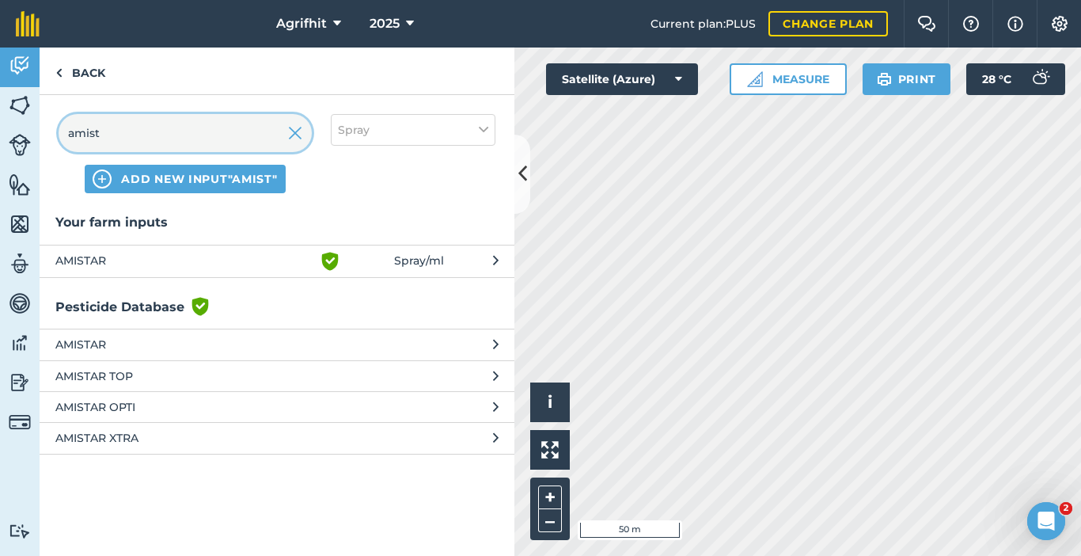
type input "amist"
click at [124, 260] on span "AMISTAR" at bounding box center [184, 261] width 259 height 19
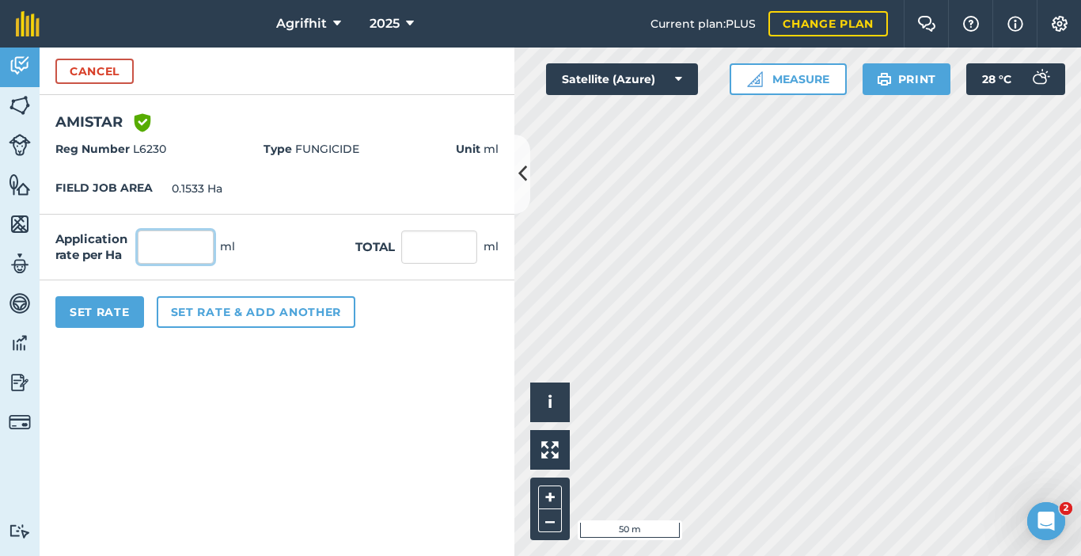
click at [179, 252] on input "text" at bounding box center [176, 246] width 76 height 33
type input "500"
type input "76.65"
click at [105, 312] on button "Set Rate" at bounding box center [99, 312] width 89 height 32
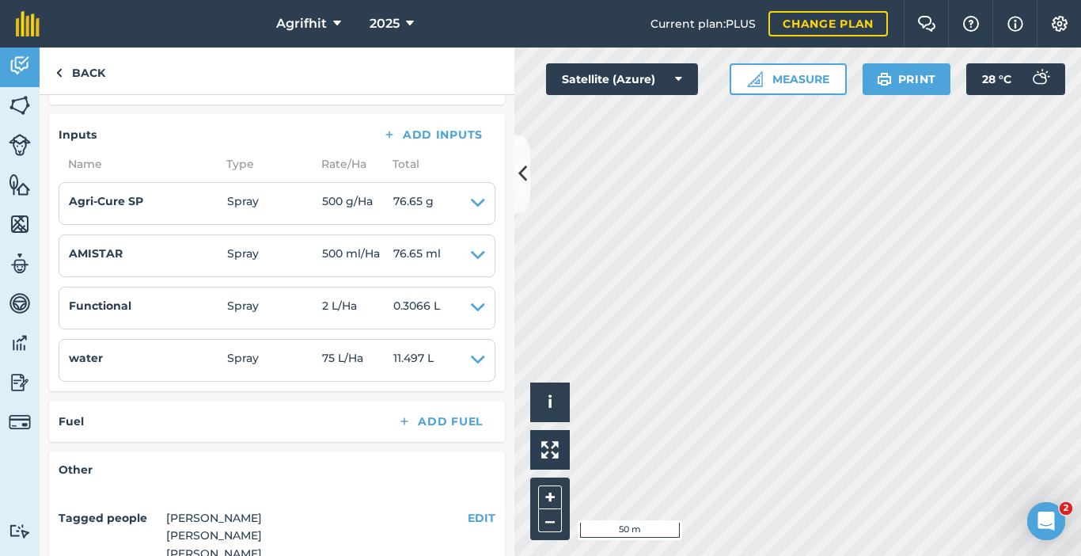
scroll to position [317, 0]
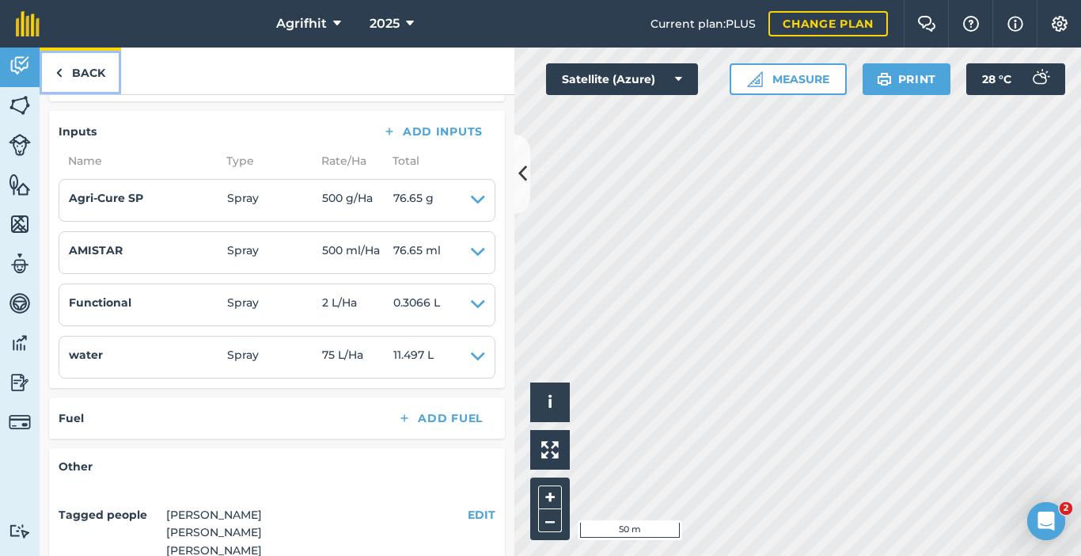
click at [82, 76] on link "Back" at bounding box center [81, 71] width 82 height 47
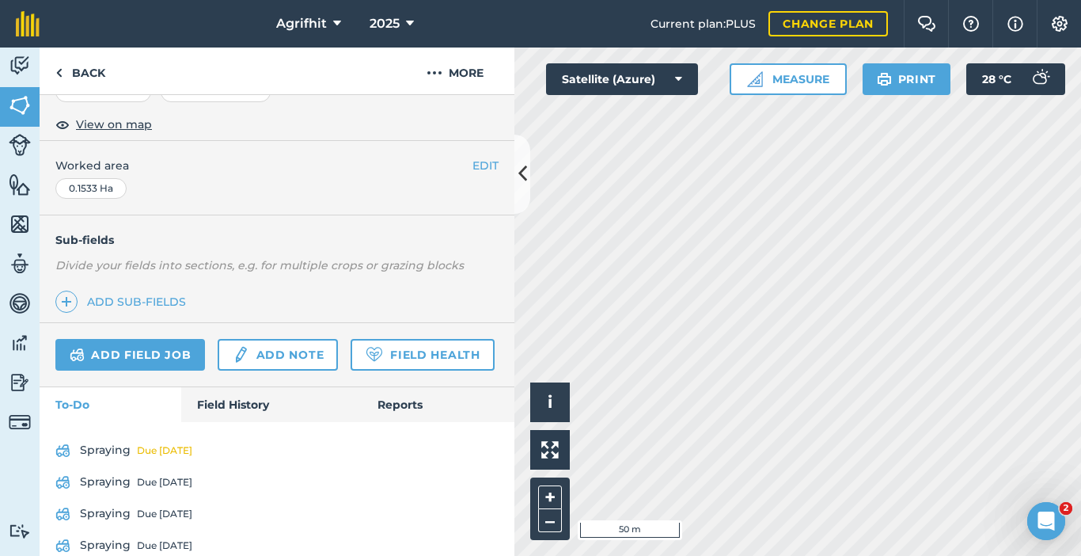
scroll to position [362, 0]
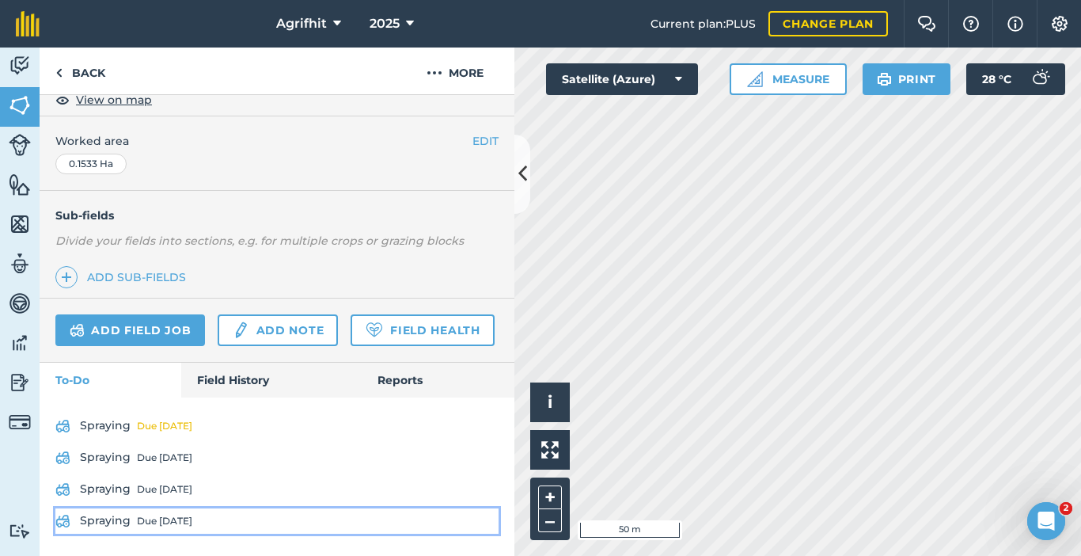
click at [170, 521] on div "Due [DATE]" at bounding box center [164, 521] width 55 height 13
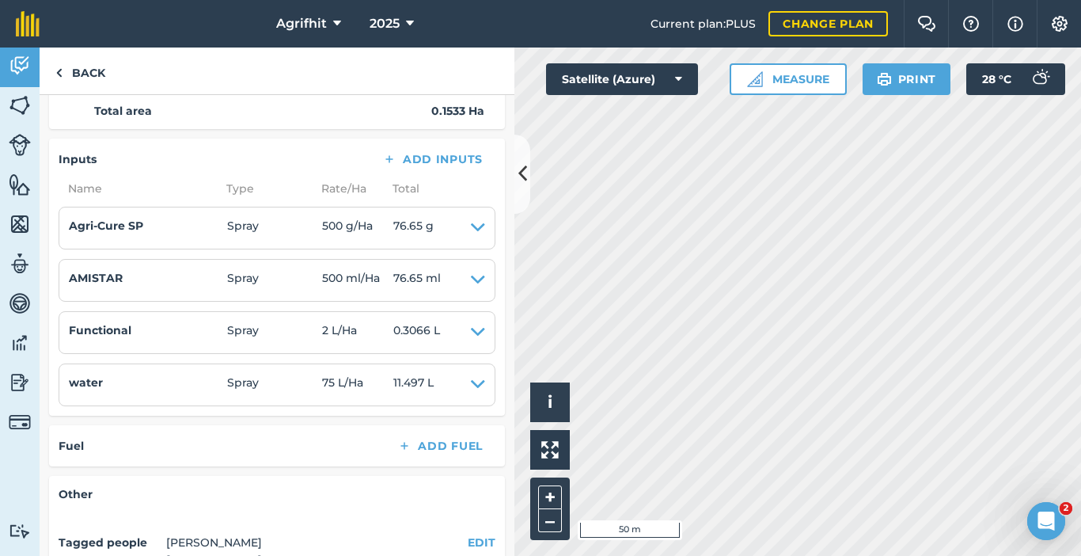
scroll to position [317, 0]
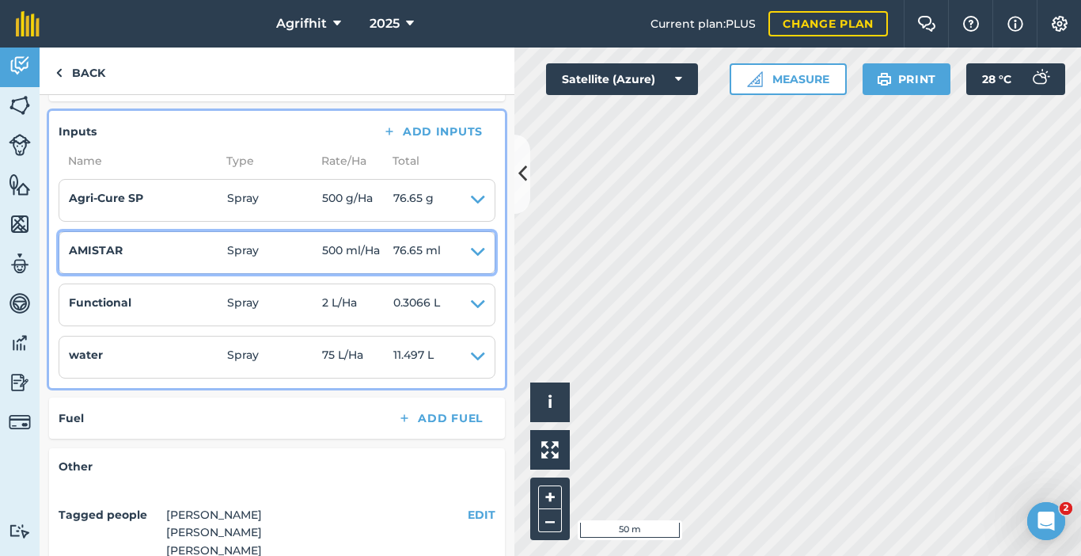
click at [471, 256] on icon at bounding box center [478, 252] width 14 height 22
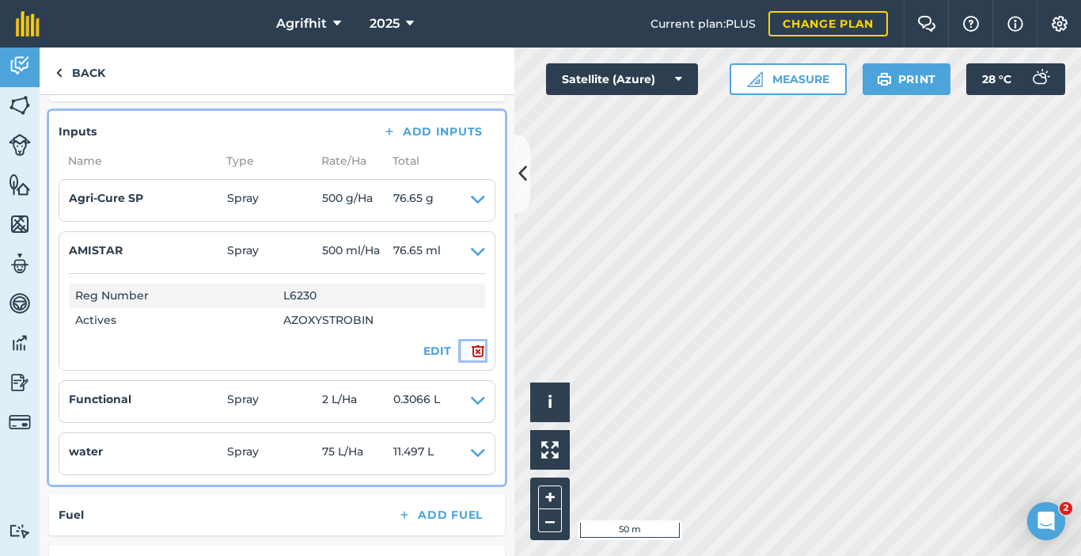
click at [471, 353] on img at bounding box center [478, 350] width 14 height 19
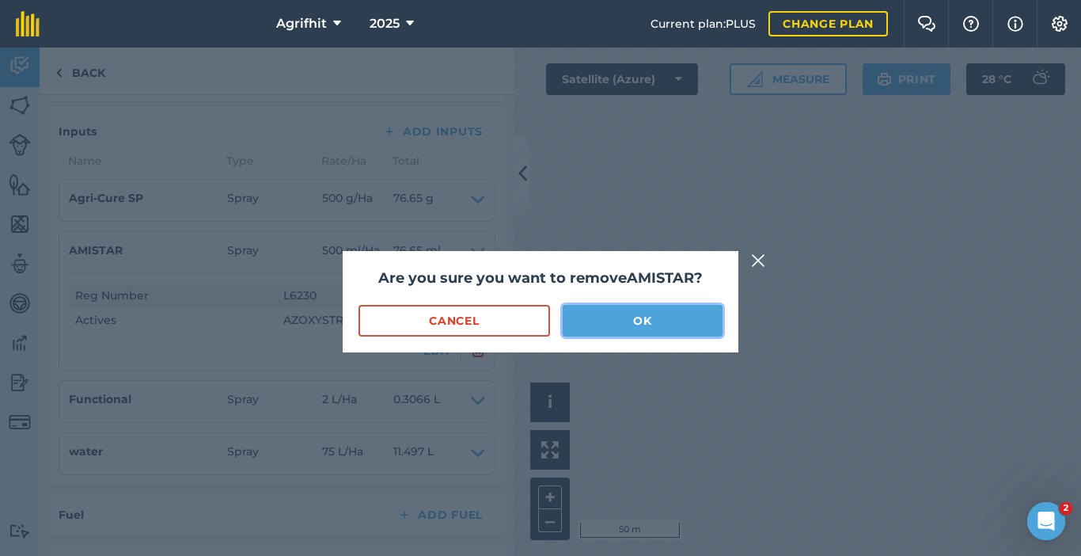
click at [629, 328] on button "OK" at bounding box center [643, 321] width 160 height 32
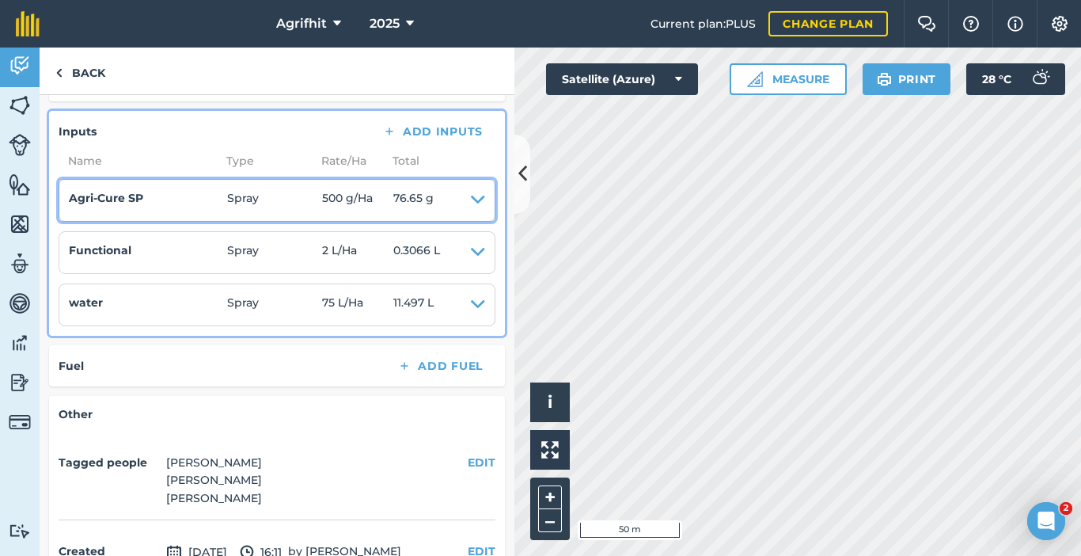
click at [471, 207] on icon at bounding box center [478, 200] width 14 height 22
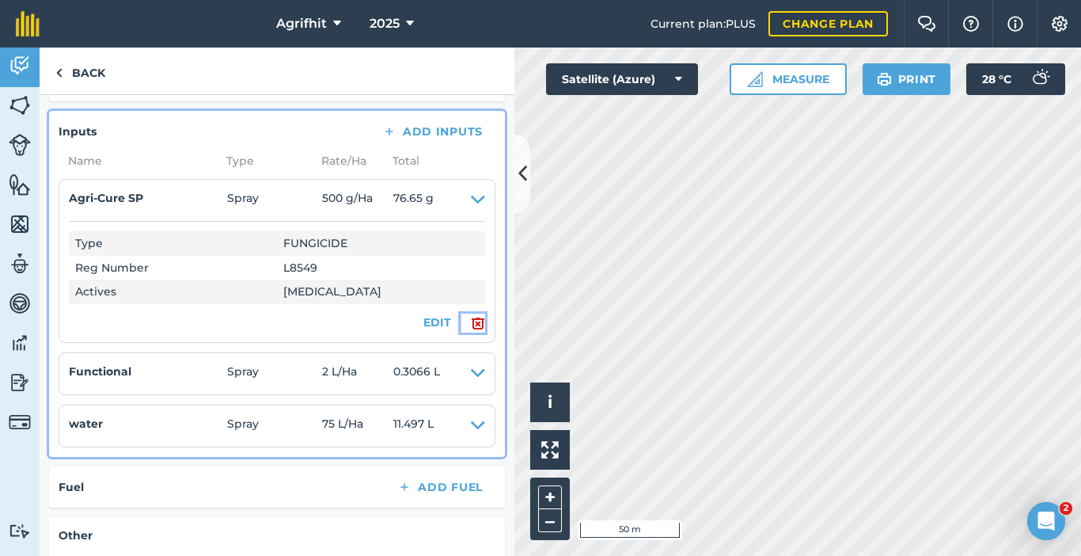
click at [471, 323] on img at bounding box center [478, 323] width 14 height 19
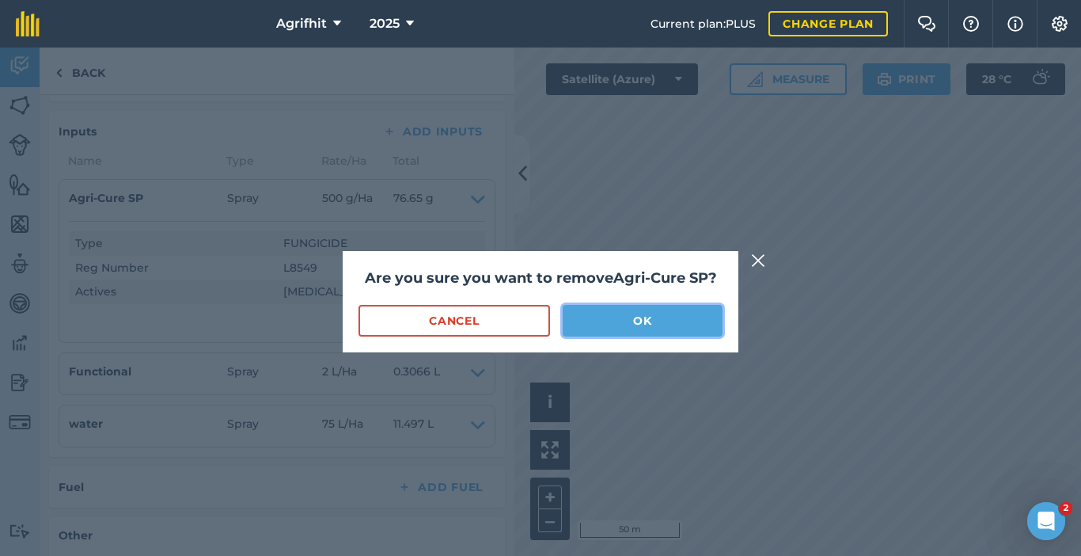
click at [698, 321] on button "OK" at bounding box center [643, 321] width 160 height 32
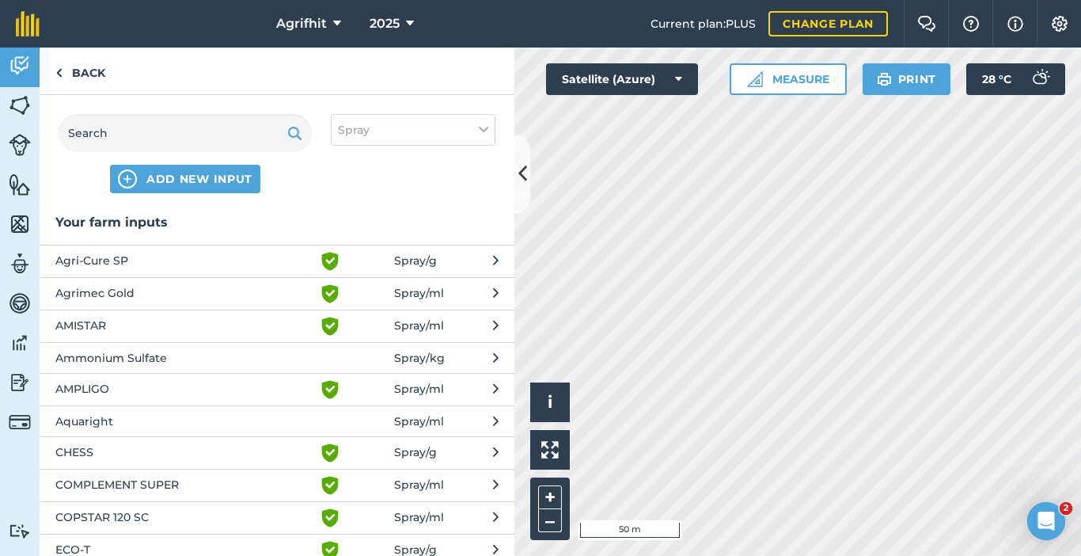
click at [129, 295] on span "Agrimec Gold" at bounding box center [184, 293] width 259 height 19
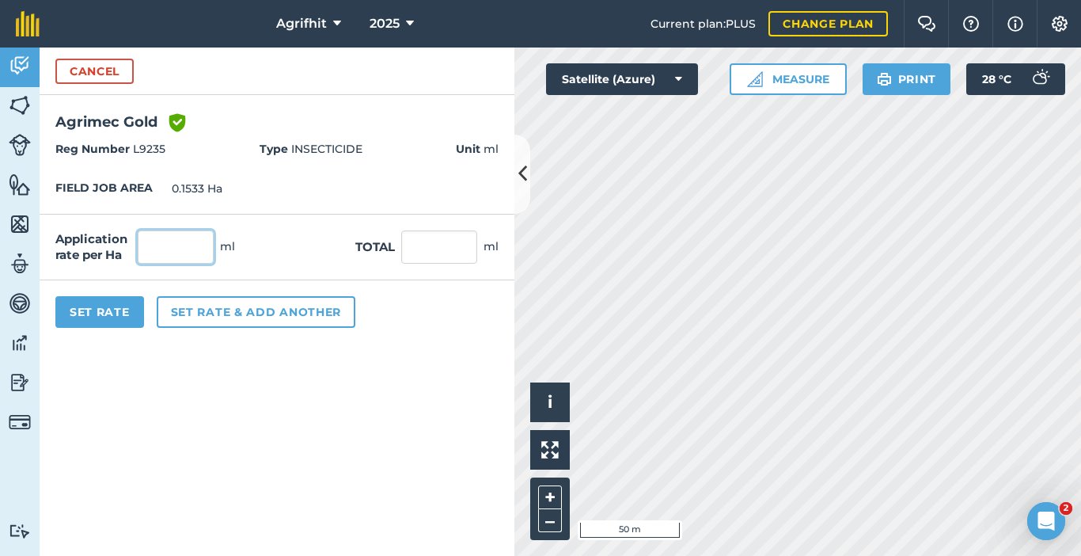
click at [178, 249] on input "text" at bounding box center [176, 246] width 76 height 33
type input "200"
type input "30.66"
click at [104, 306] on button "Set Rate" at bounding box center [99, 312] width 89 height 32
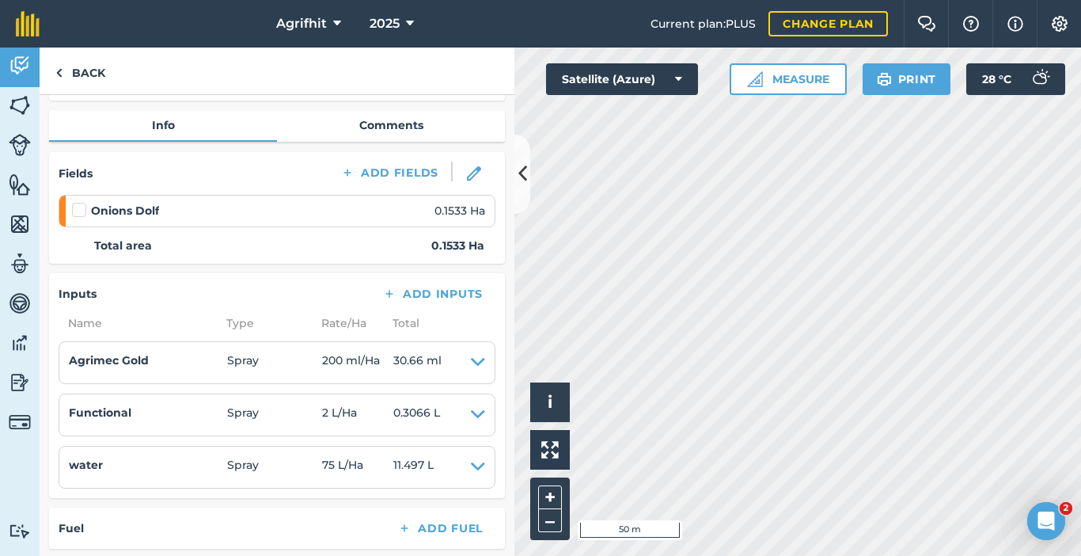
scroll to position [158, 0]
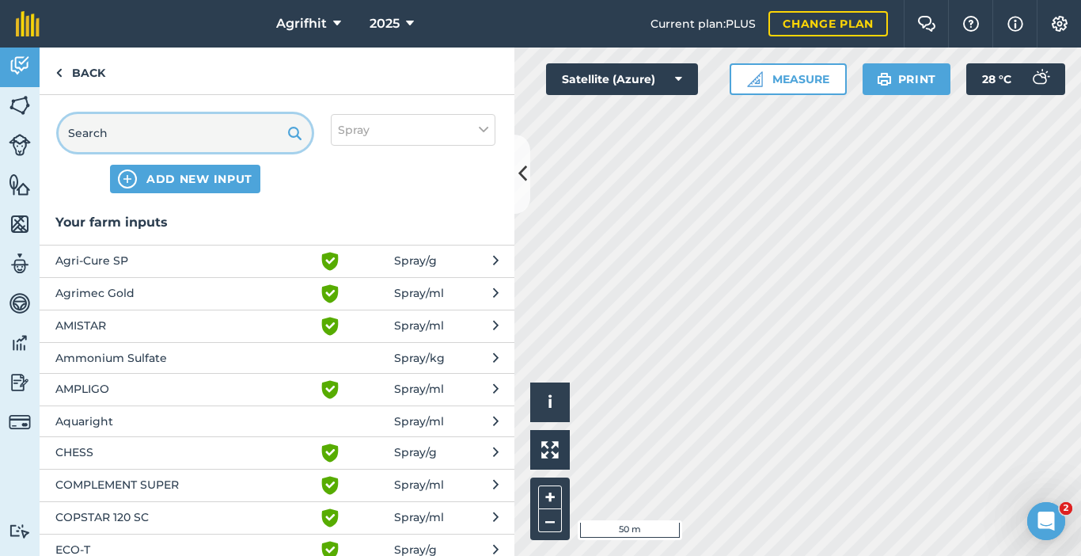
click at [195, 130] on input "text" at bounding box center [185, 133] width 253 height 38
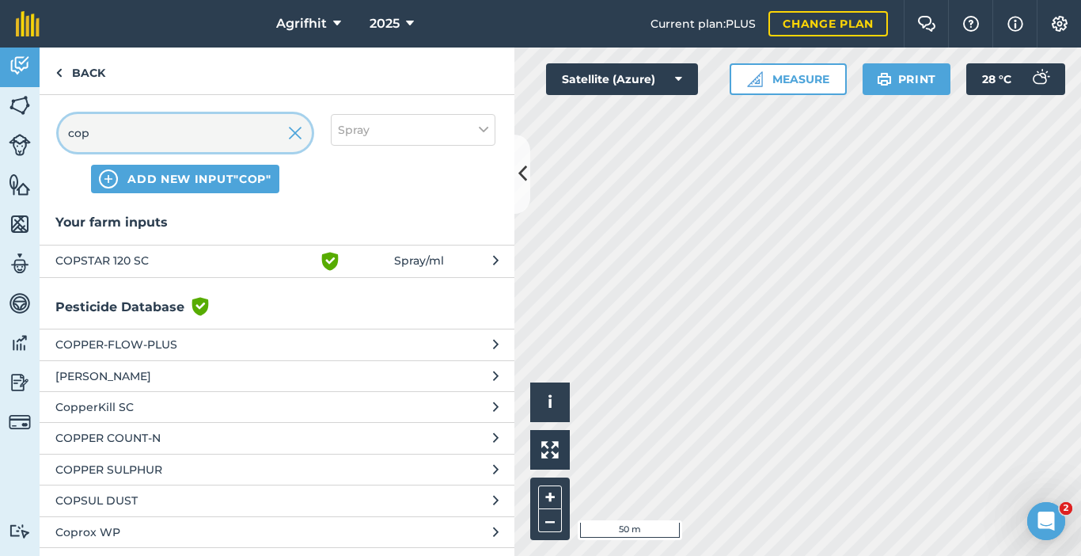
type input "cop"
click at [118, 263] on span "COPSTAR 120 SC" at bounding box center [184, 261] width 259 height 19
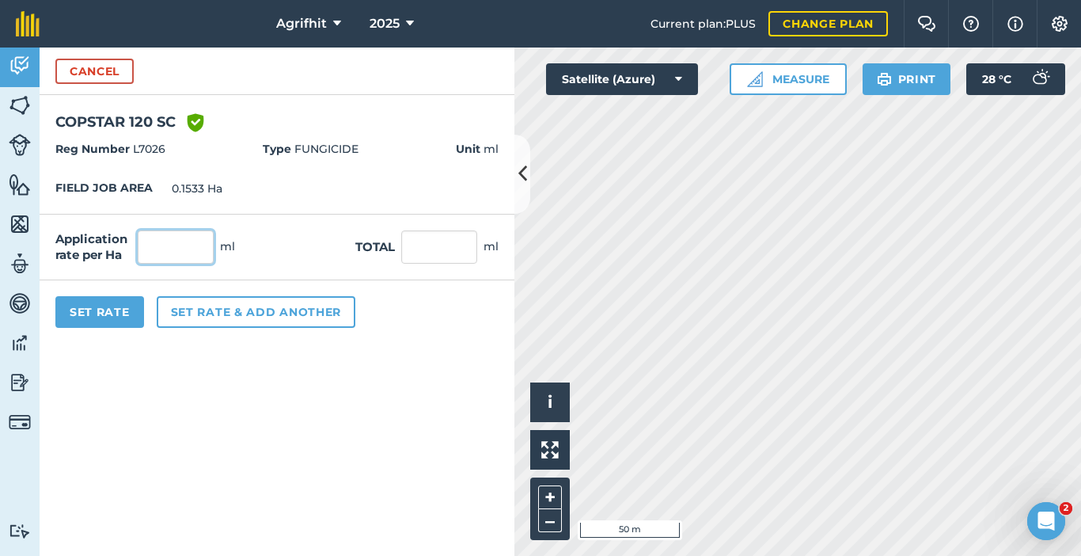
click at [177, 251] on input "text" at bounding box center [176, 246] width 76 height 33
type input "700"
type input "107.31"
click at [68, 303] on button "Set Rate" at bounding box center [99, 312] width 89 height 32
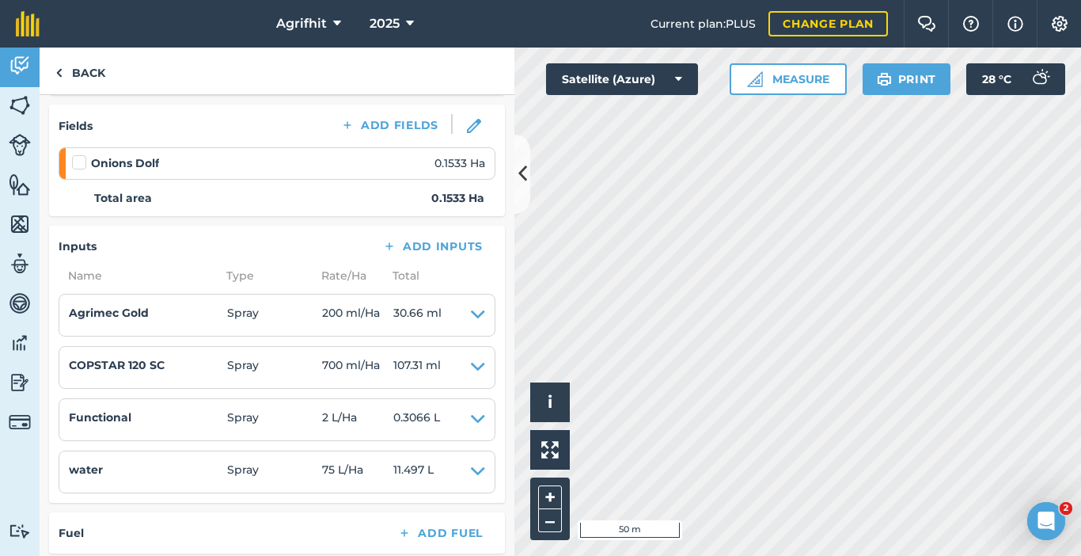
scroll to position [317, 0]
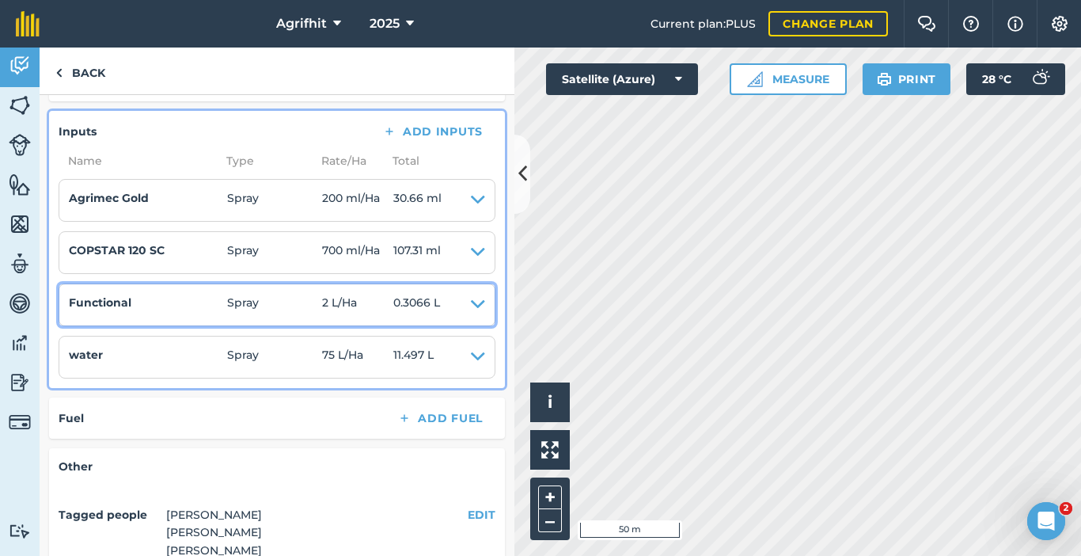
click at [472, 308] on icon at bounding box center [478, 305] width 14 height 22
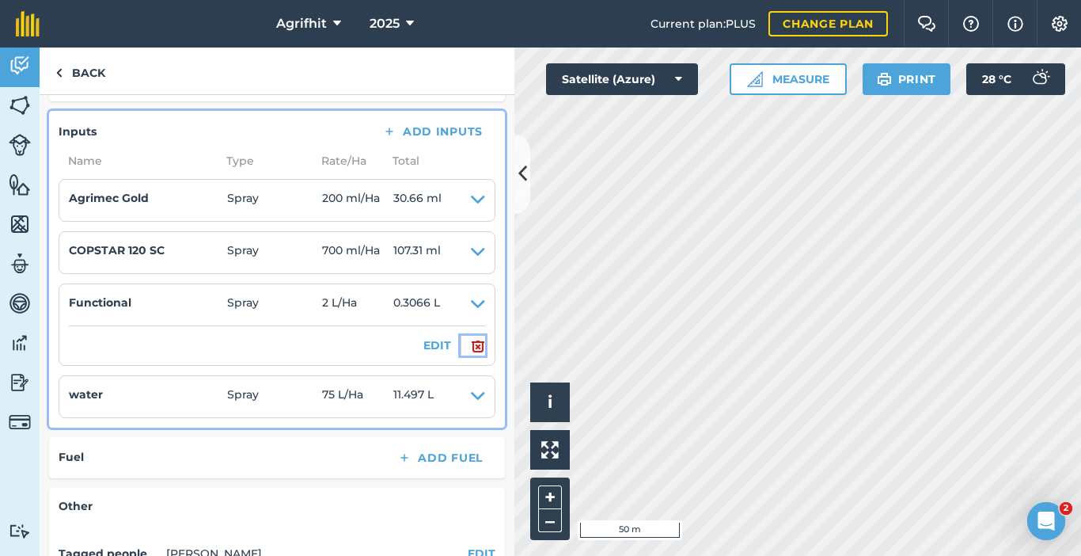
click at [471, 349] on img at bounding box center [478, 345] width 14 height 19
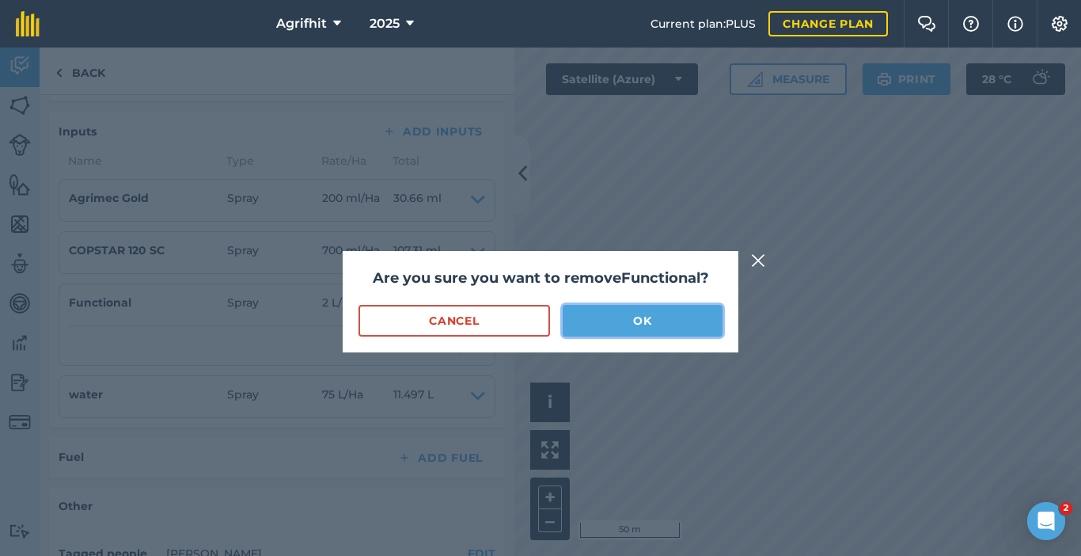
click at [658, 323] on button "OK" at bounding box center [643, 321] width 160 height 32
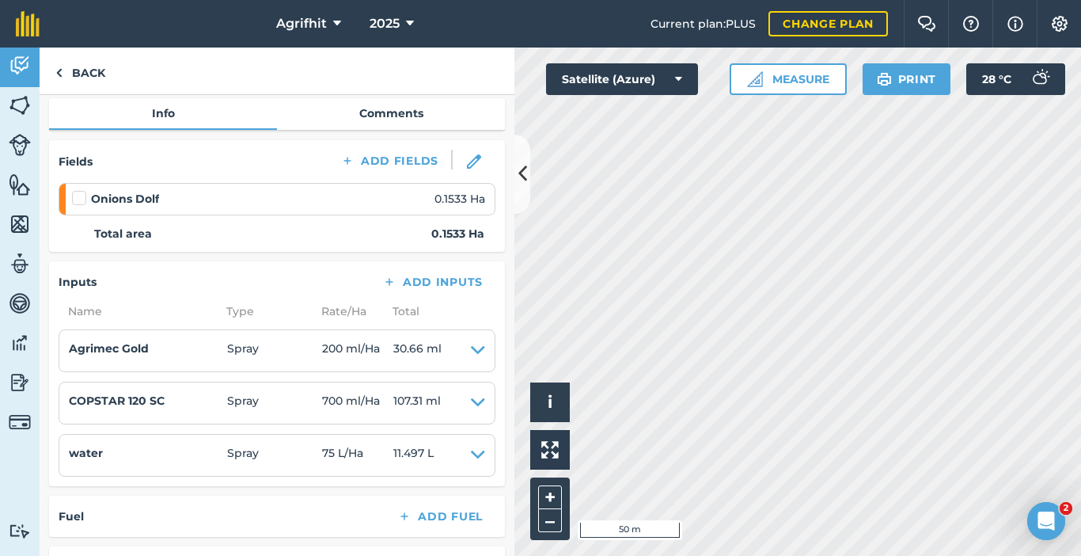
scroll to position [0, 0]
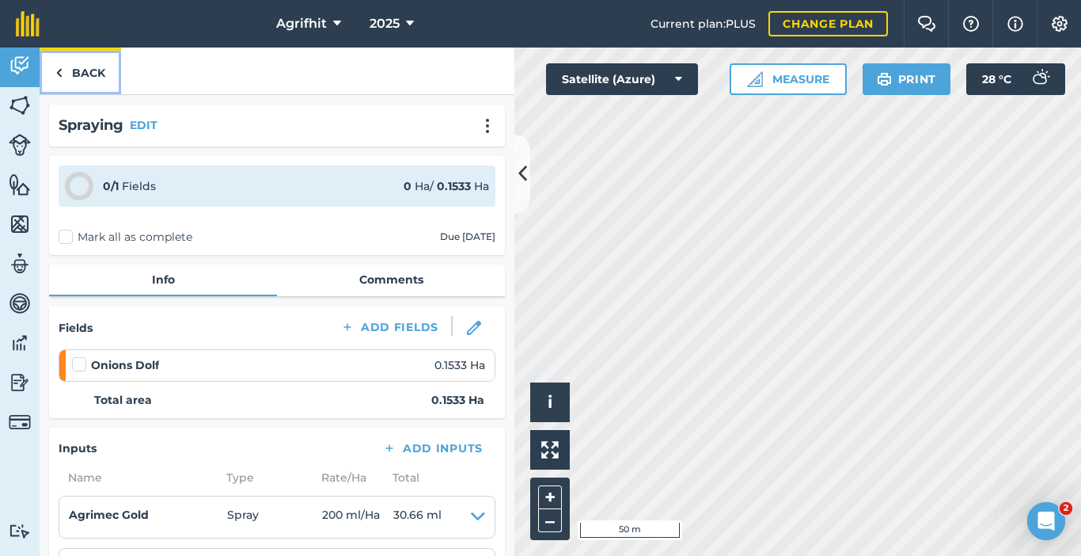
click at [82, 70] on link "Back" at bounding box center [81, 71] width 82 height 47
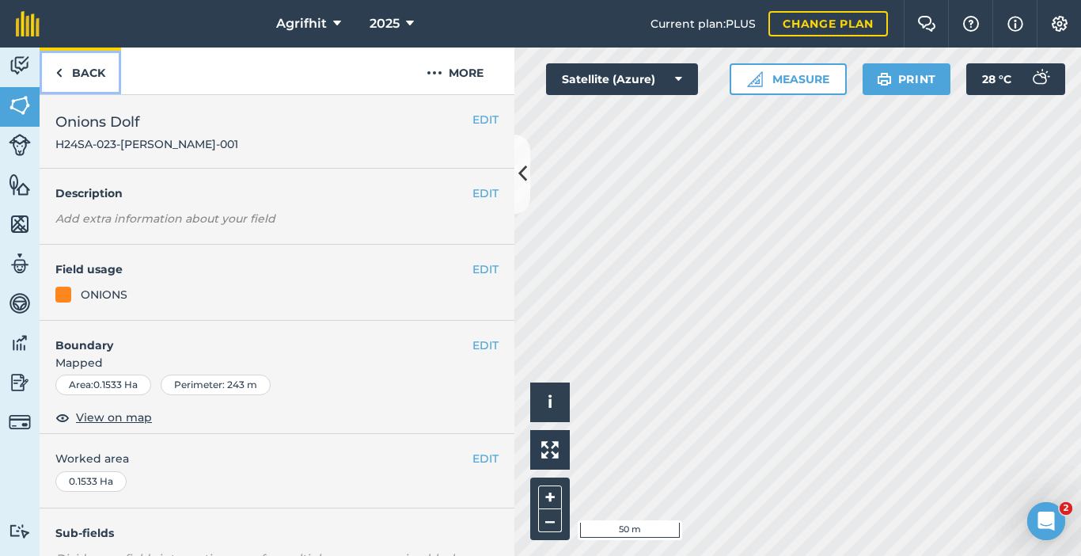
click at [91, 65] on link "Back" at bounding box center [81, 71] width 82 height 47
